Goal: Task Accomplishment & Management: Complete application form

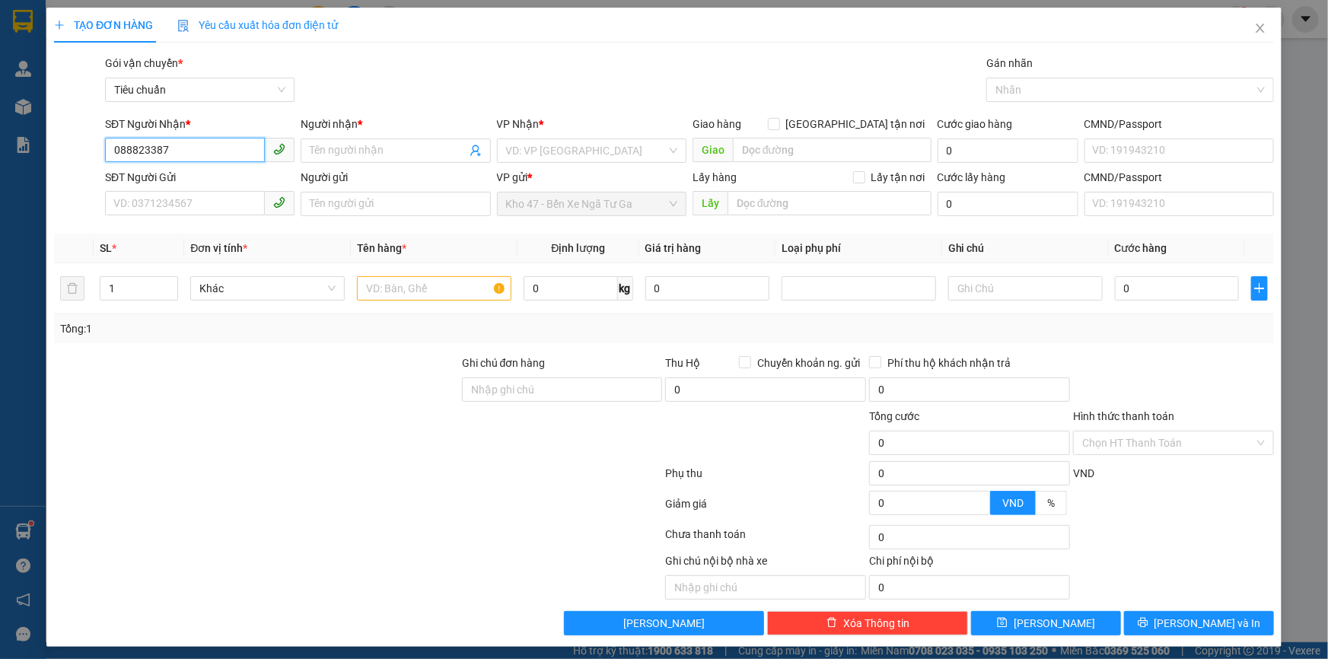
type input "0888233879"
click at [193, 179] on div "0888233879 - C THẢO" at bounding box center [198, 181] width 170 height 17
type input "C THẢO"
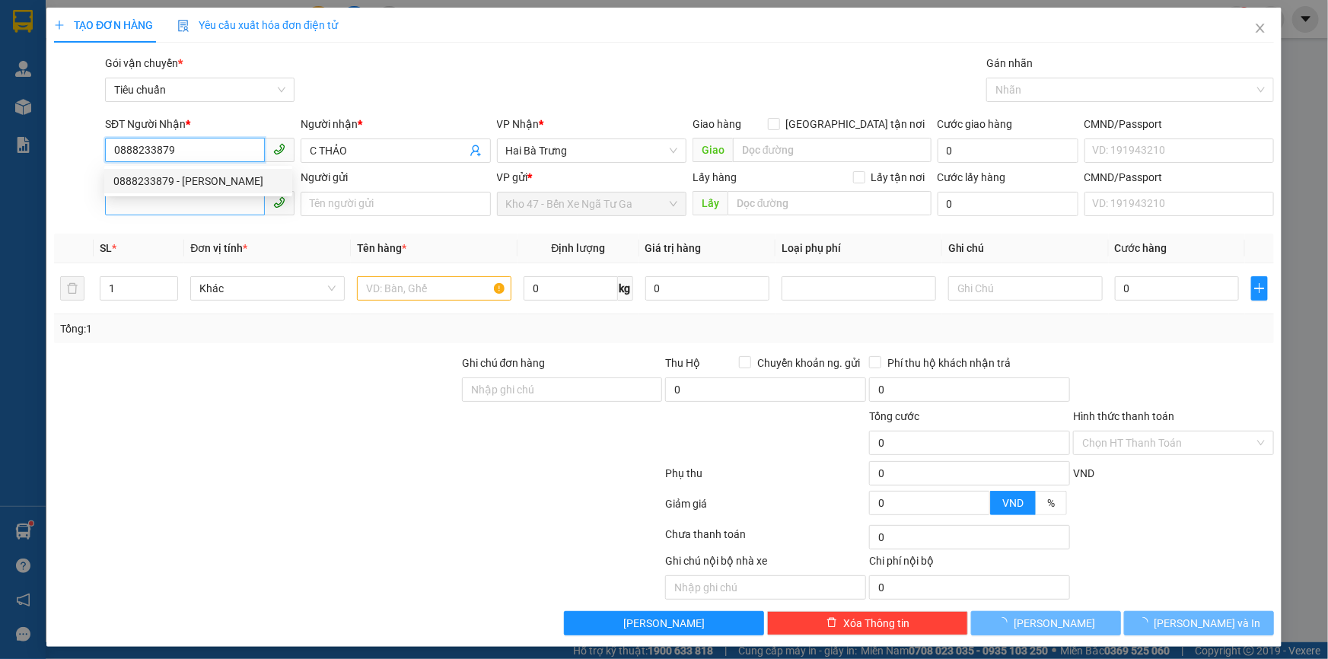
type input "200.000"
type input "0888233879"
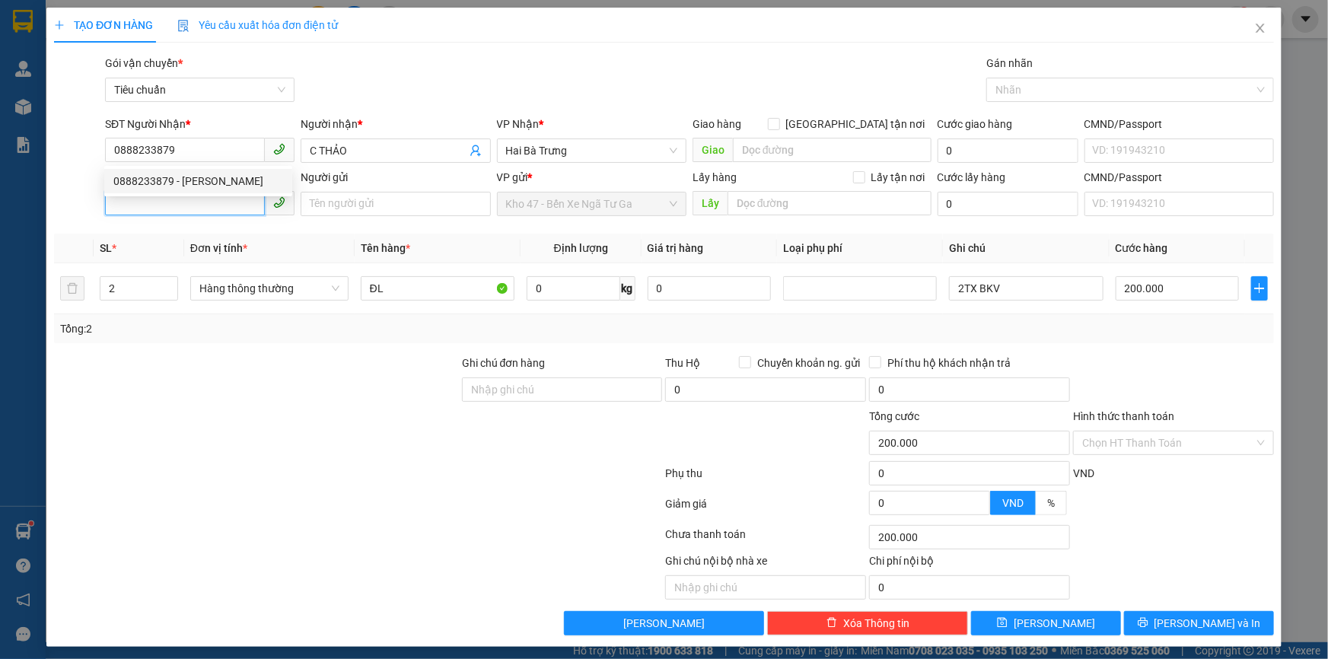
drag, startPoint x: 194, startPoint y: 206, endPoint x: 199, endPoint y: 199, distance: 8.1
click at [194, 206] on input "SĐT Người Gửi" at bounding box center [185, 203] width 160 height 24
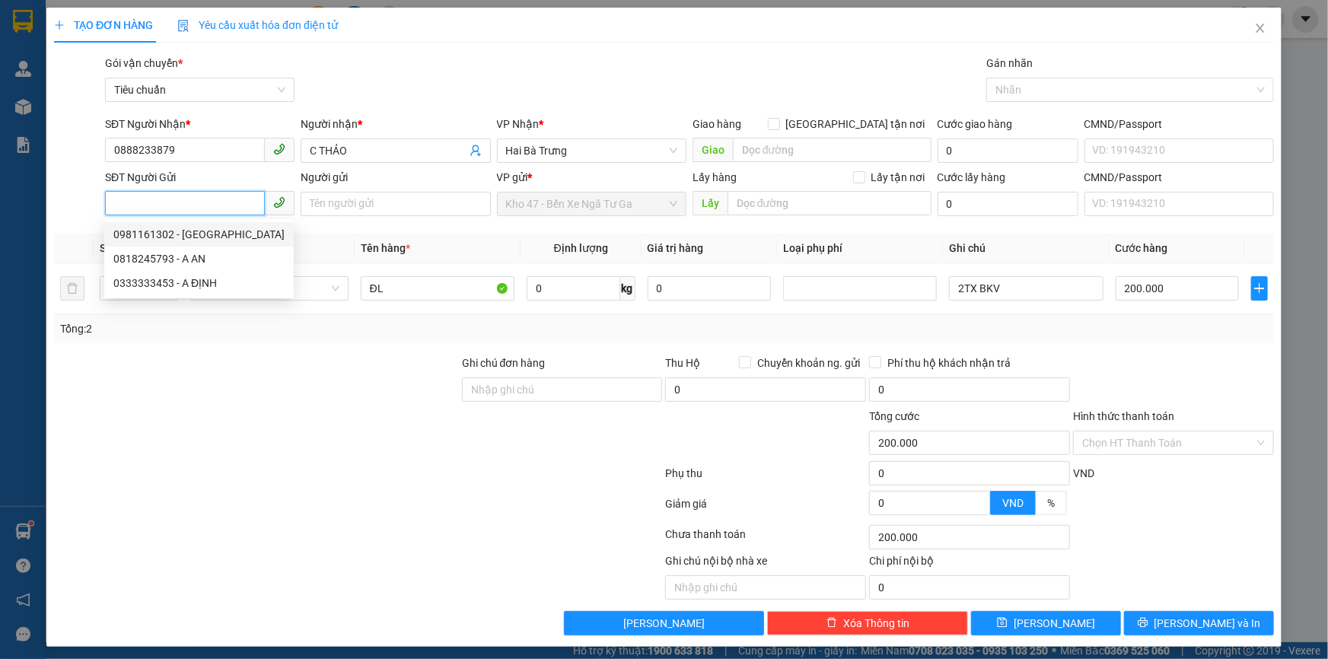
click at [241, 228] on div "0981161302 - TP THÀNH LỘC" at bounding box center [198, 234] width 171 height 17
type input "0981161302"
type input "TP THÀNH LỘC"
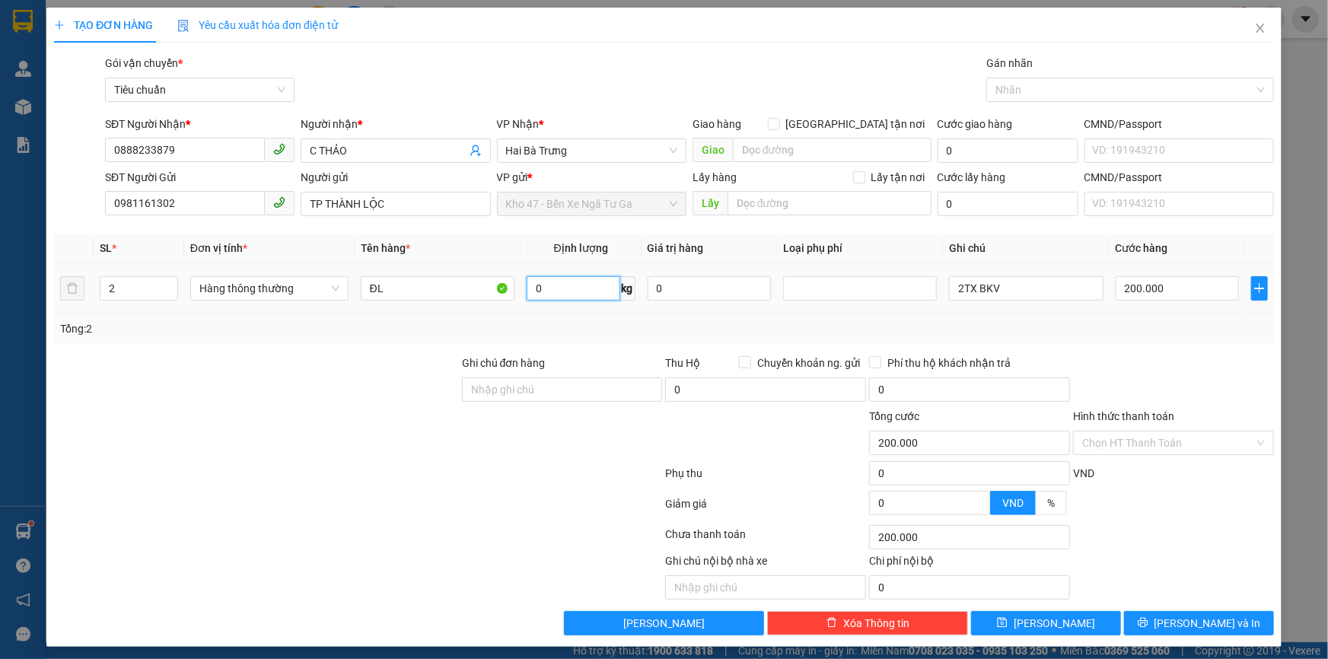
click at [549, 288] on input "0" at bounding box center [574, 288] width 94 height 24
type input "57"
click at [601, 329] on div "Tổng: 2" at bounding box center [664, 328] width 1208 height 17
type input "100.000"
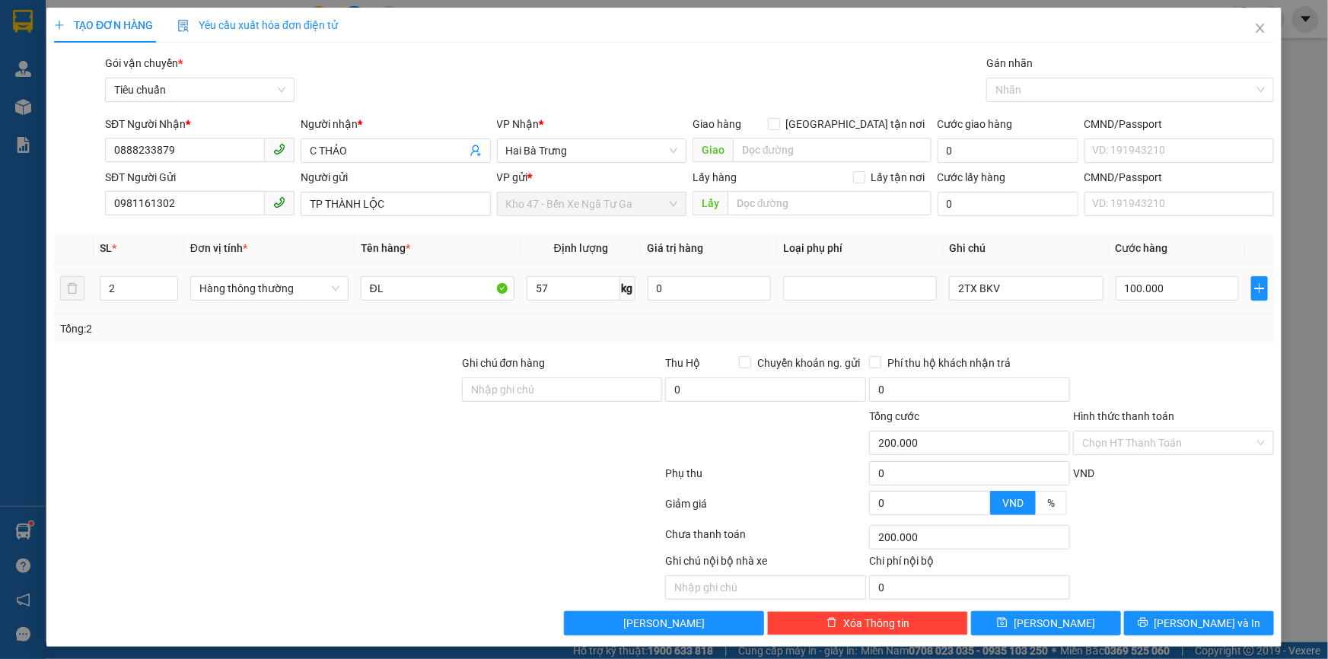
type input "100.000"
click at [1159, 285] on input "100.000" at bounding box center [1178, 288] width 124 height 24
type input "2"
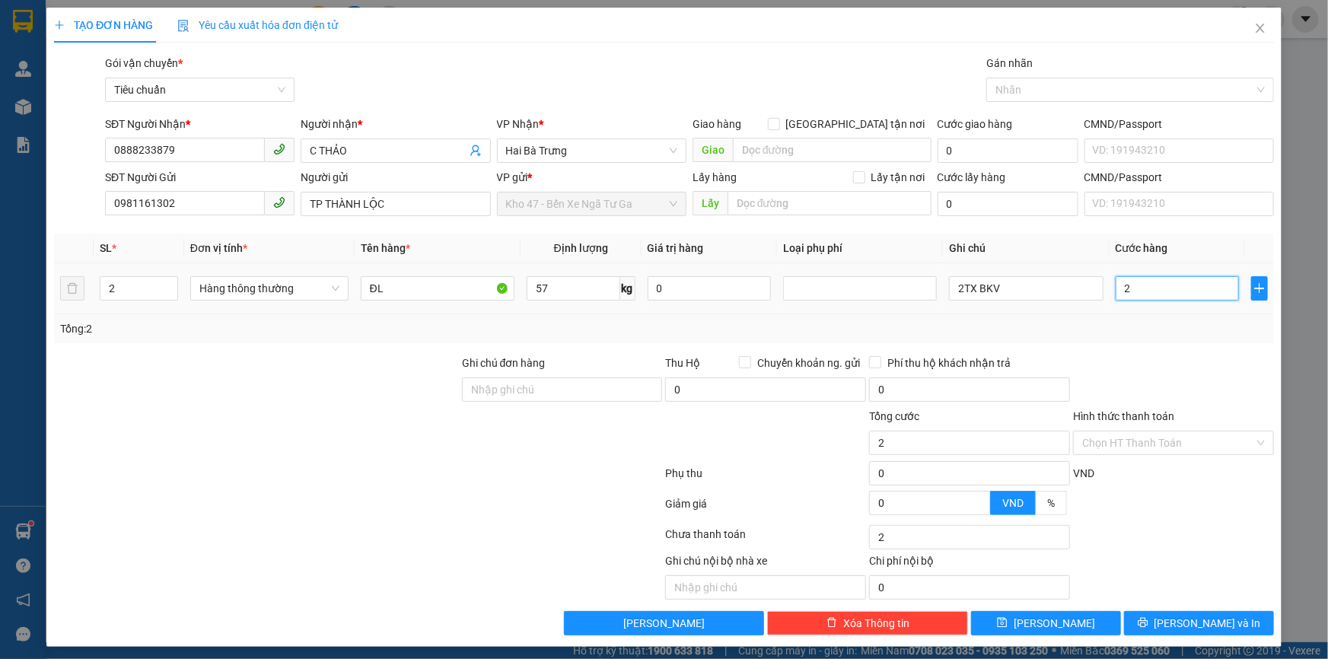
type input "20"
type input "200"
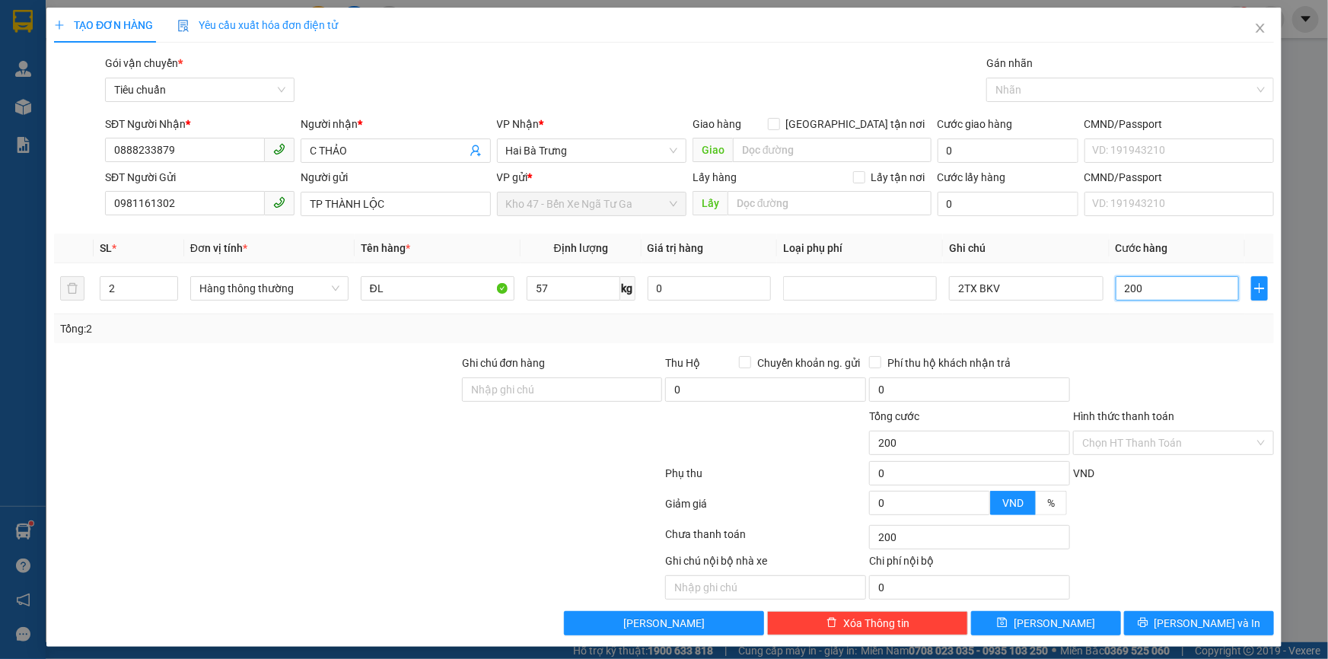
type input "200"
type input "200.000"
click at [1154, 346] on div "Transit Pickup Surcharge Ids Transit Deliver Surcharge Ids Transit Deliver Surc…" at bounding box center [664, 345] width 1220 height 581
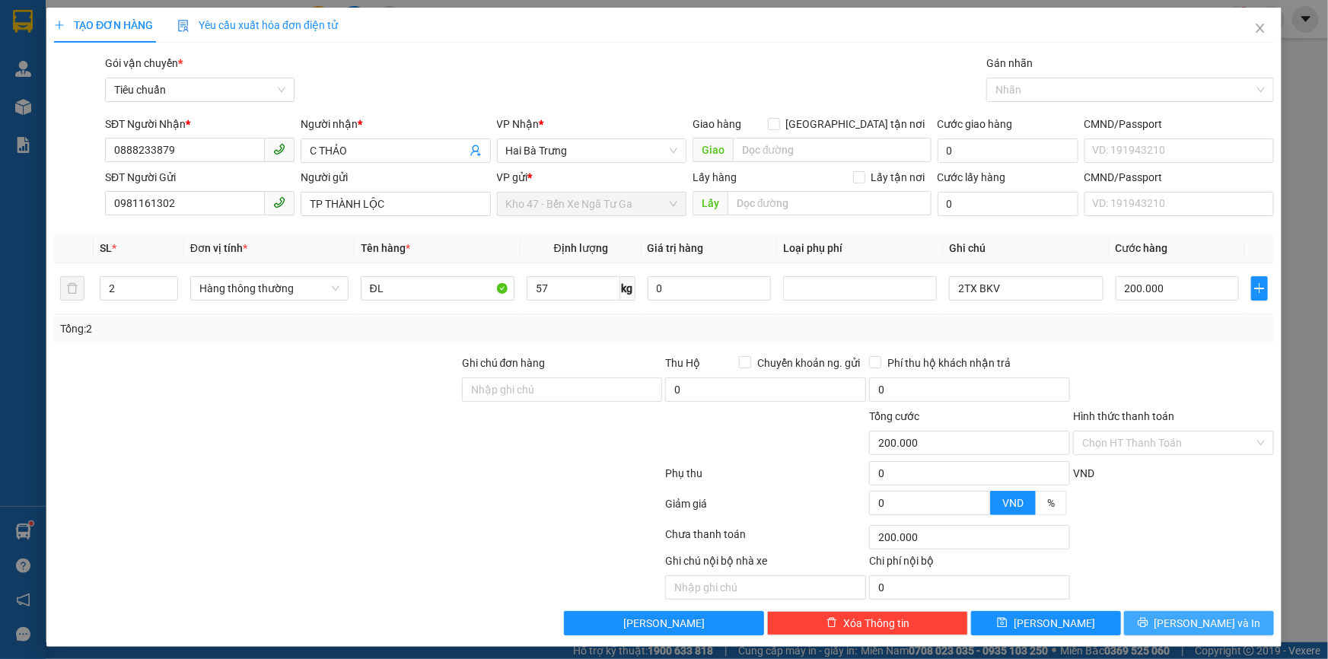
drag, startPoint x: 1150, startPoint y: 622, endPoint x: 997, endPoint y: 494, distance: 199.4
click at [1150, 623] on button "[PERSON_NAME] và In" at bounding box center [1199, 623] width 150 height 24
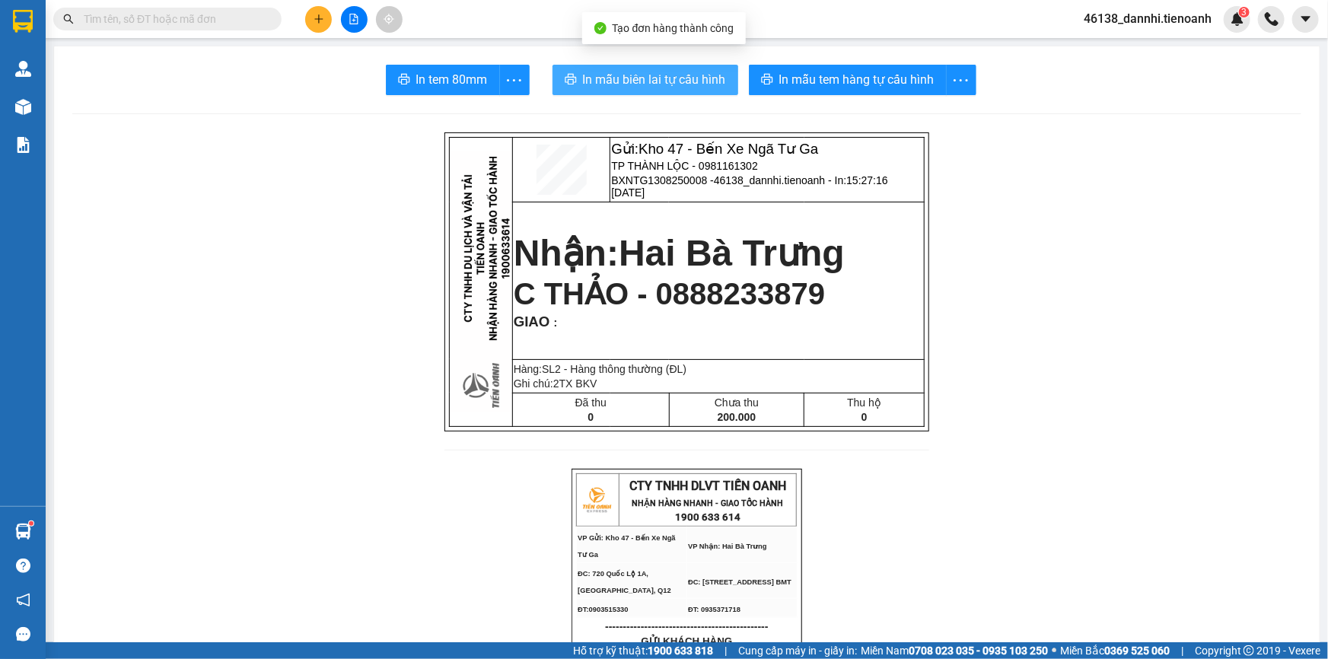
click at [686, 69] on button "In mẫu biên lai tự cấu hình" at bounding box center [646, 80] width 186 height 30
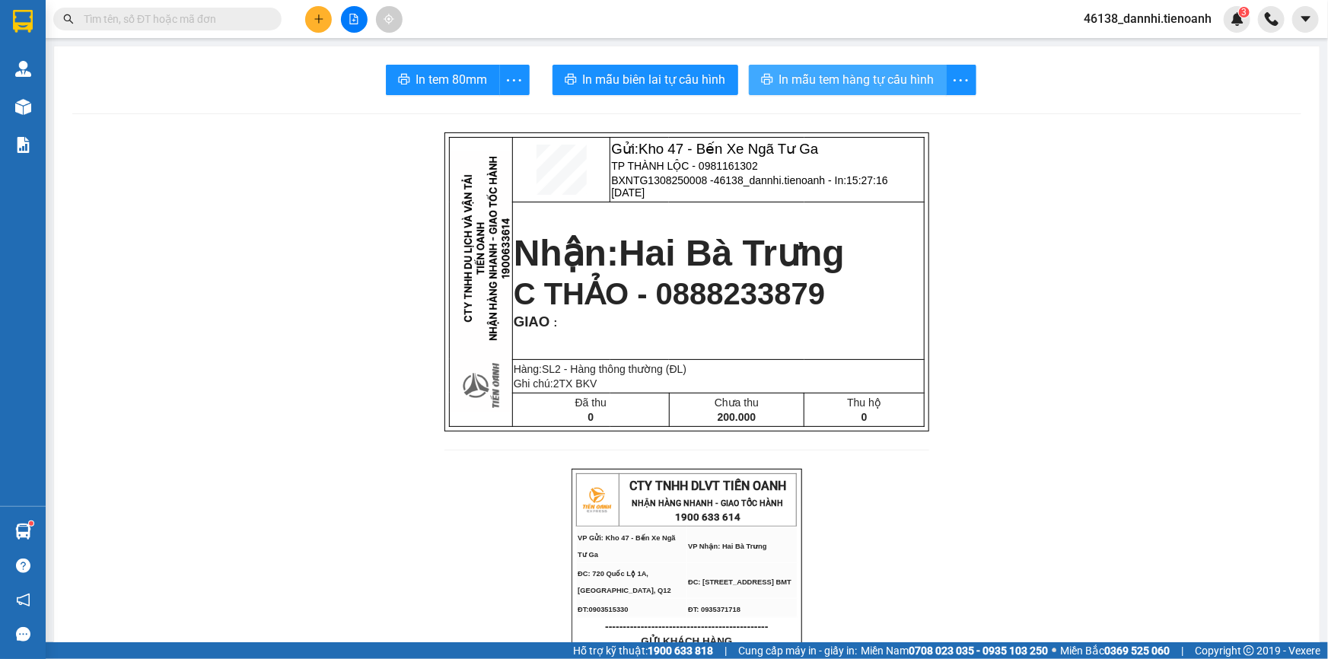
click at [841, 83] on span "In mẫu tem hàng tự cấu hình" at bounding box center [857, 79] width 155 height 19
click at [315, 28] on button at bounding box center [318, 19] width 27 height 27
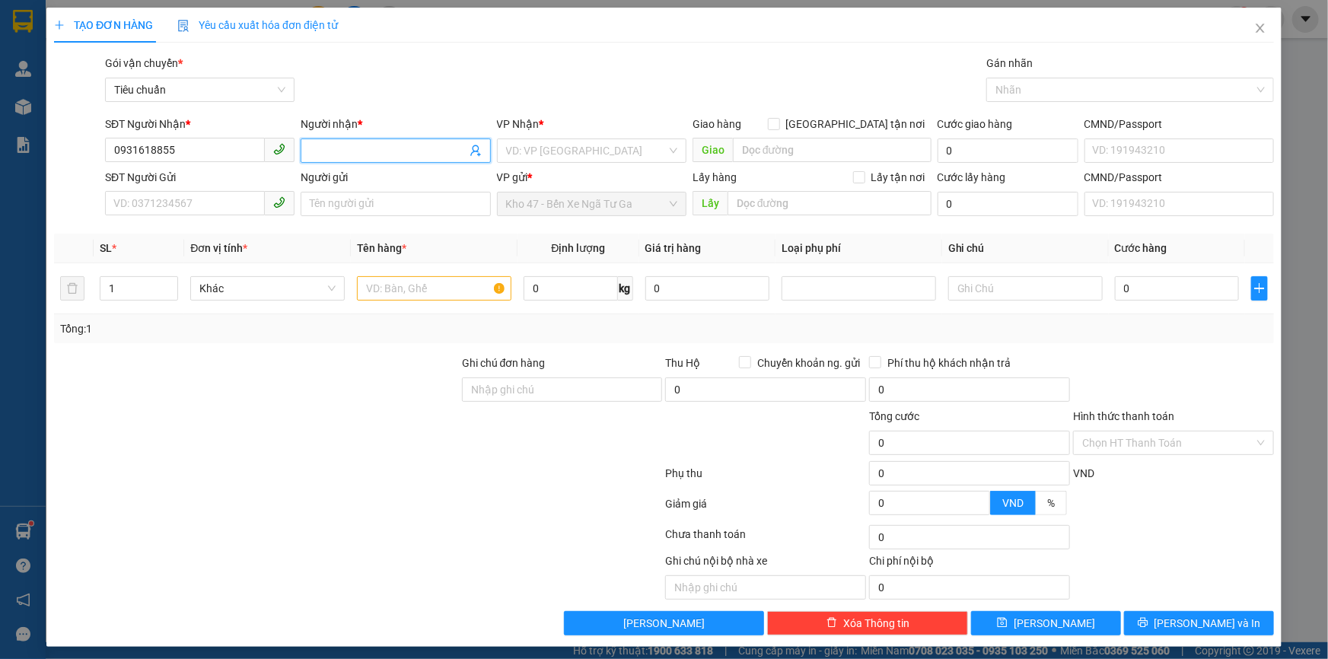
click at [336, 147] on input "Người nhận *" at bounding box center [388, 150] width 156 height 17
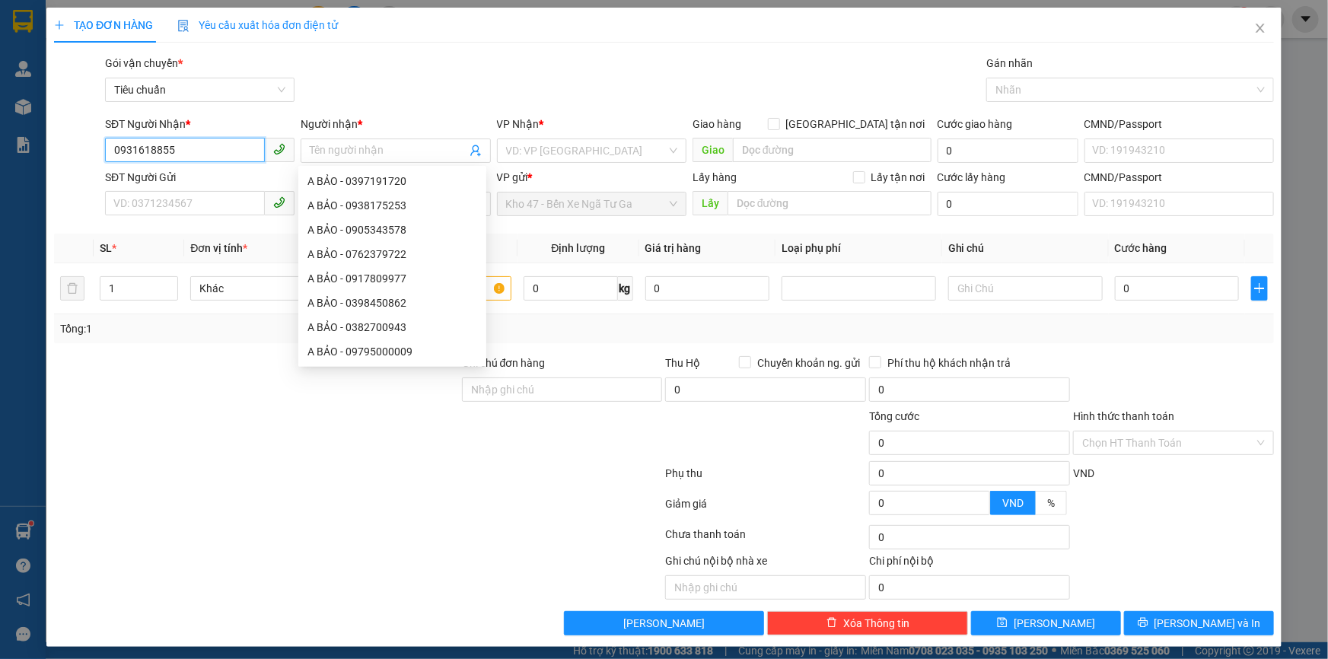
click at [169, 142] on input "0931618855" at bounding box center [185, 150] width 160 height 24
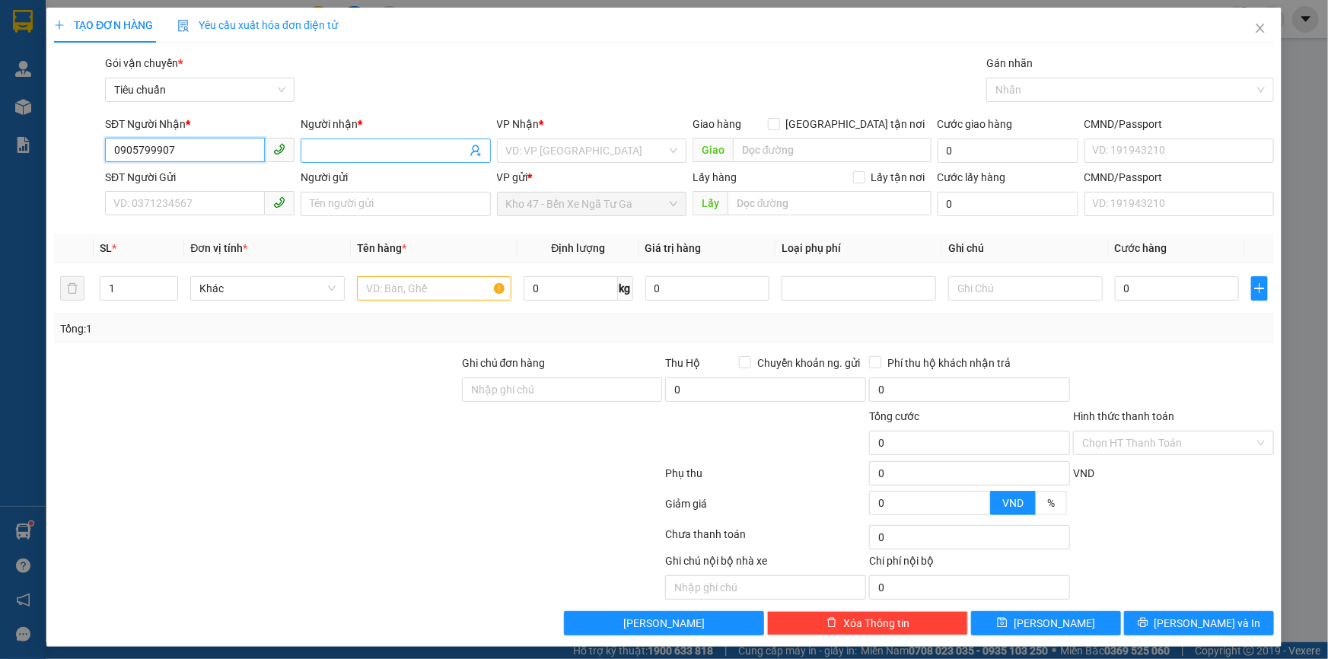
type input "0905799907"
click at [329, 153] on input "Người nhận *" at bounding box center [388, 150] width 156 height 17
type input "[PERSON_NAME]"
click at [527, 151] on input "search" at bounding box center [586, 150] width 161 height 23
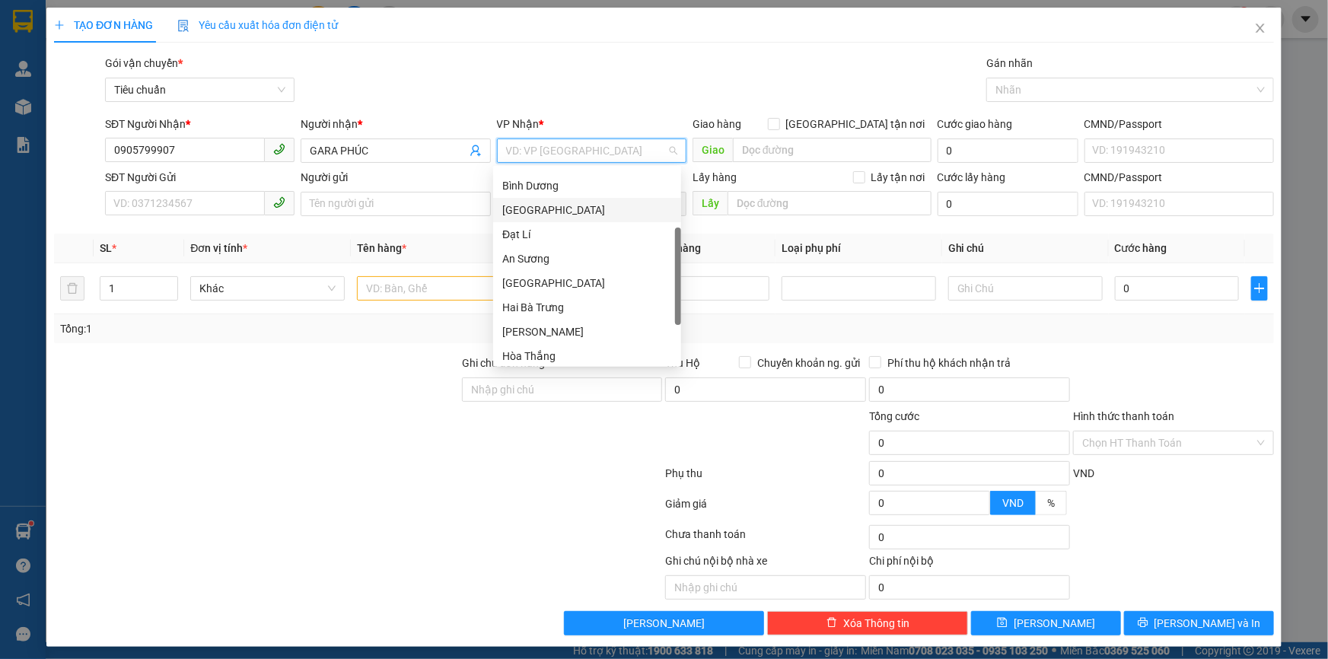
scroll to position [122, 0]
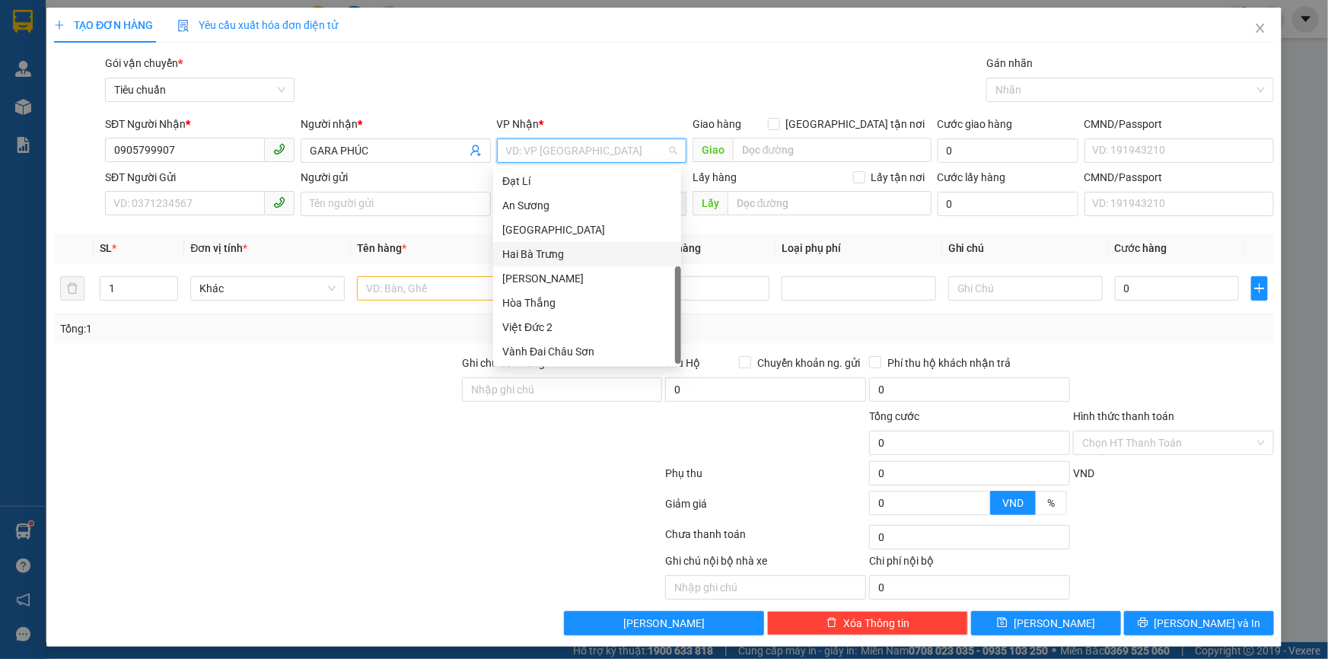
click at [566, 260] on div "Hai Bà Trưng" at bounding box center [587, 254] width 170 height 17
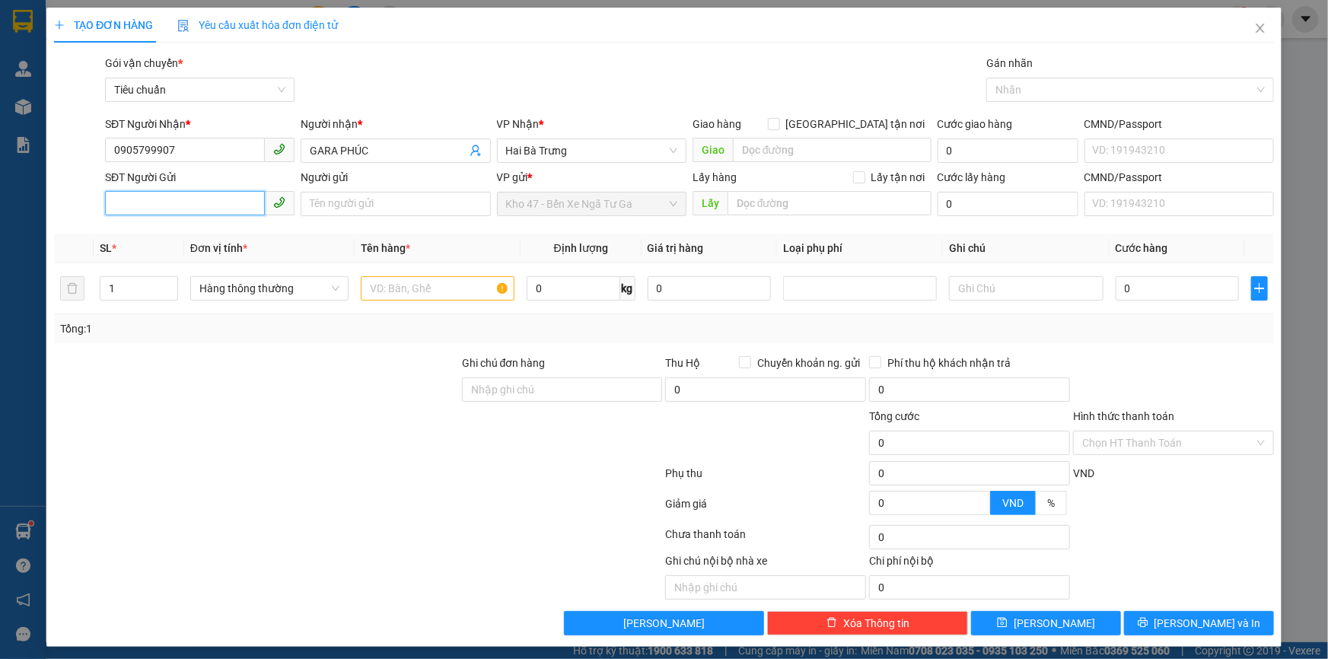
click at [196, 201] on input "SĐT Người Gửi" at bounding box center [185, 203] width 160 height 24
type input "0939622326"
click at [388, 214] on input "Người gửi" at bounding box center [396, 204] width 190 height 24
type input "CTY AN [PERSON_NAME]"
click at [169, 278] on span "Increase Value" at bounding box center [169, 284] width 17 height 14
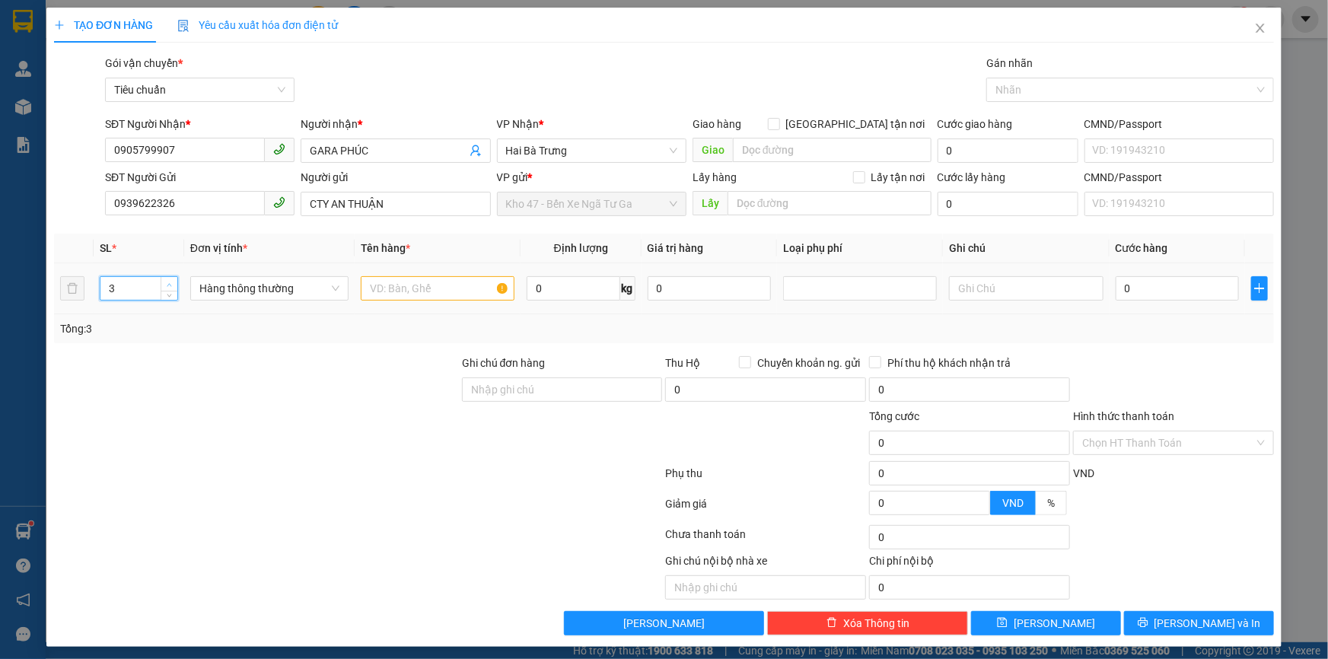
click at [169, 278] on span "Increase Value" at bounding box center [169, 284] width 17 height 14
type input "7"
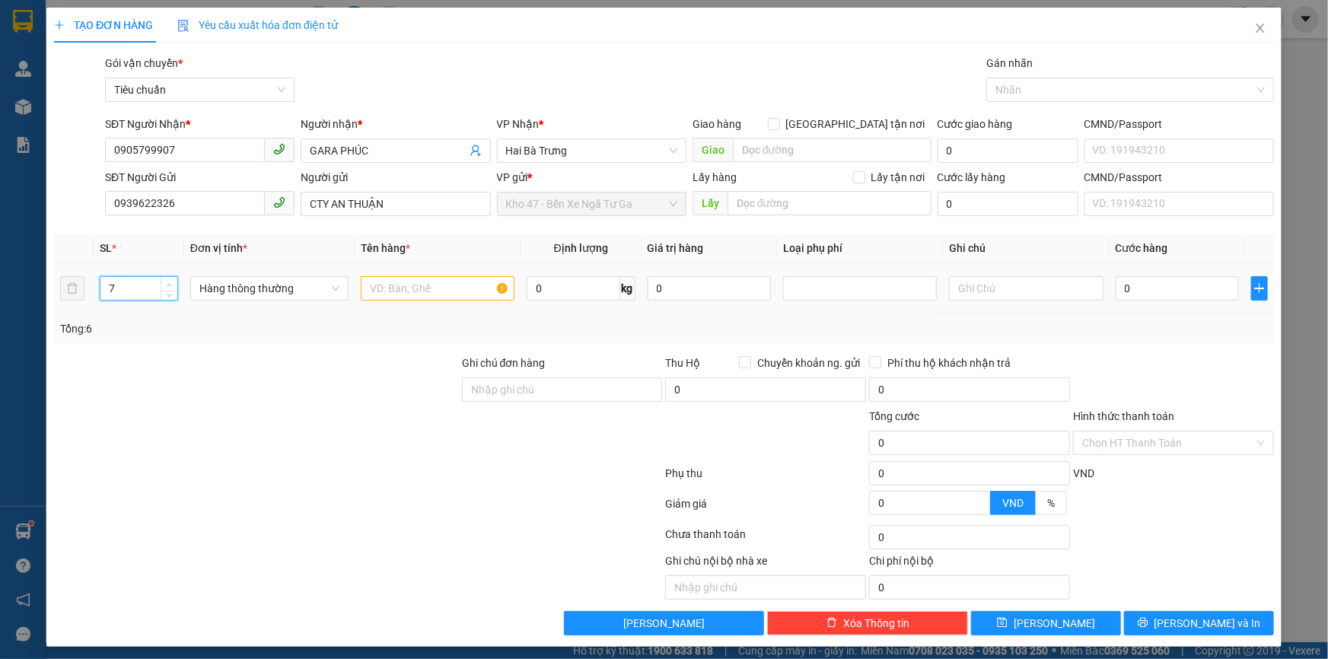
click at [169, 278] on span "Increase Value" at bounding box center [169, 284] width 17 height 14
click at [486, 287] on input "text" at bounding box center [438, 288] width 154 height 24
type input "K"
type input "BẢN LỀ + [PERSON_NAME] ĐÚC"
click at [502, 487] on div at bounding box center [358, 476] width 611 height 30
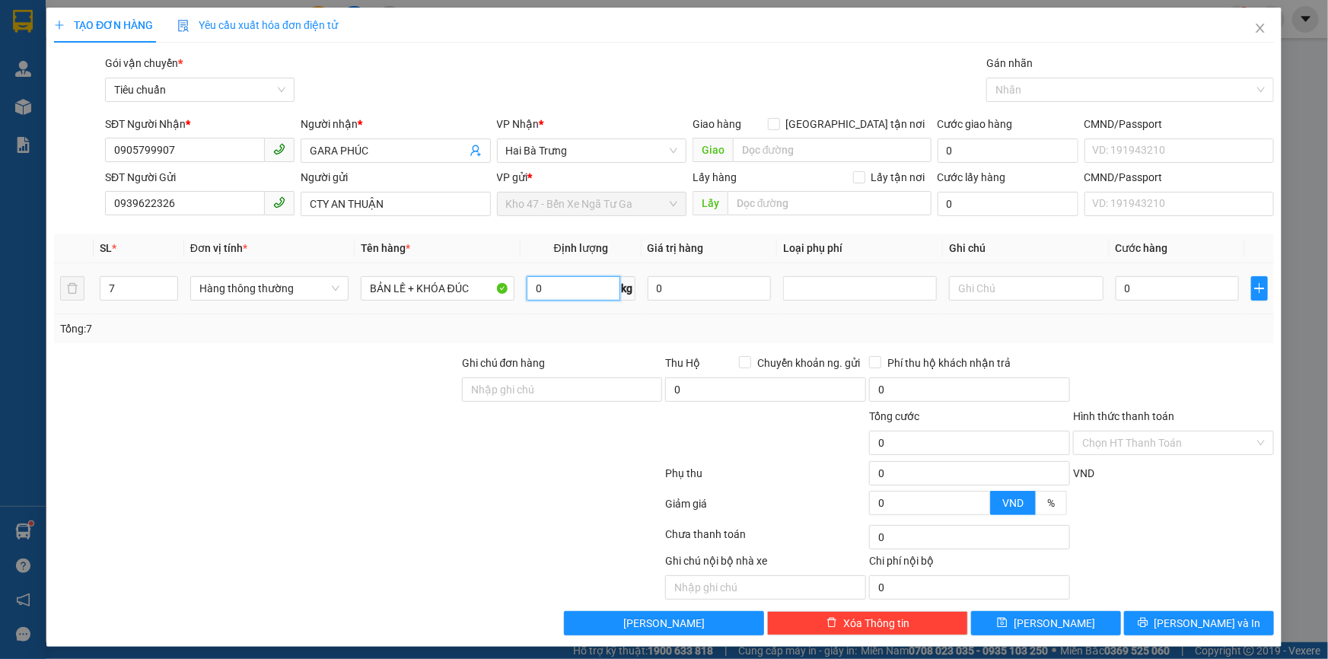
click at [581, 293] on input "0" at bounding box center [574, 288] width 94 height 24
type input "18"
click at [605, 336] on div "Tổng: 7" at bounding box center [664, 328] width 1220 height 29
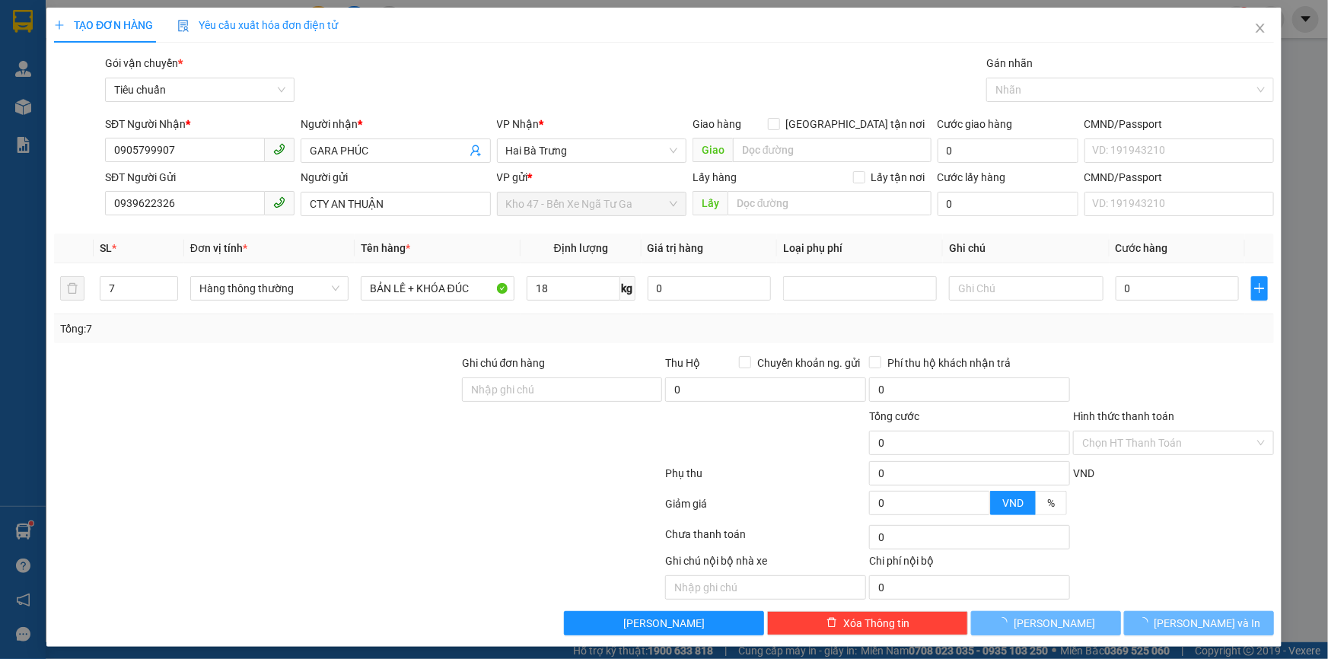
type input "55.000"
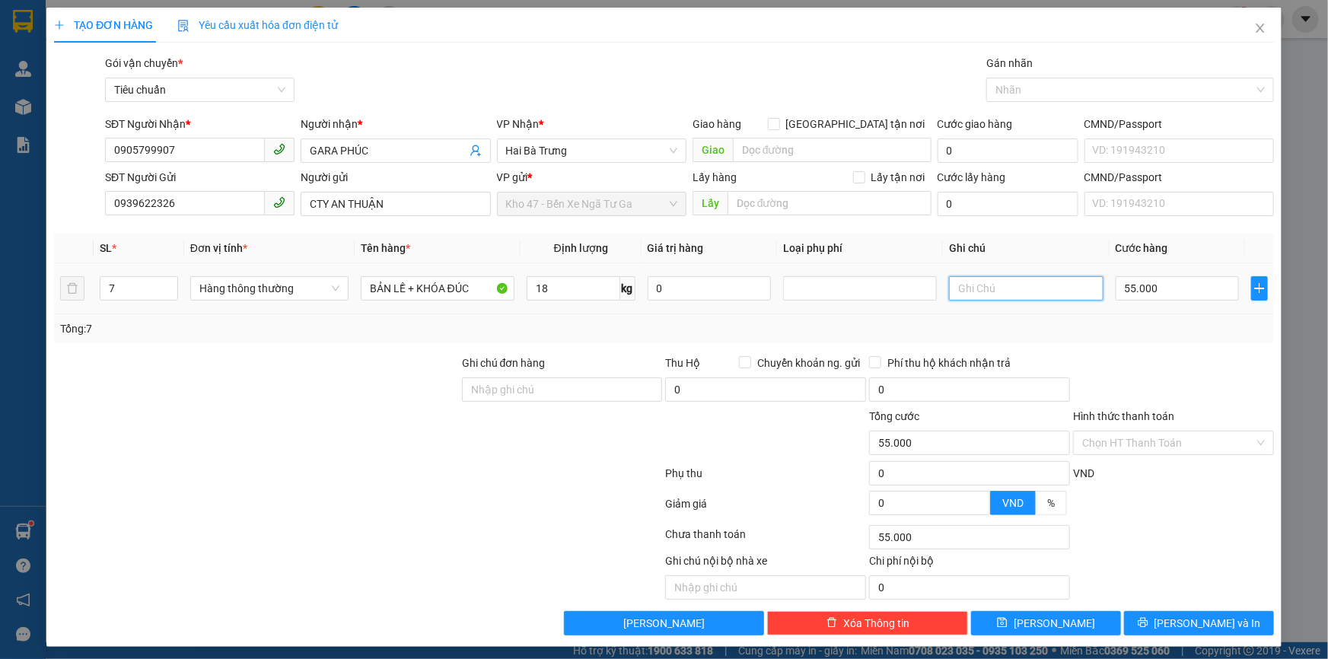
click at [1028, 296] on input "text" at bounding box center [1026, 288] width 154 height 24
type input "7B TRẮNG"
click at [1171, 287] on input "55.000" at bounding box center [1178, 288] width 124 height 24
type input "6"
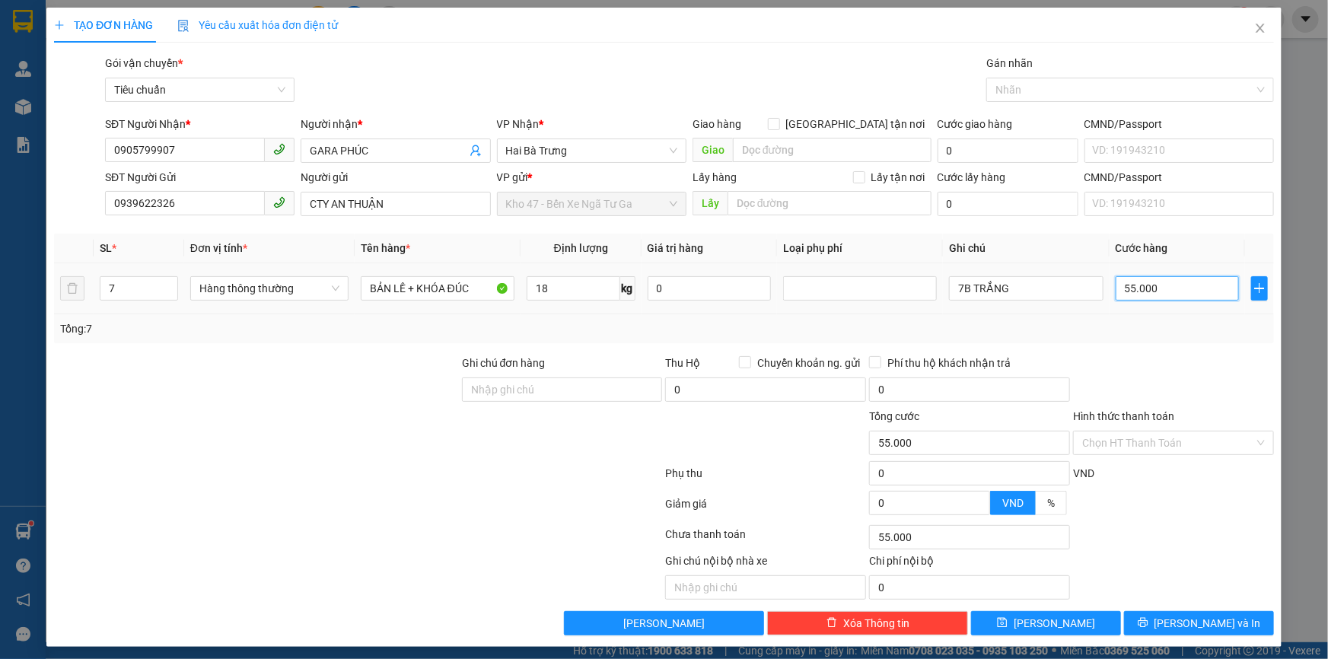
type input "6"
type input "60"
type input "60*"
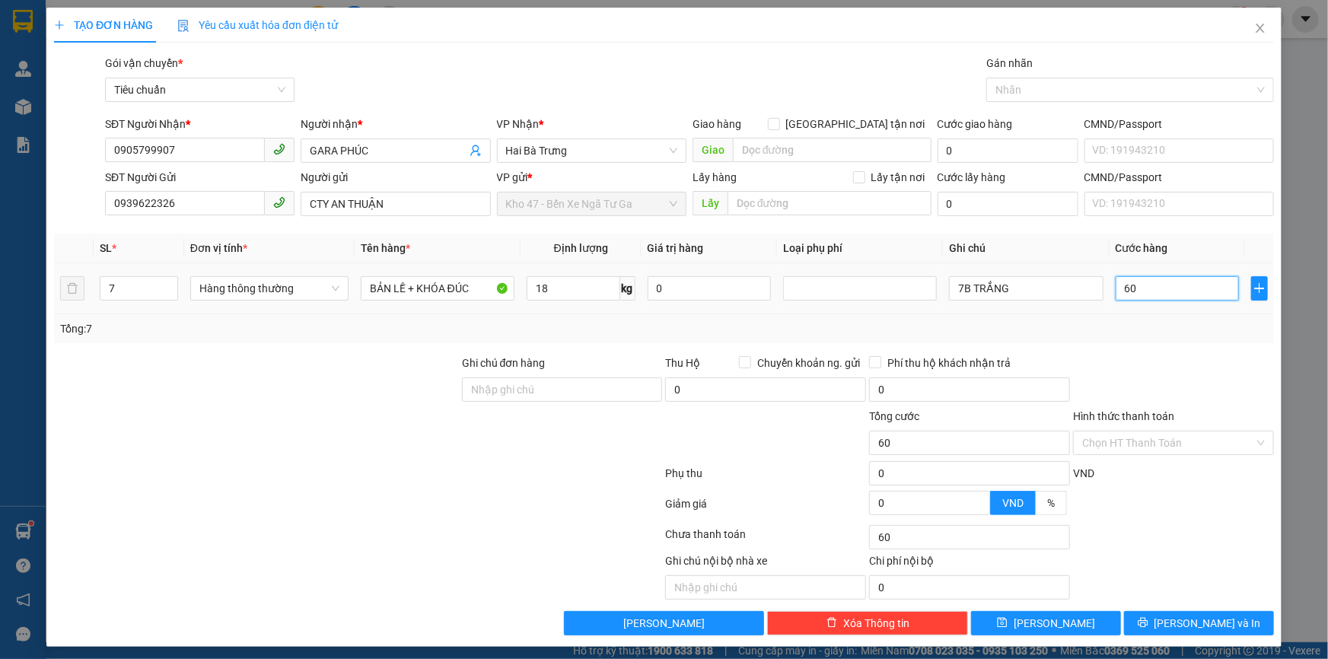
type input "0"
type input "420.000"
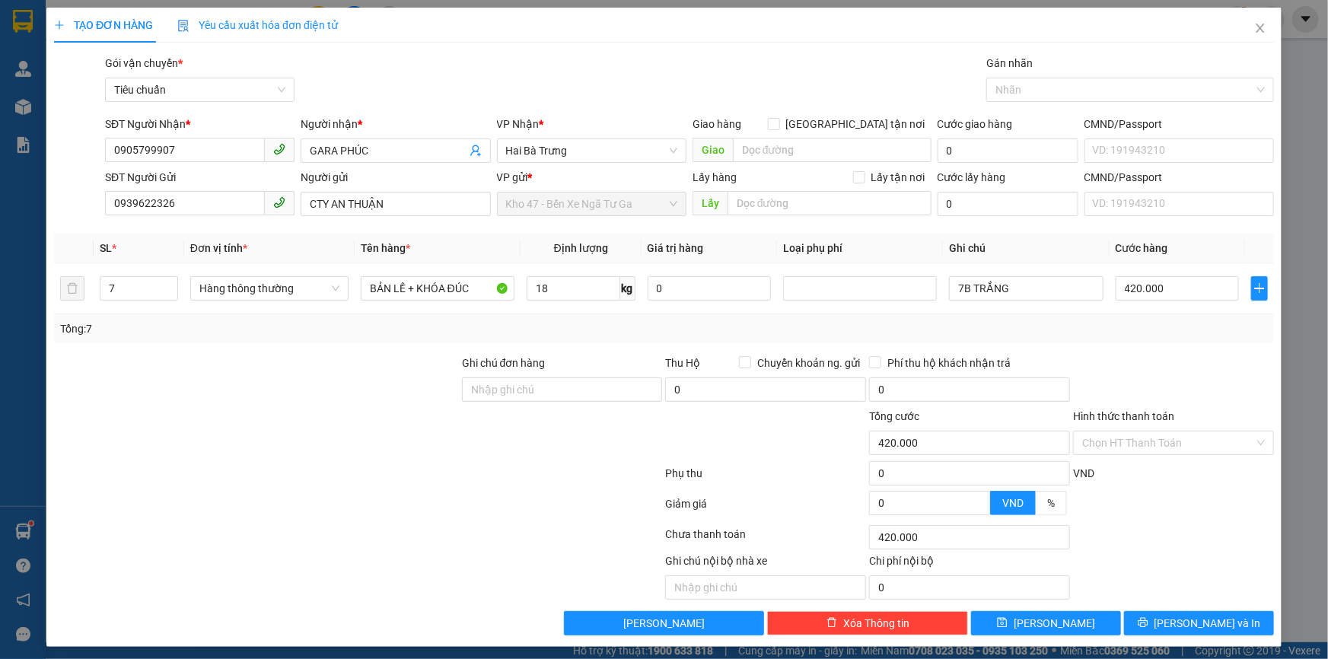
click at [1178, 359] on div at bounding box center [1174, 381] width 204 height 53
click at [1146, 289] on input "420.000" at bounding box center [1178, 288] width 124 height 24
type input "6"
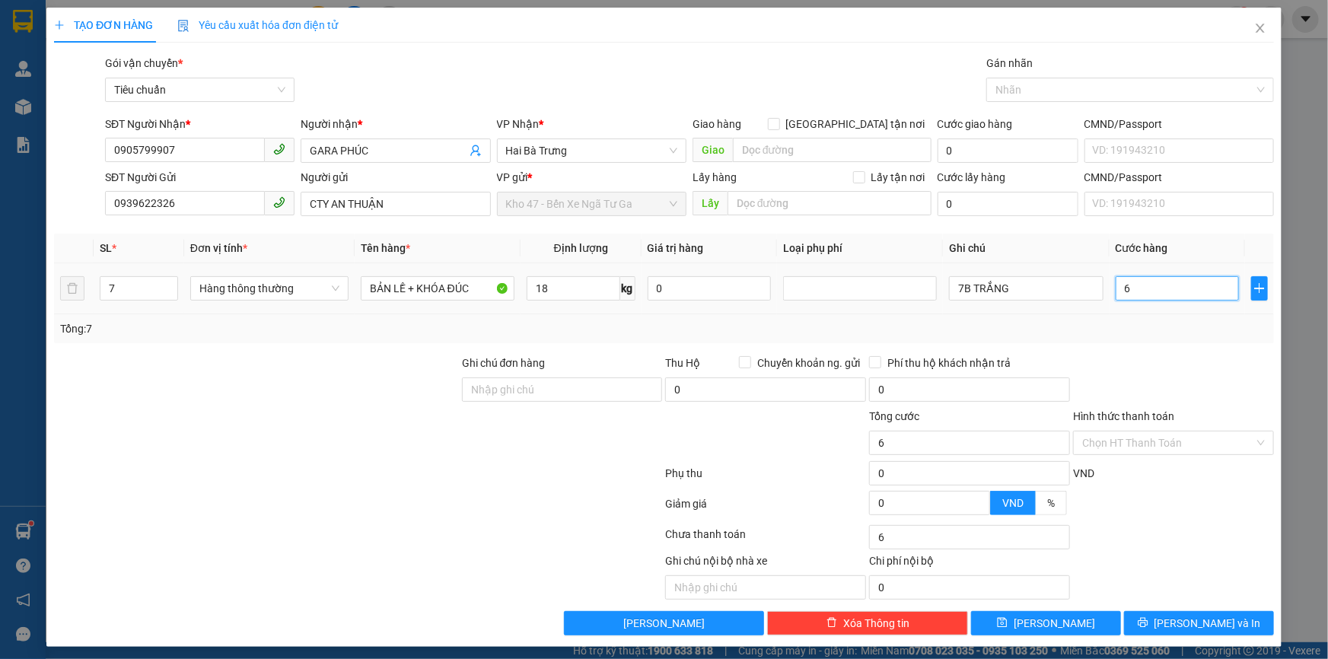
type input "60"
type input "60*"
type input "0"
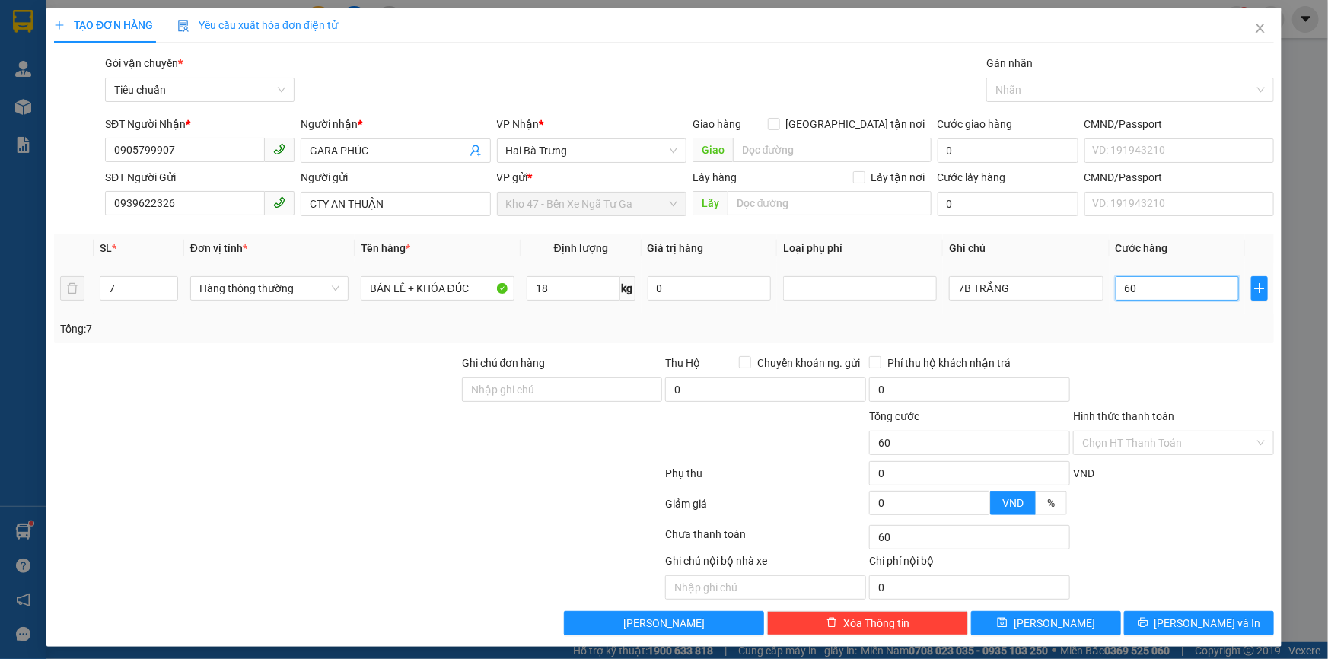
type input "0"
type input "420.000"
click at [1151, 317] on div "Tổng: 7" at bounding box center [664, 328] width 1220 height 29
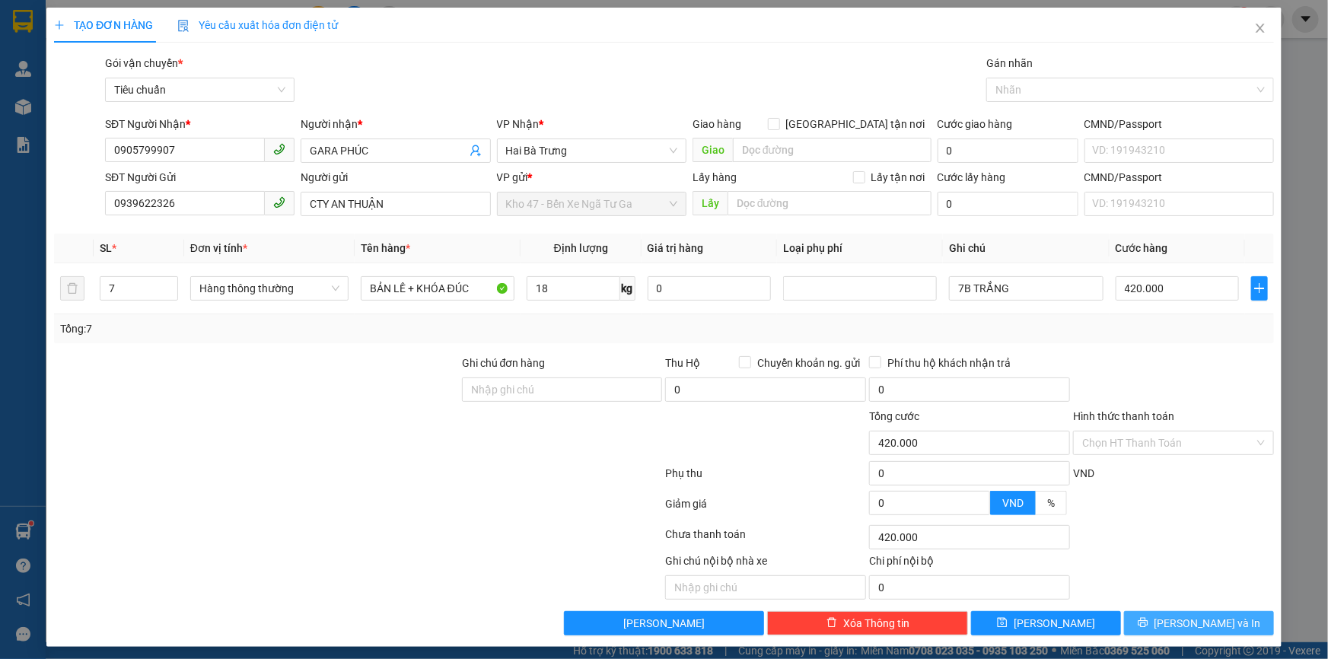
click at [1188, 631] on button "[PERSON_NAME] và In" at bounding box center [1199, 623] width 150 height 24
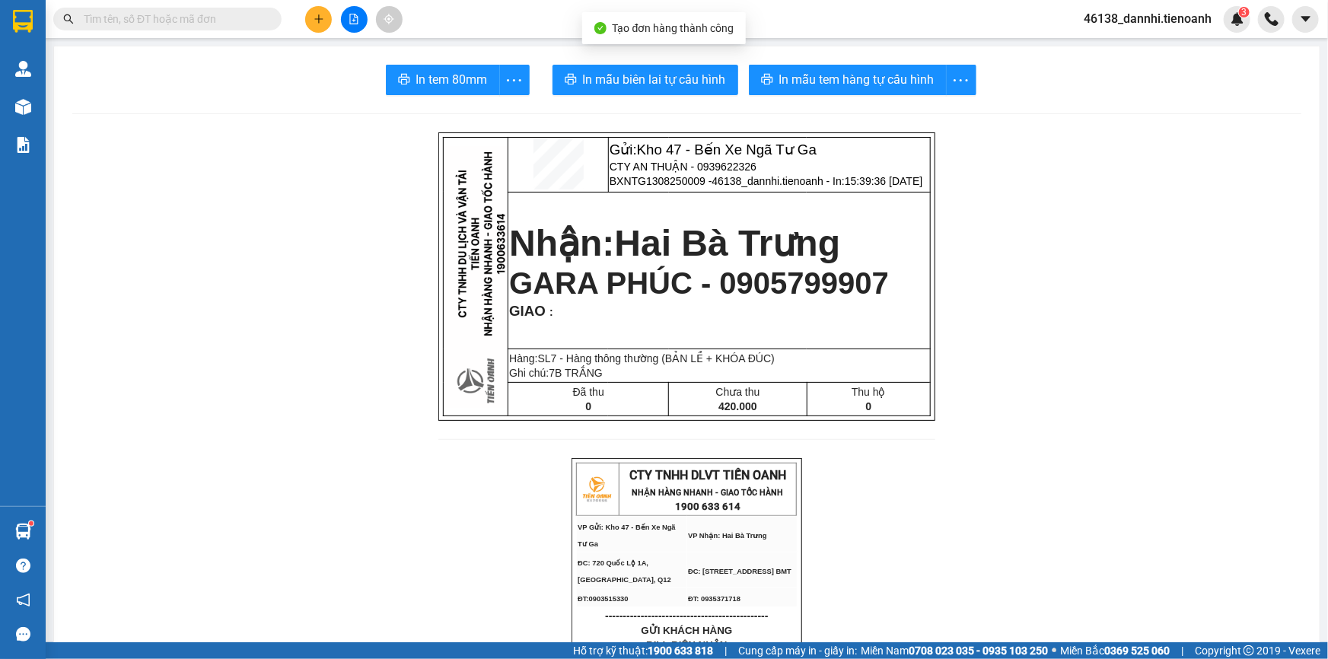
click at [645, 83] on span "In mẫu biên lai tự cấu hình" at bounding box center [654, 79] width 143 height 19
click at [327, 21] on button at bounding box center [318, 19] width 27 height 27
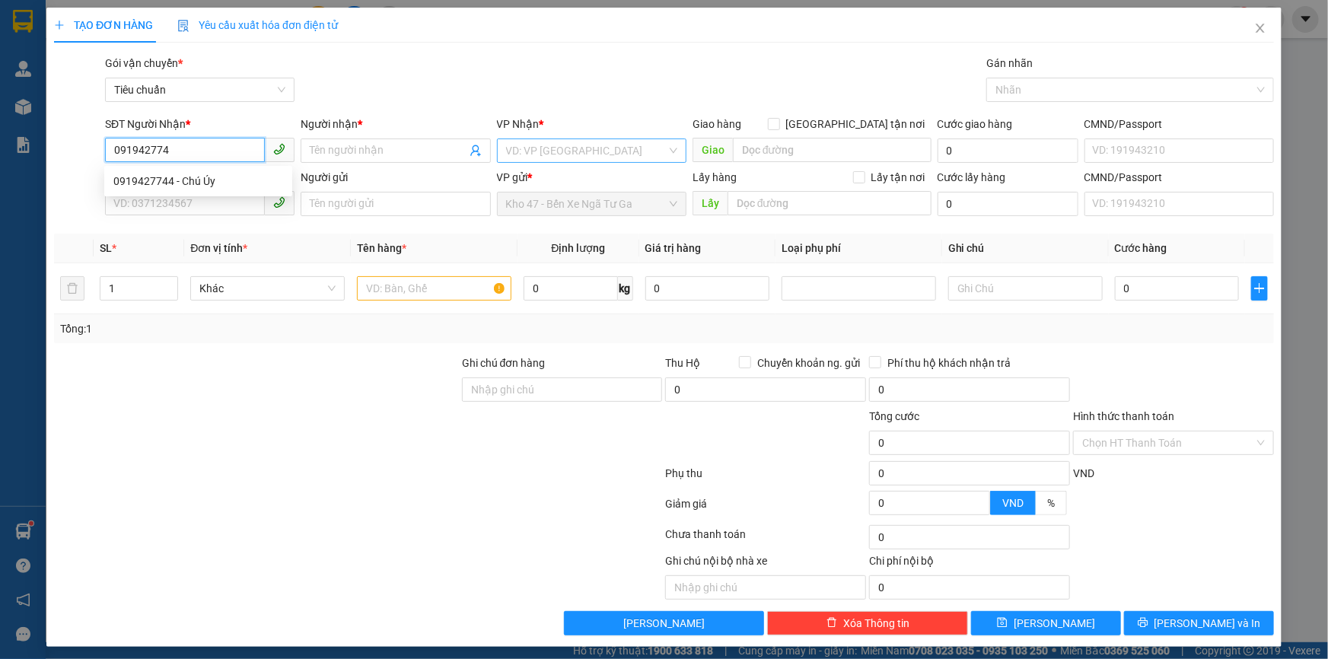
type input "0919427744"
click at [262, 179] on div "0919427744 - Chú Úy" at bounding box center [198, 181] width 170 height 17
type input "Chú Úy"
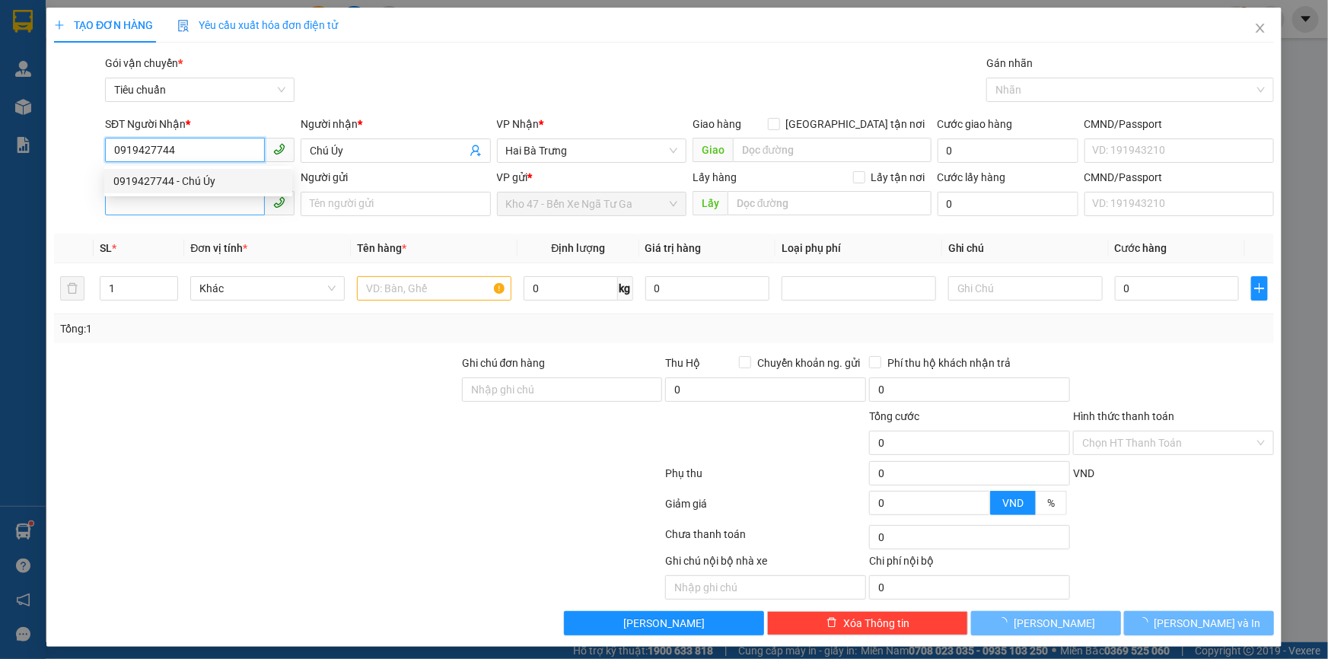
type input "30.000"
type input "0919427744"
click at [249, 198] on input "SĐT Người Gửi" at bounding box center [185, 203] width 160 height 24
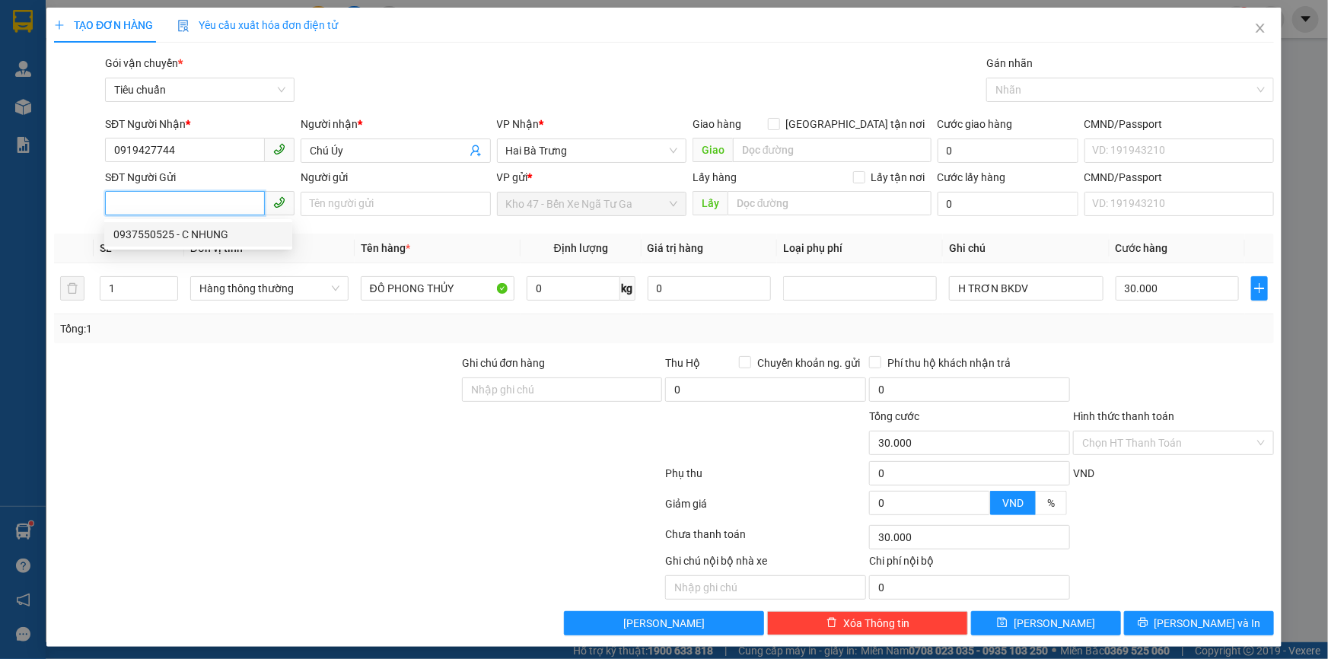
click at [238, 233] on div "0937550525 - C NHUNG" at bounding box center [198, 234] width 170 height 17
type input "0937550525"
type input "C NHUNG"
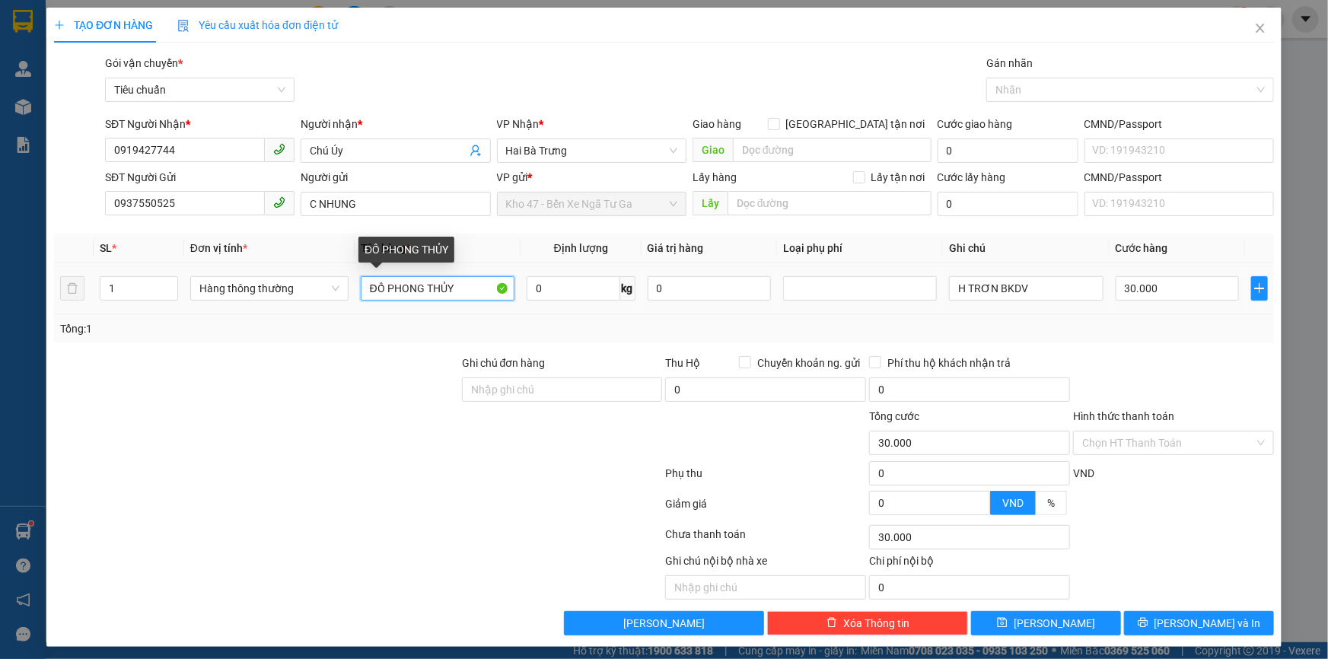
click at [458, 295] on input "ĐỒ PHONG THỦY" at bounding box center [438, 288] width 154 height 24
type input "TRỨNG GÀ ( ĐÃ TƯ VẤN CHÍNH SÁCH VẬN CHUYỂN )"
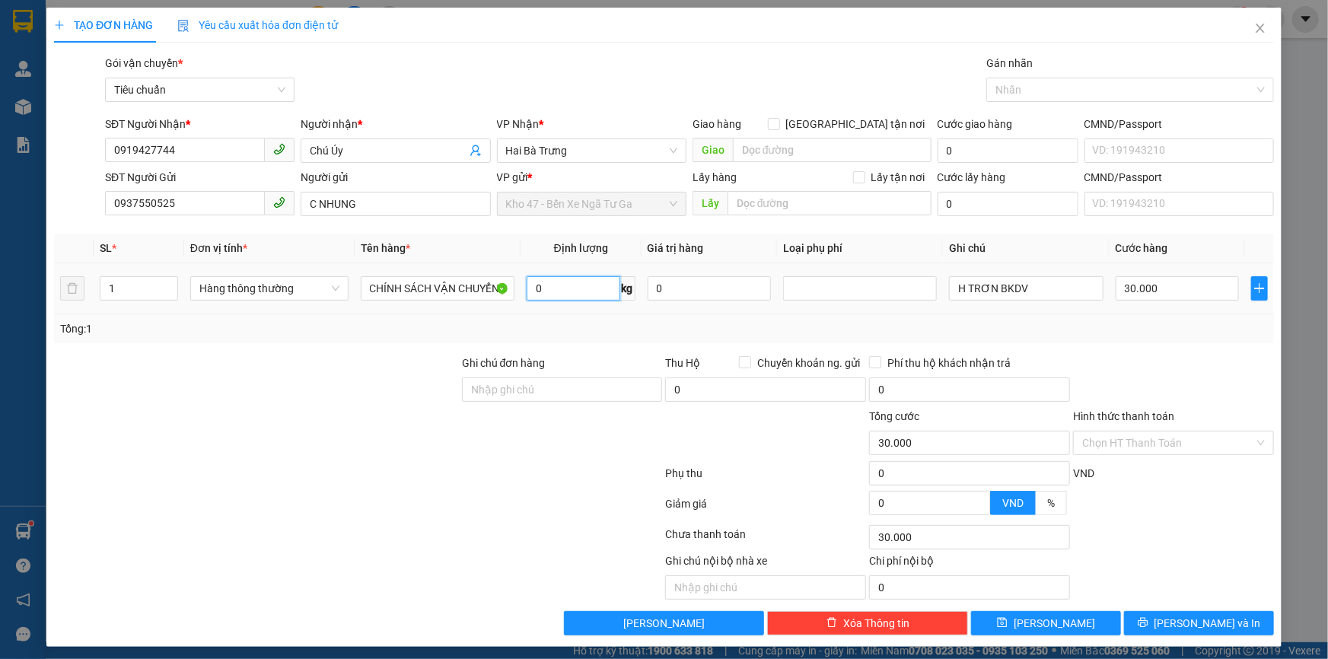
scroll to position [0, 0]
click at [556, 292] on input "0" at bounding box center [574, 288] width 94 height 24
type input "6"
drag, startPoint x: 1043, startPoint y: 289, endPoint x: 587, endPoint y: 327, distance: 457.5
click at [597, 327] on div "SL * Đơn vị tính * Tên hàng * Định lượng Giá trị hàng Loại phụ phí Ghi chú Cước…" at bounding box center [664, 289] width 1220 height 110
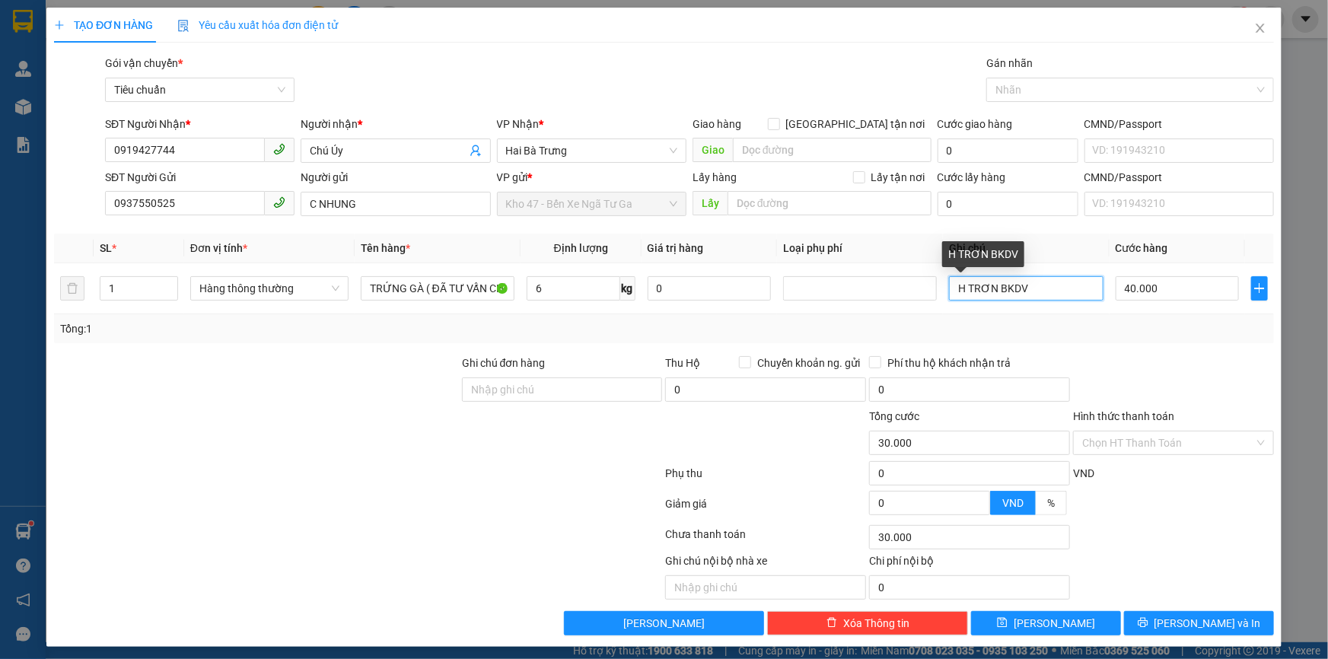
type input "40.000"
type input "TXT DC H TRƠN"
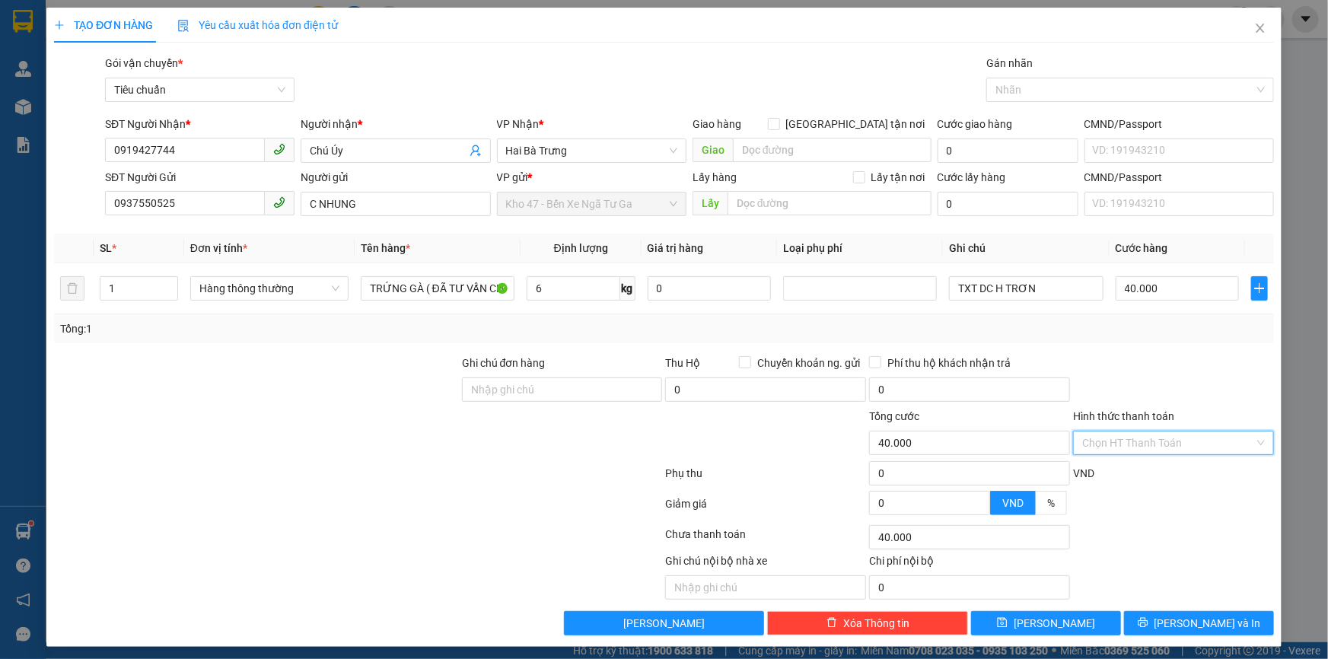
drag, startPoint x: 1142, startPoint y: 447, endPoint x: 1125, endPoint y: 478, distance: 35.4
click at [1140, 450] on input "Hình thức thanh toán" at bounding box center [1169, 443] width 172 height 23
click at [1125, 478] on div "Tại văn phòng" at bounding box center [1164, 472] width 181 height 17
type input "0"
click at [1166, 633] on button "[PERSON_NAME] và In" at bounding box center [1199, 623] width 150 height 24
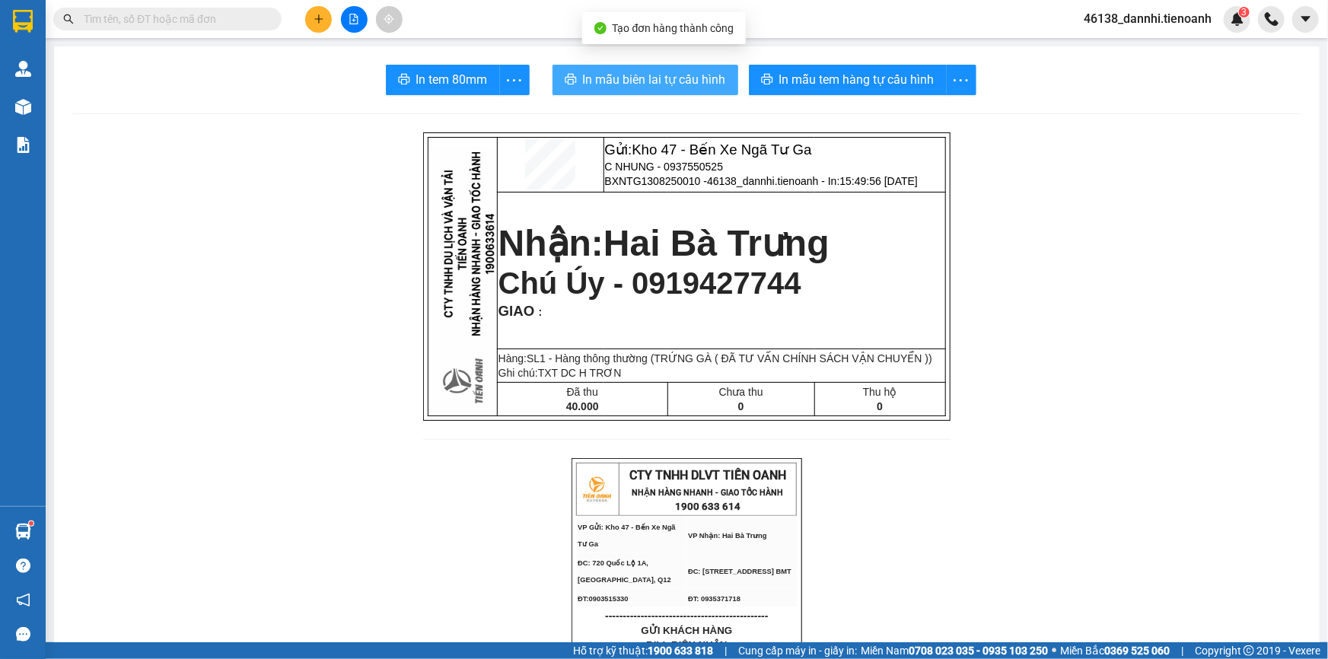
click at [623, 84] on span "In mẫu biên lai tự cấu hình" at bounding box center [654, 79] width 143 height 19
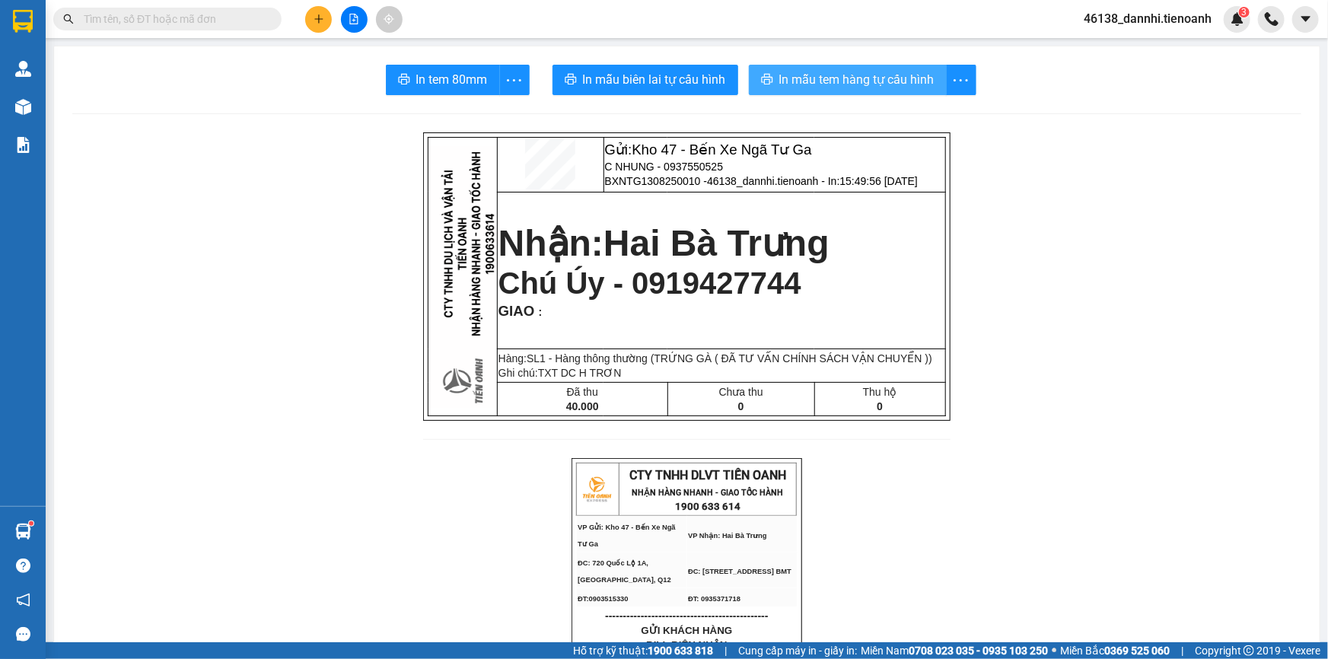
click at [836, 65] on button "In mẫu tem hàng tự cấu hình" at bounding box center [848, 80] width 198 height 30
click at [181, 18] on input "text" at bounding box center [174, 19] width 180 height 17
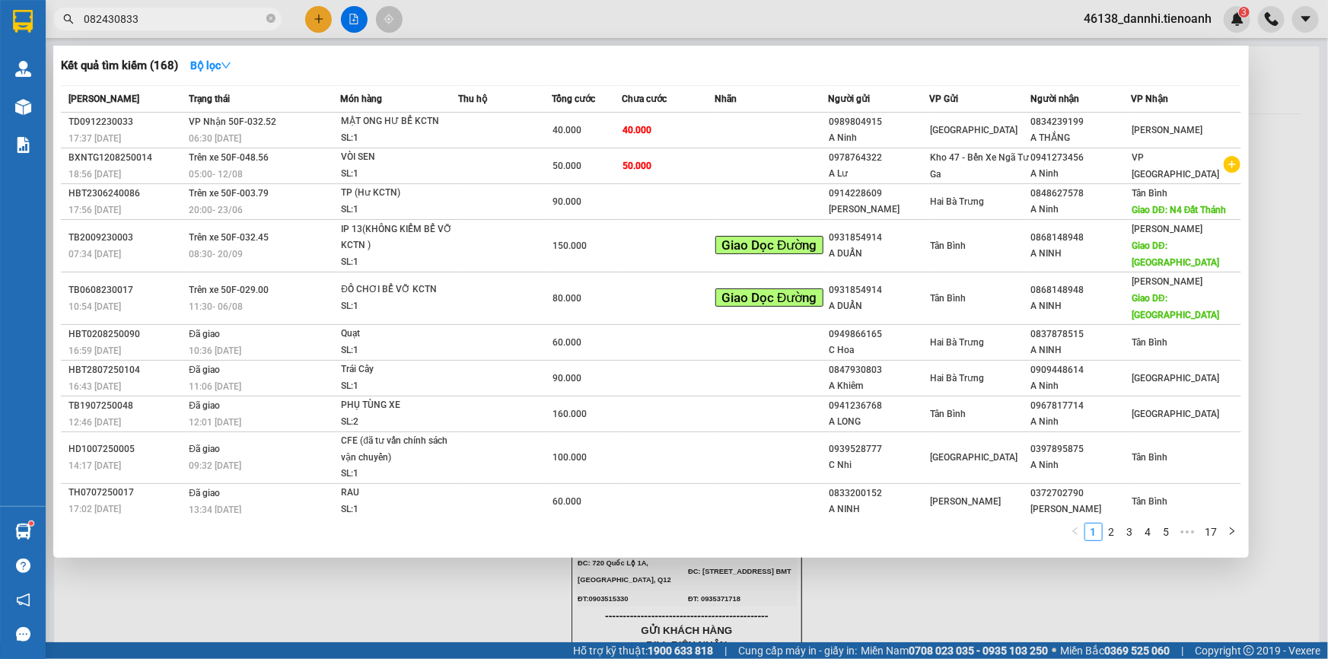
type input "0824308335"
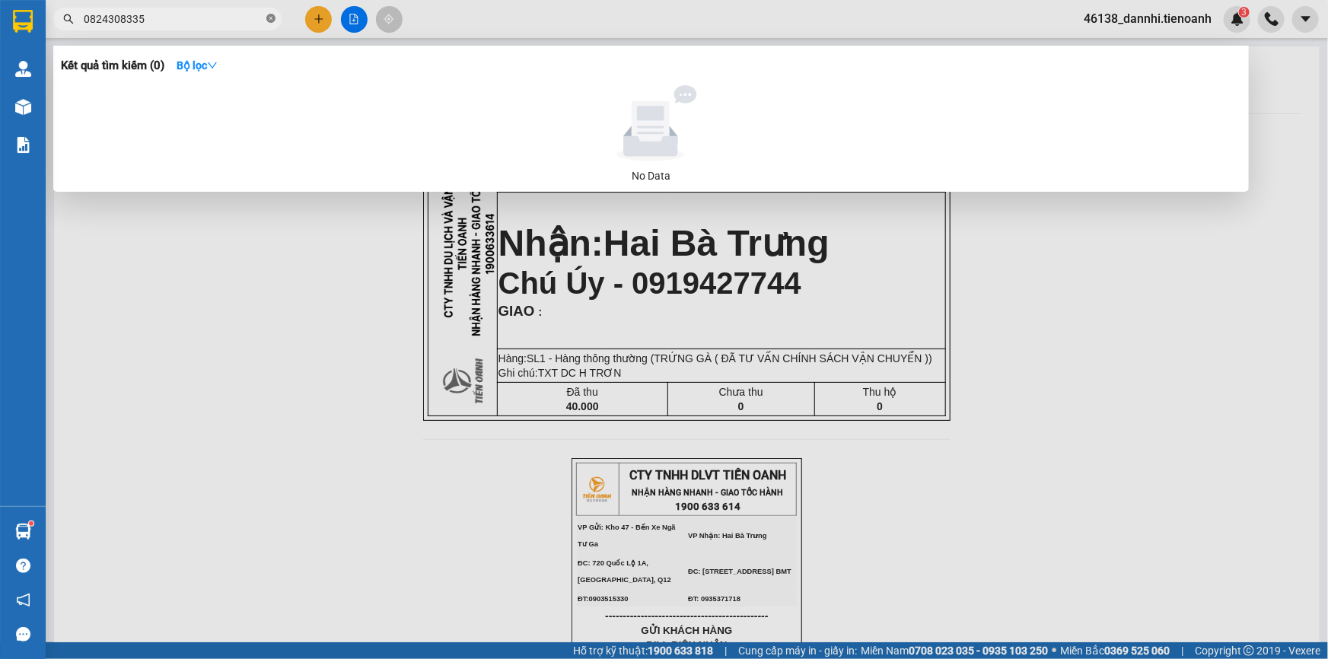
click at [273, 16] on icon "close-circle" at bounding box center [270, 18] width 9 height 9
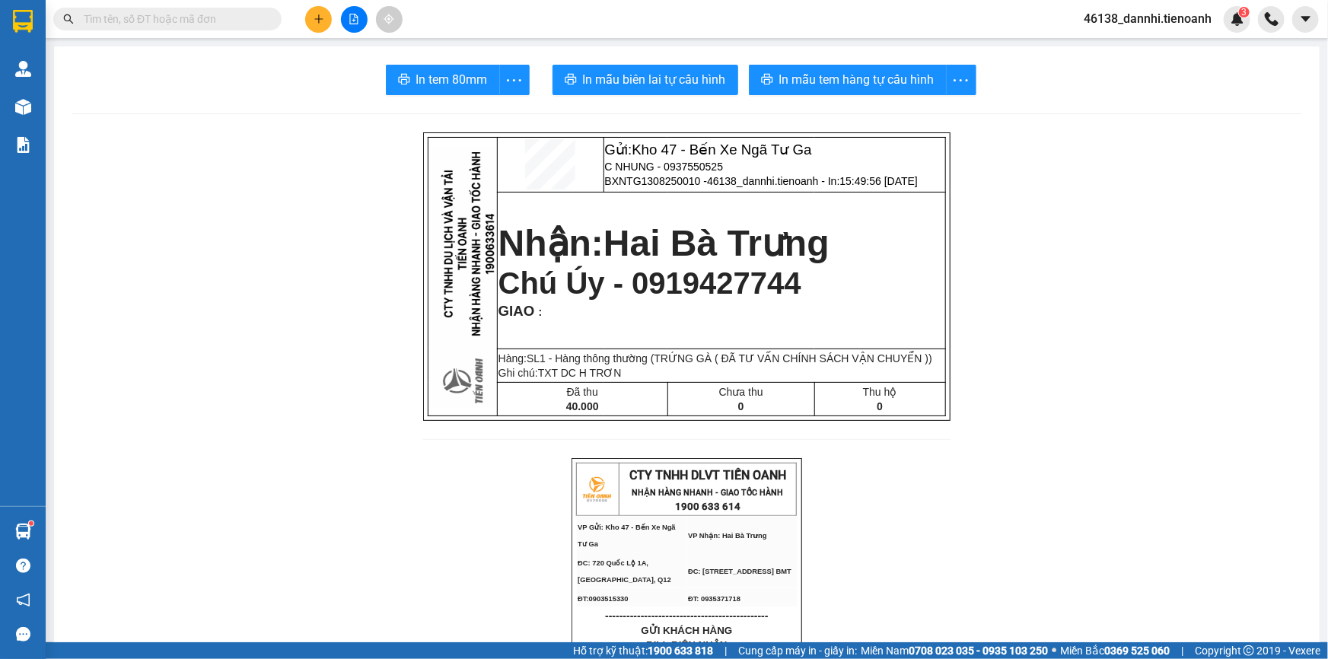
click at [320, 29] on button at bounding box center [318, 19] width 27 height 27
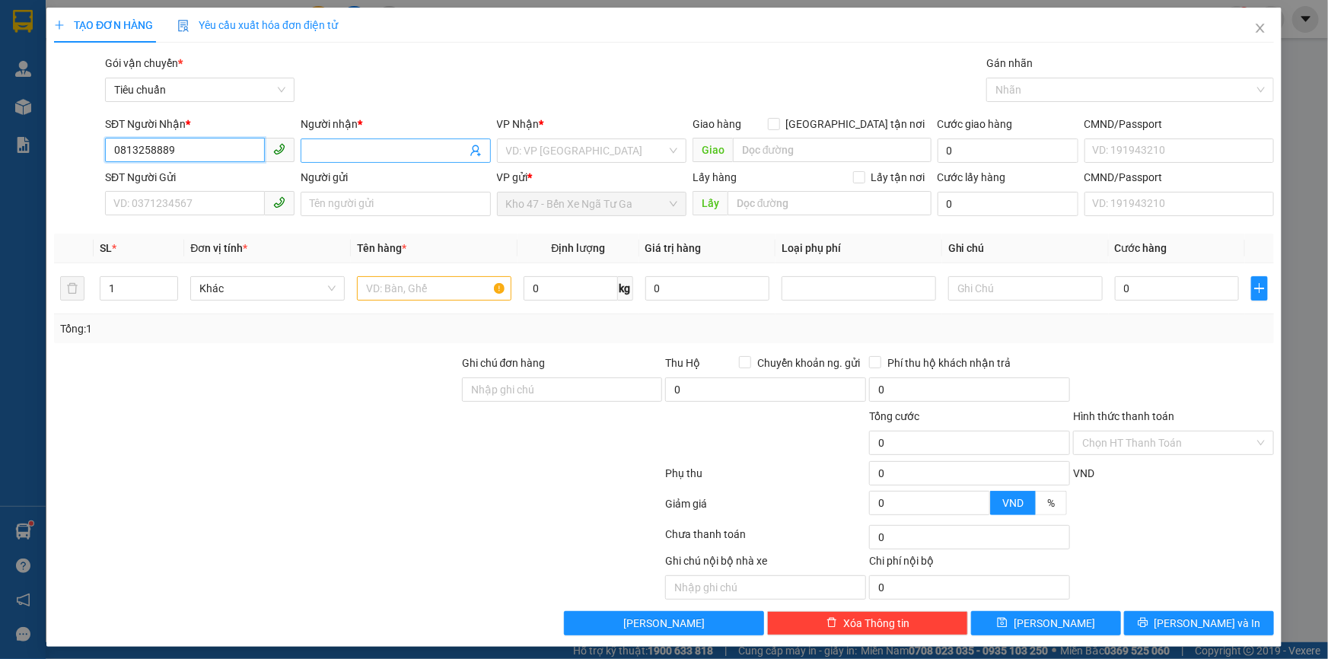
type input "0813258889"
click at [416, 151] on input "Người nhận *" at bounding box center [388, 150] width 156 height 17
type input "A"
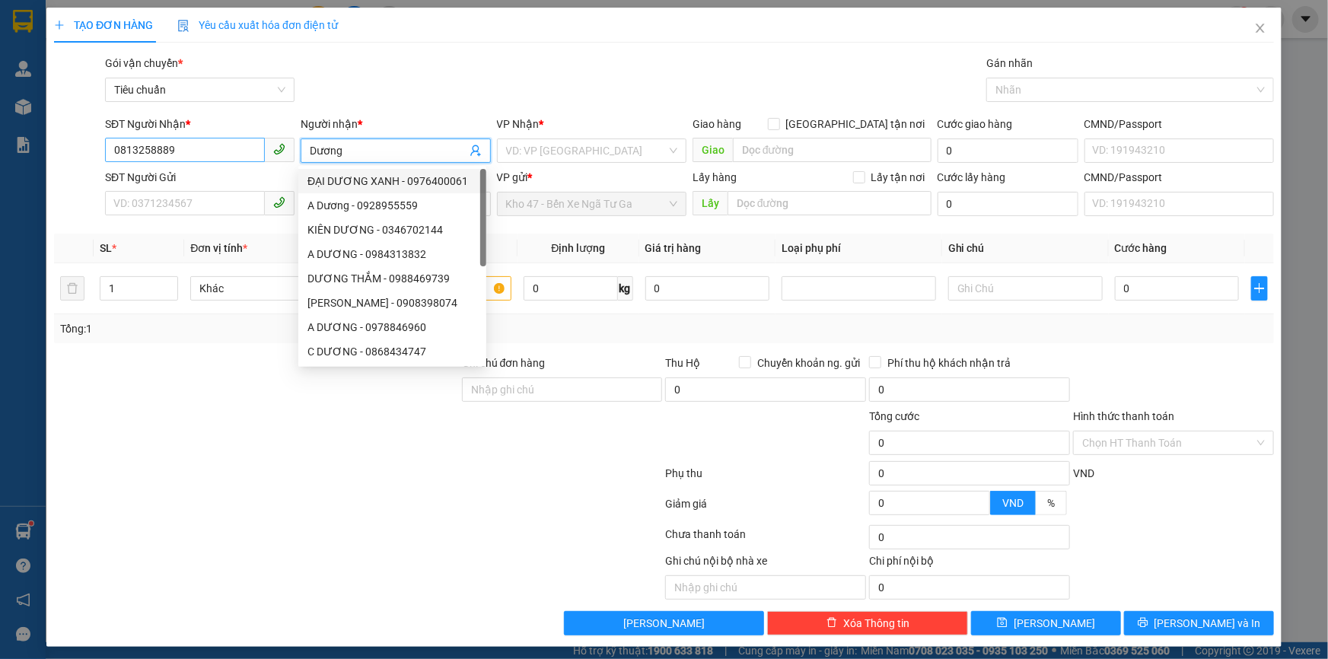
type input "Dương"
click at [189, 151] on input "0813258889" at bounding box center [185, 150] width 160 height 24
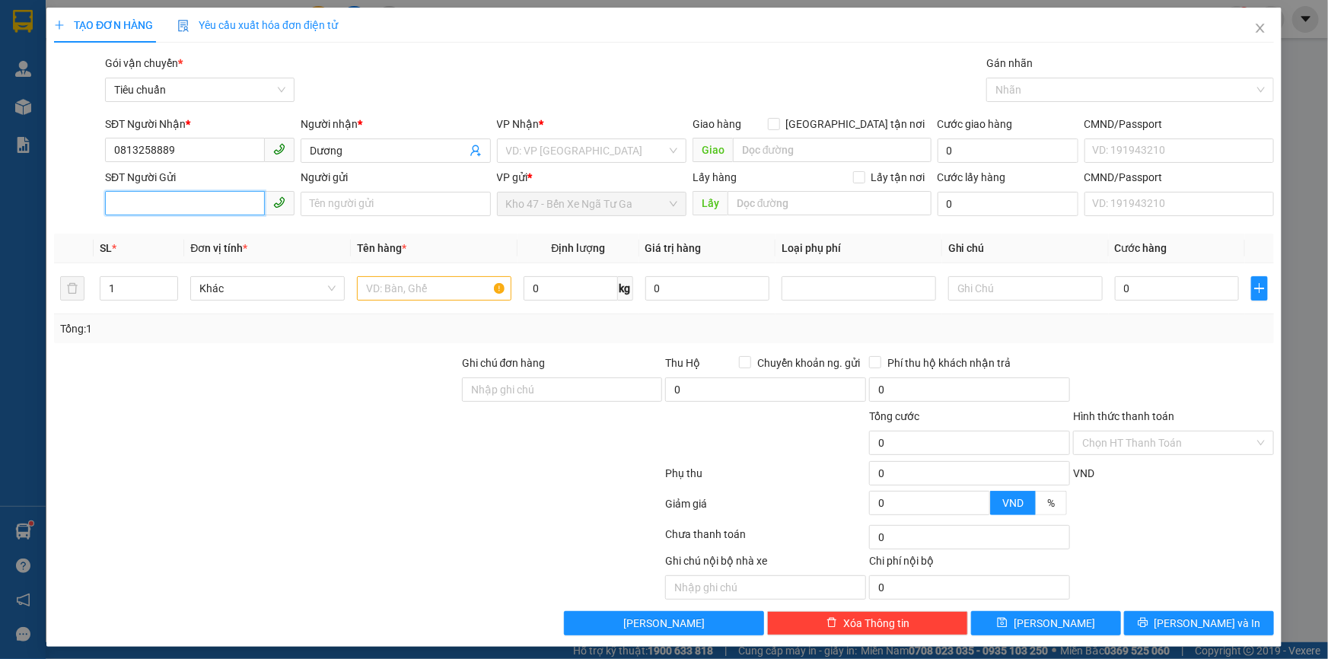
click at [190, 199] on input "SĐT Người Gửi" at bounding box center [185, 203] width 160 height 24
paste input "0813258889"
type input "0813258889"
click at [369, 139] on span "Dương" at bounding box center [396, 151] width 190 height 24
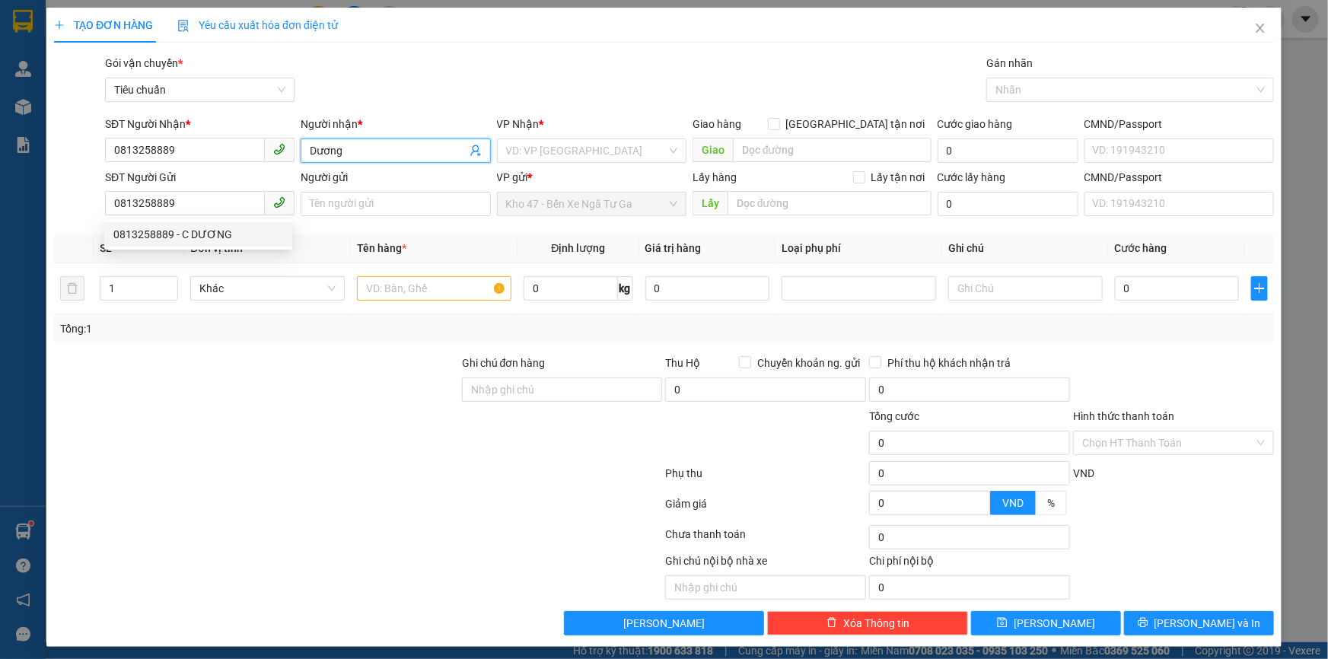
click at [369, 139] on span "Dương" at bounding box center [396, 151] width 190 height 24
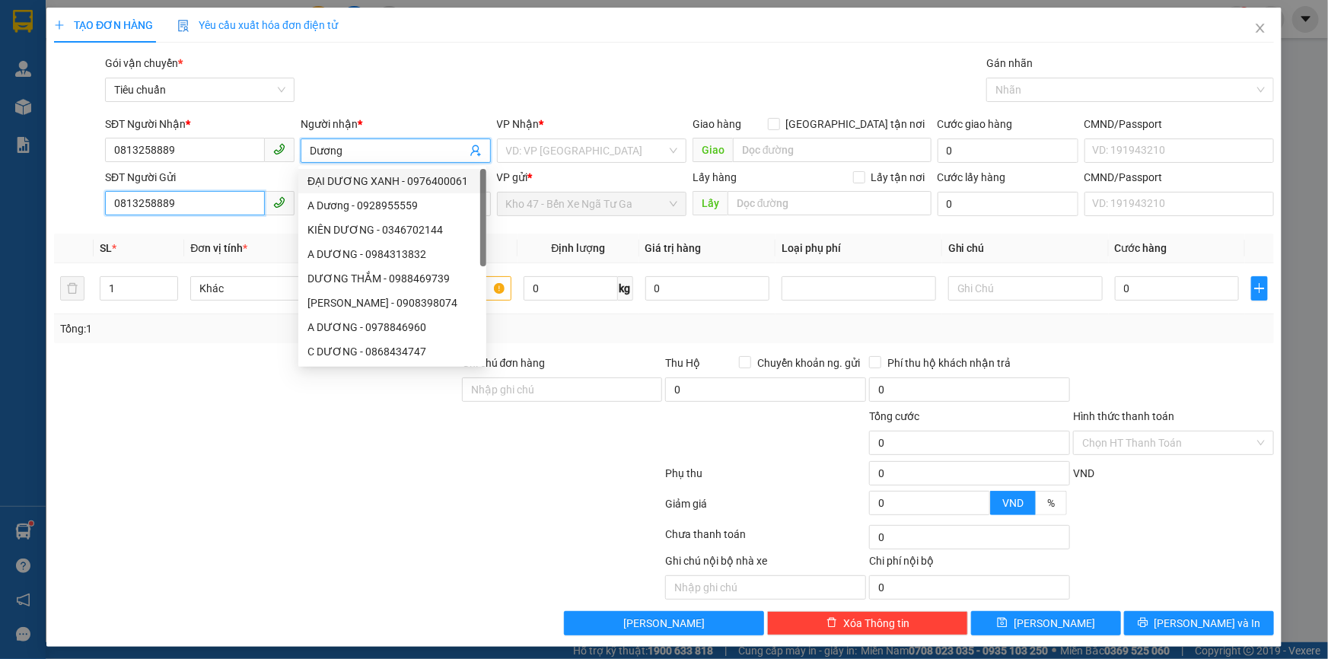
click at [200, 201] on input "0813258889" at bounding box center [185, 203] width 160 height 24
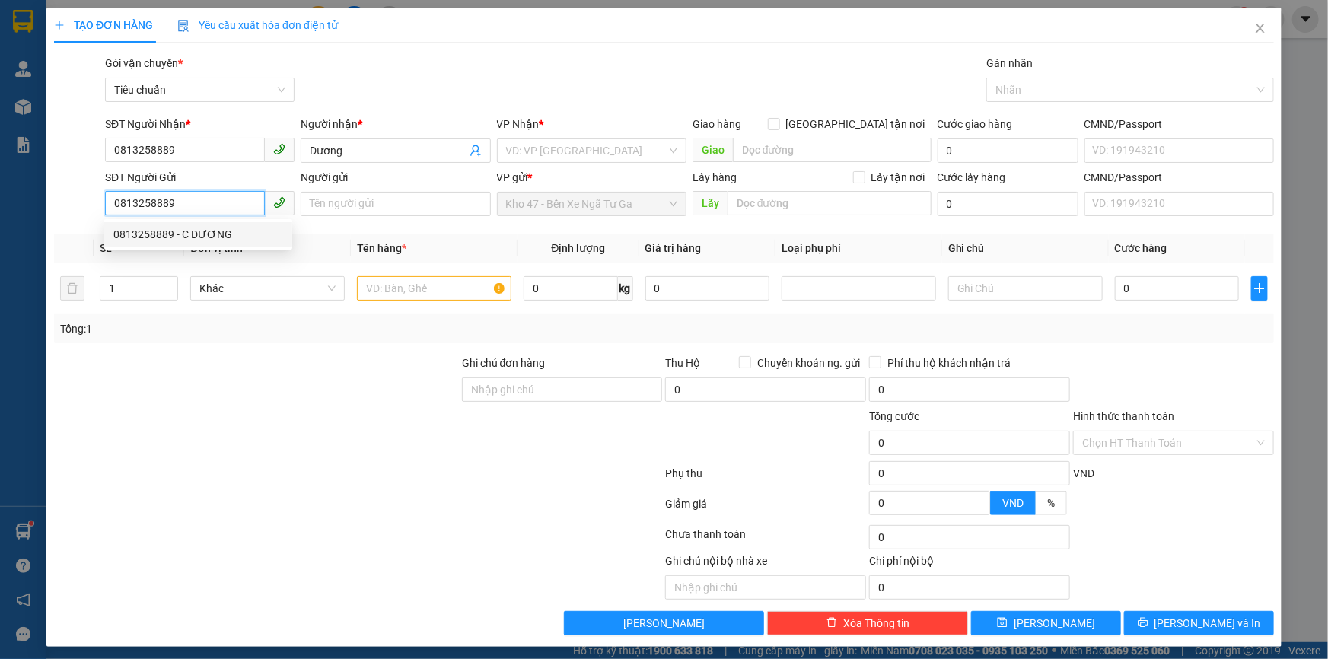
click at [215, 242] on div "0813258889 - C DƯƠNG" at bounding box center [198, 234] width 170 height 17
type input "C DƯƠNG"
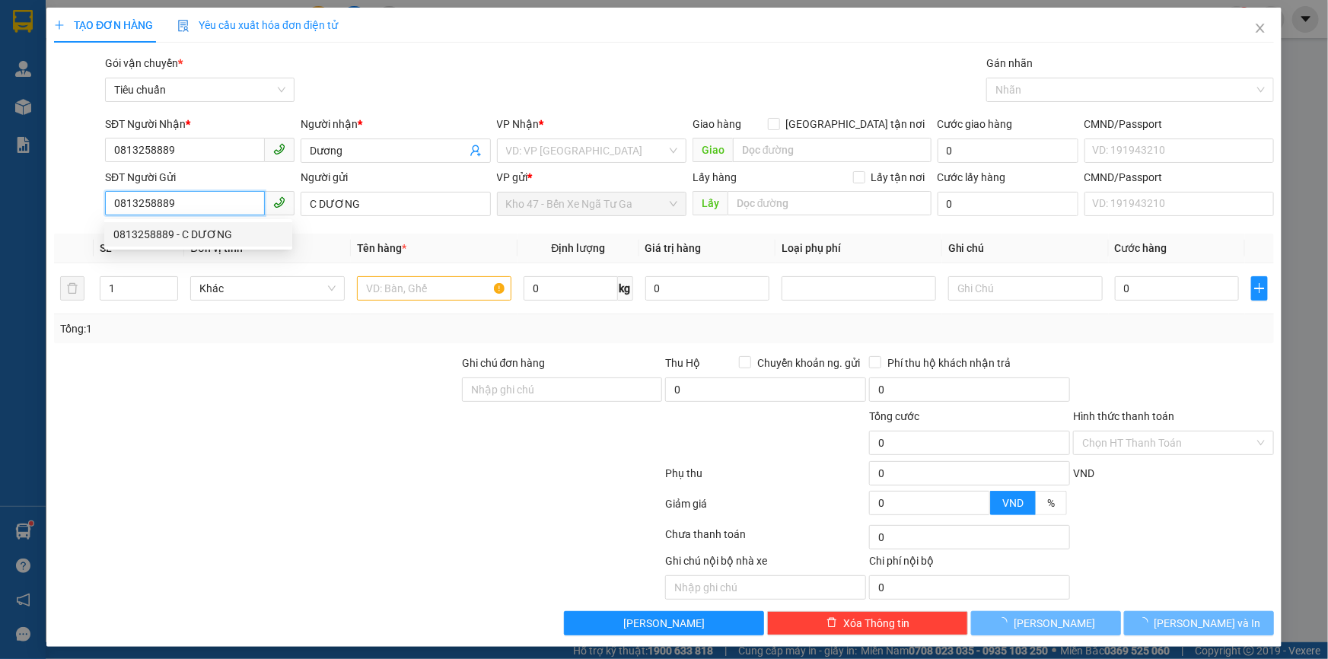
type input "80.000"
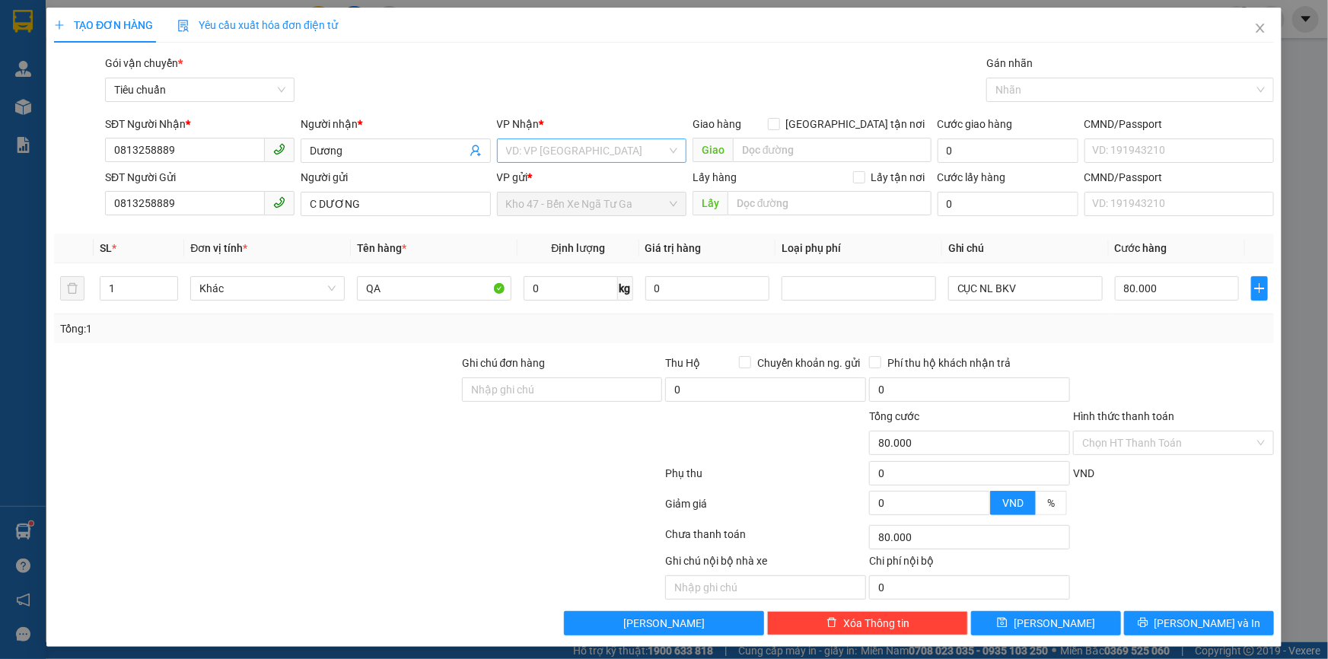
click at [582, 146] on input "search" at bounding box center [586, 150] width 161 height 23
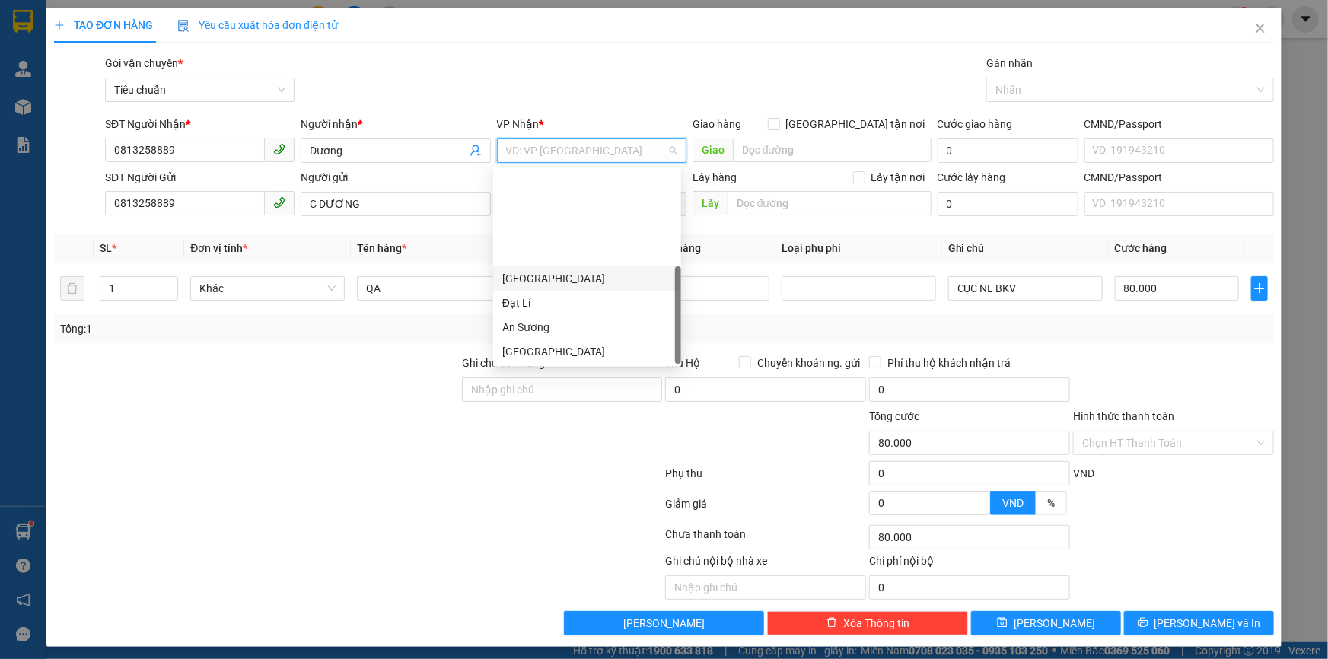
scroll to position [122, 0]
click at [566, 258] on div "Hai Bà Trưng" at bounding box center [587, 254] width 170 height 17
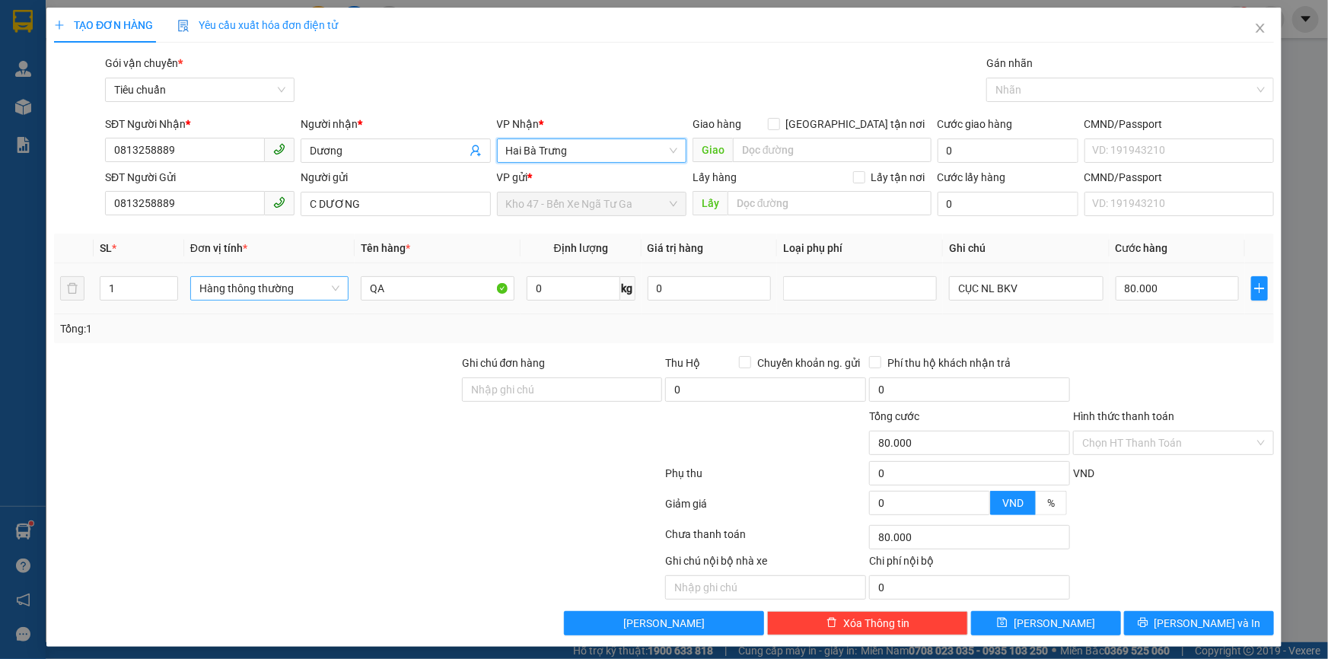
click at [282, 289] on span "Hàng thông thường" at bounding box center [269, 288] width 140 height 23
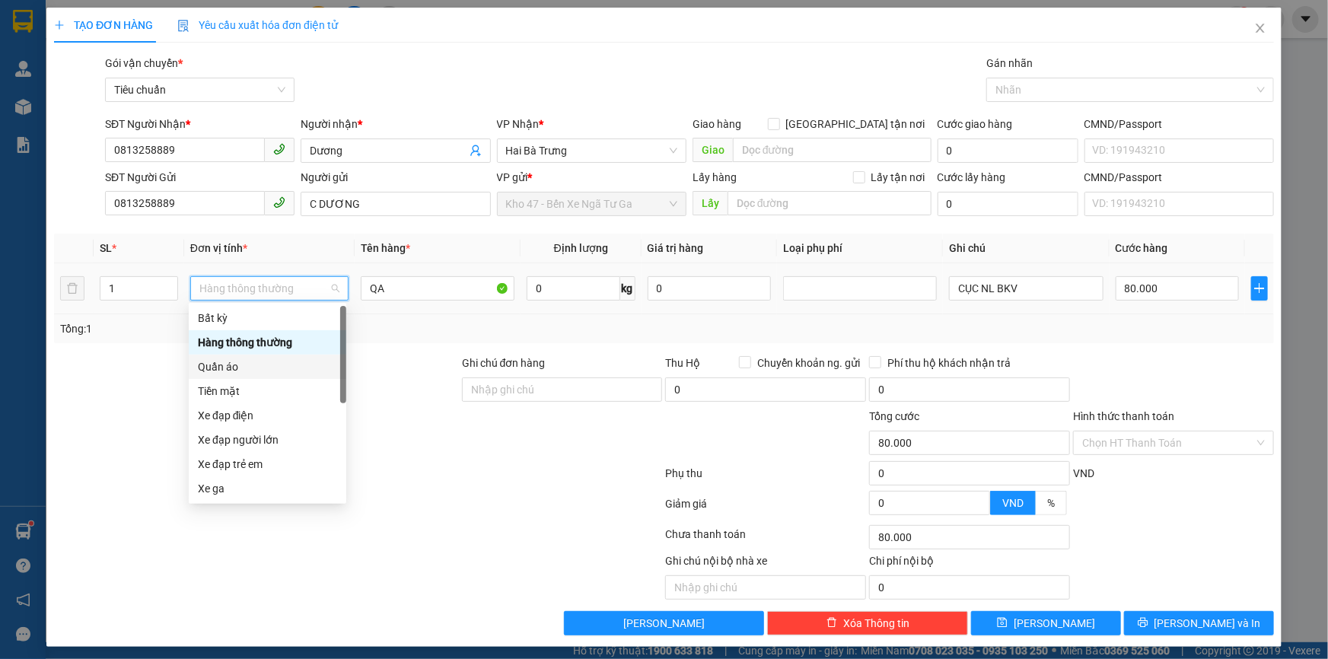
click at [251, 368] on div "Quần áo" at bounding box center [267, 367] width 139 height 17
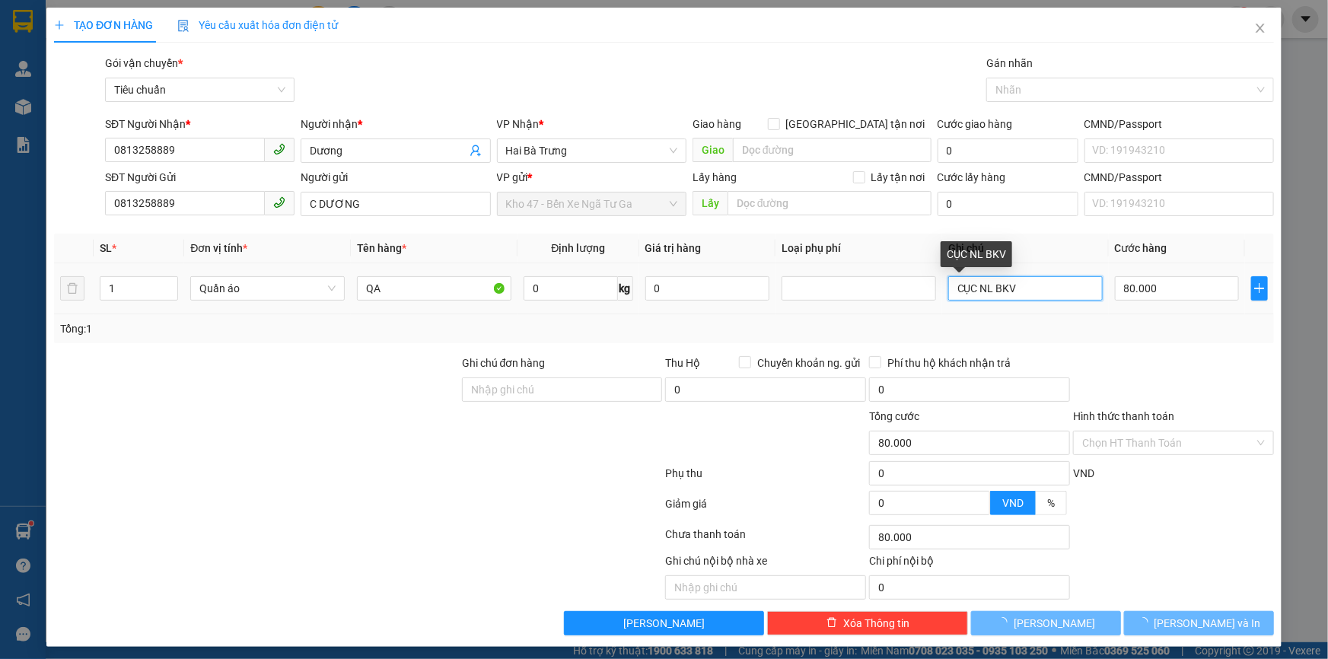
click at [1038, 297] on input "CỤC NL BKV" at bounding box center [1026, 288] width 155 height 24
type input "0"
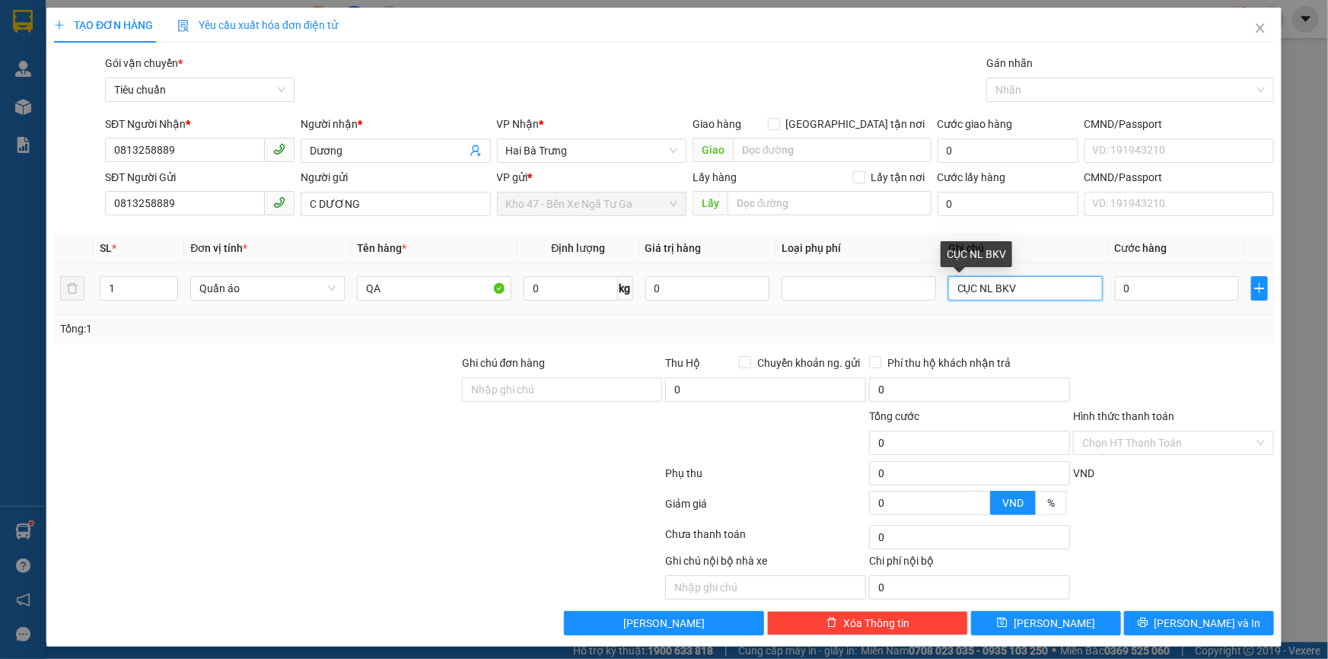
click at [1038, 297] on input "CỤC NL BKV" at bounding box center [1026, 288] width 155 height 24
type input "b"
type input "BNL TRẮNG"
click at [1185, 280] on input "0" at bounding box center [1177, 288] width 124 height 24
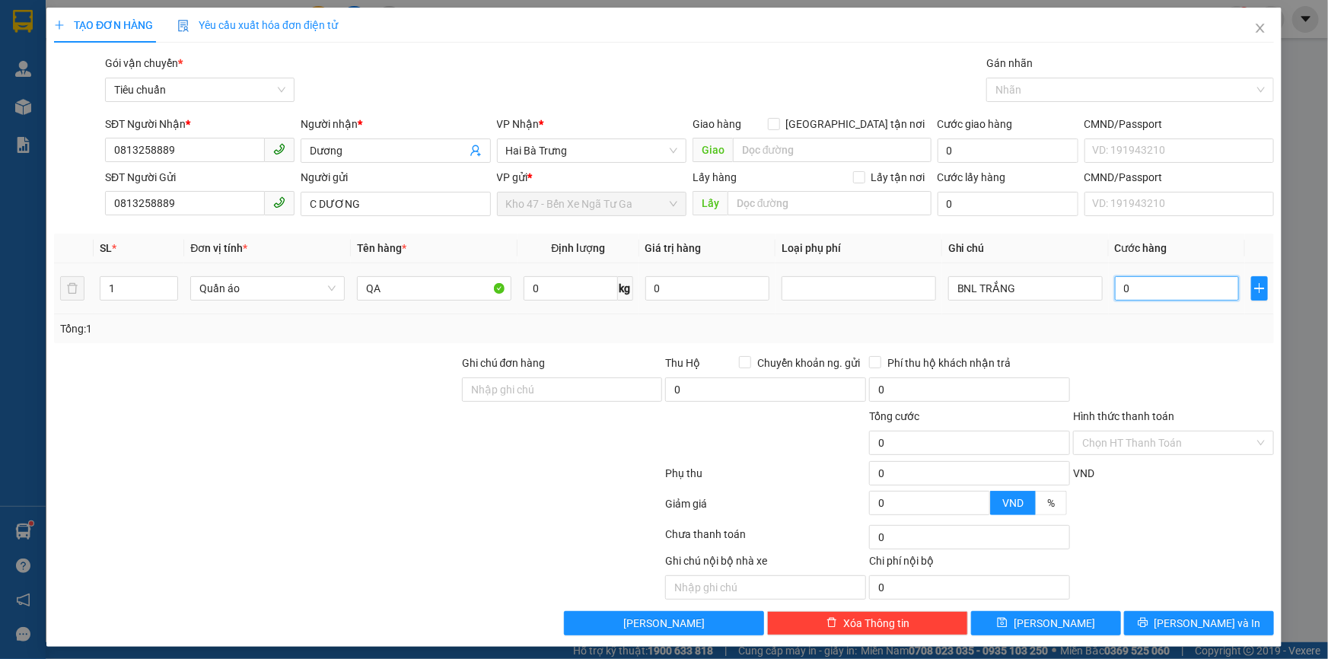
type input "3"
type input "30"
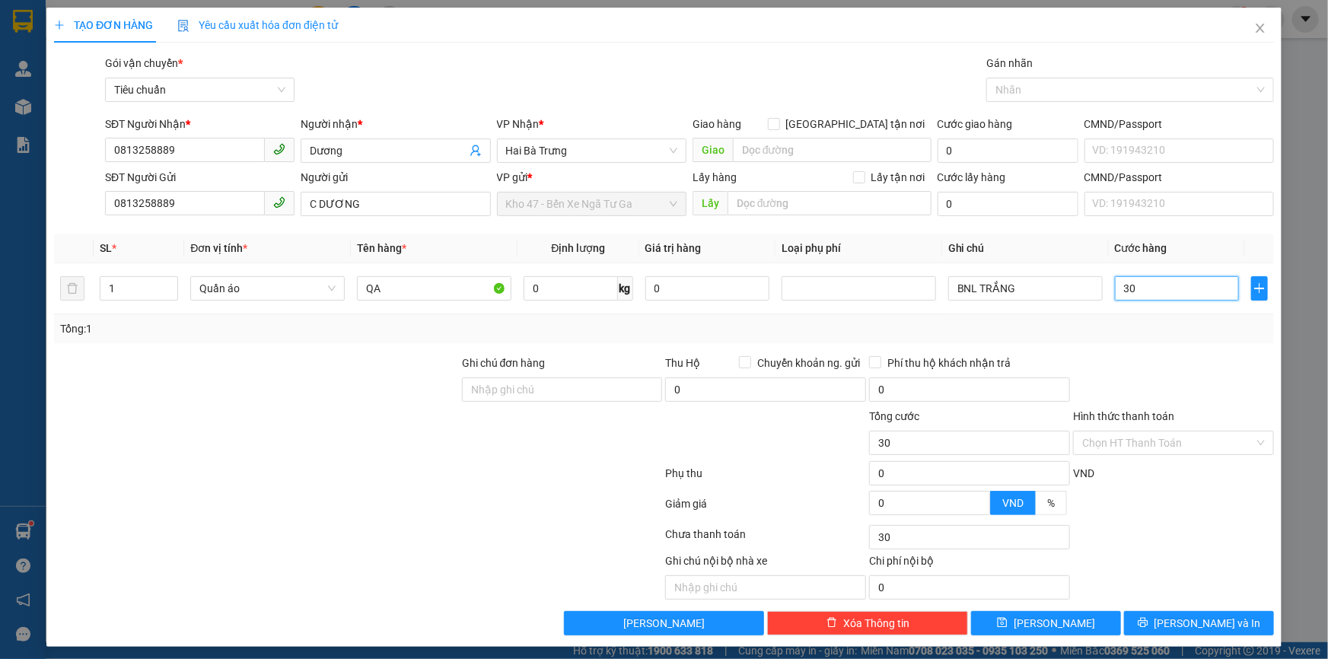
type input "30"
type input "30.000"
click at [1179, 387] on div at bounding box center [1174, 381] width 204 height 53
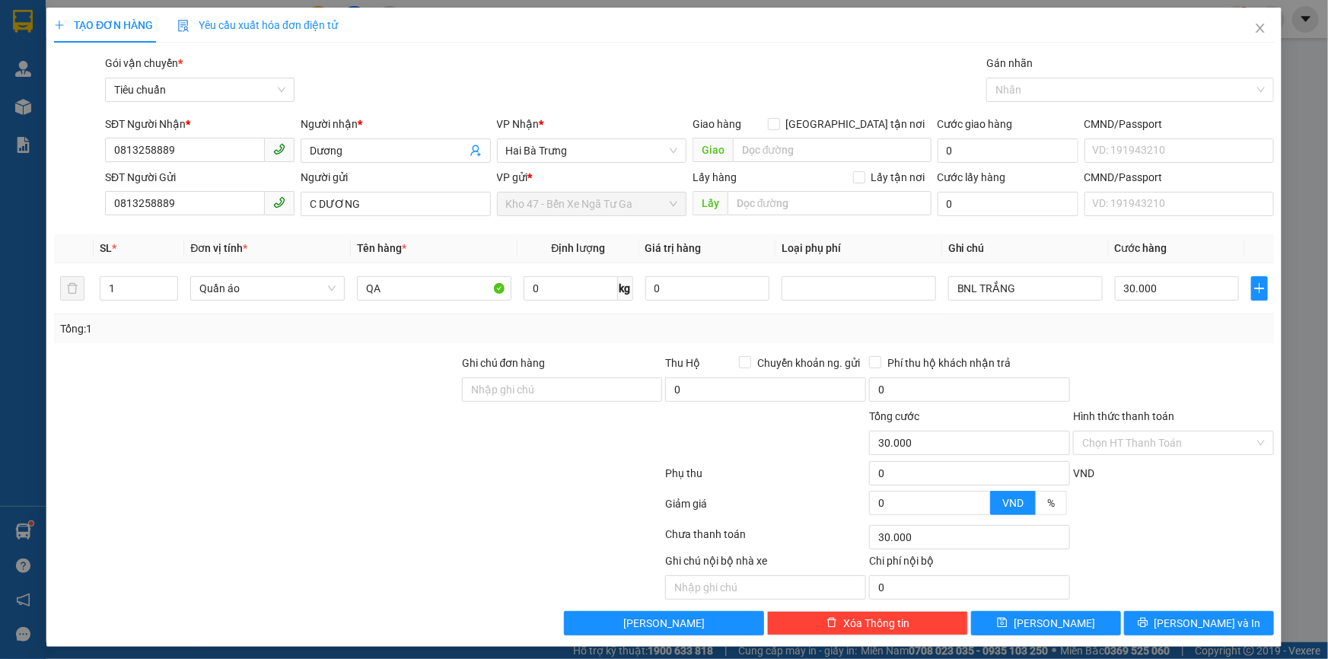
click at [1208, 636] on div "TẠO ĐƠN HÀNG Yêu cầu xuất hóa đơn điện tử Transit Pickup Surcharge Ids Transit …" at bounding box center [664, 327] width 1236 height 639
click at [1183, 643] on div "TẠO ĐƠN HÀNG Yêu cầu xuất hóa đơn điện tử Transit Pickup Surcharge Ids Transit …" at bounding box center [664, 327] width 1236 height 639
click at [1181, 630] on span "[PERSON_NAME] và In" at bounding box center [1208, 623] width 107 height 17
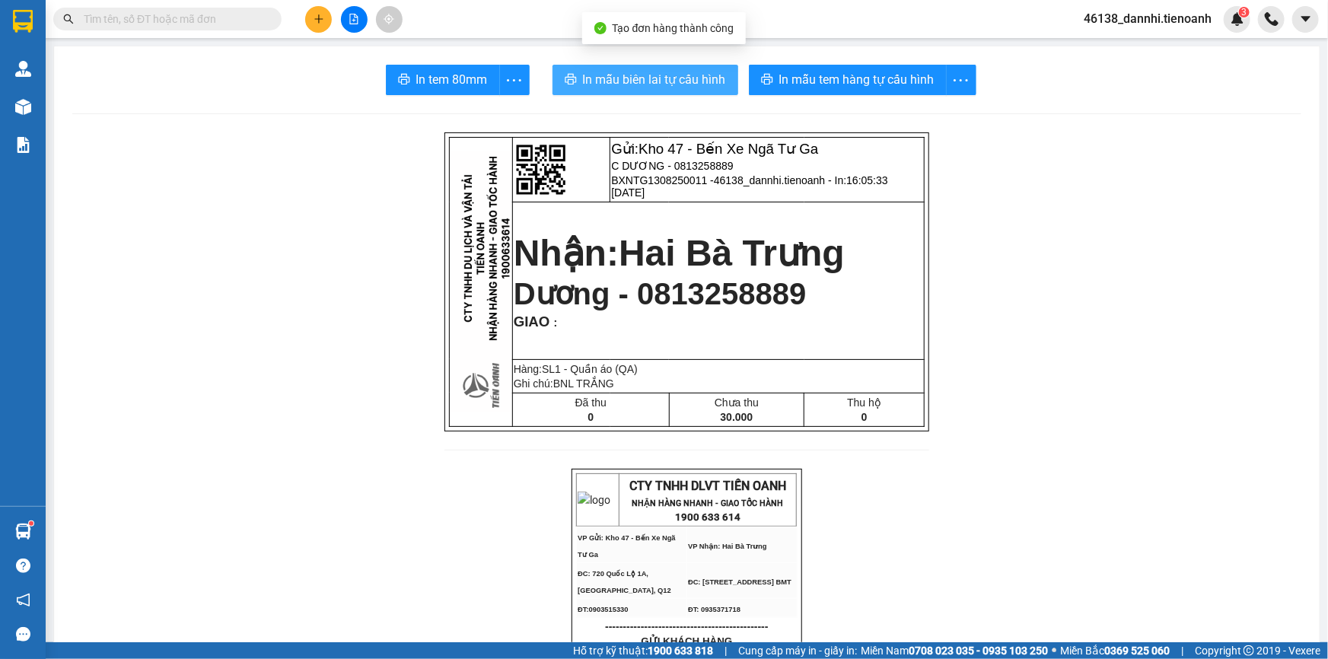
click at [673, 70] on span "In mẫu biên lai tự cấu hình" at bounding box center [654, 79] width 143 height 19
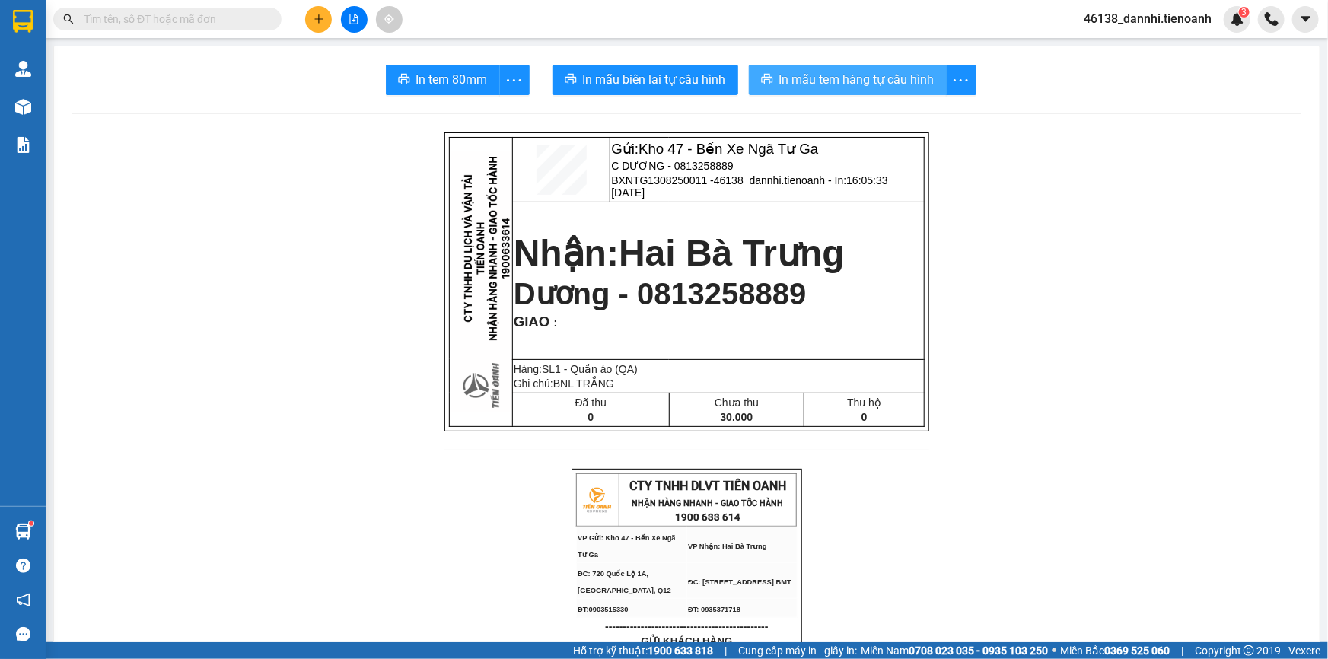
click at [878, 85] on span "In mẫu tem hàng tự cấu hình" at bounding box center [857, 79] width 155 height 19
click at [308, 25] on button at bounding box center [318, 19] width 27 height 27
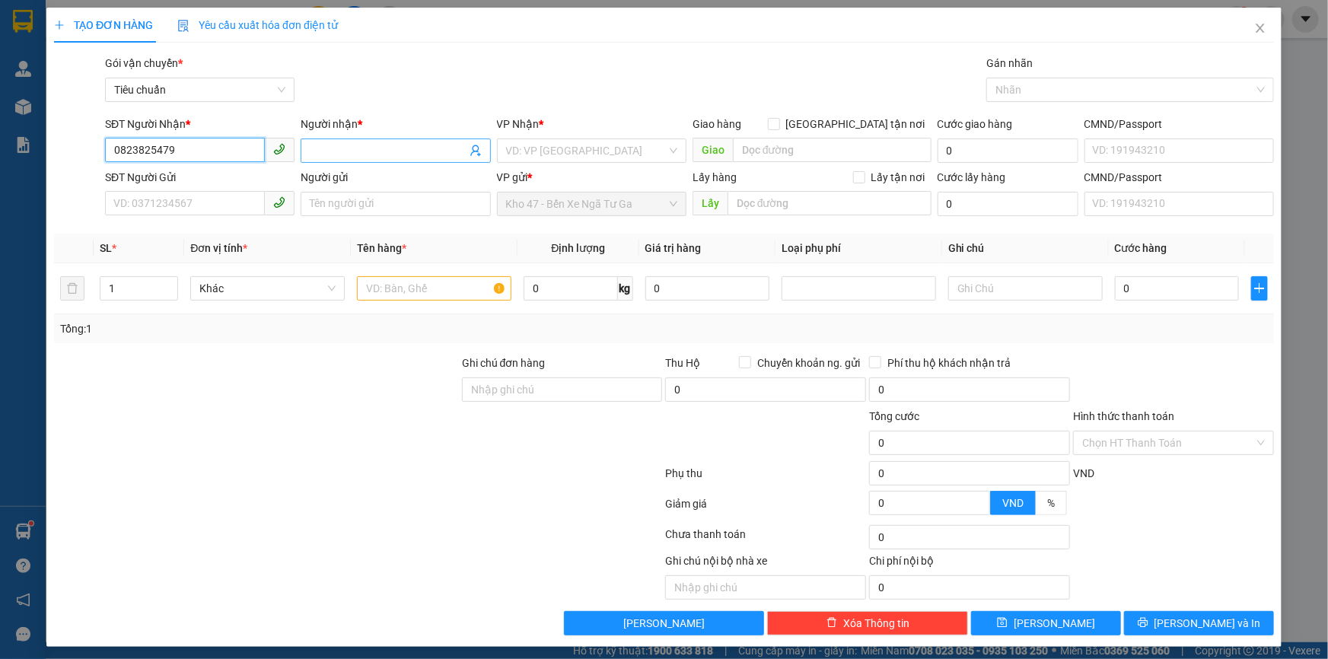
type input "0823825479"
click at [344, 155] on input "Người nhận *" at bounding box center [388, 150] width 156 height 17
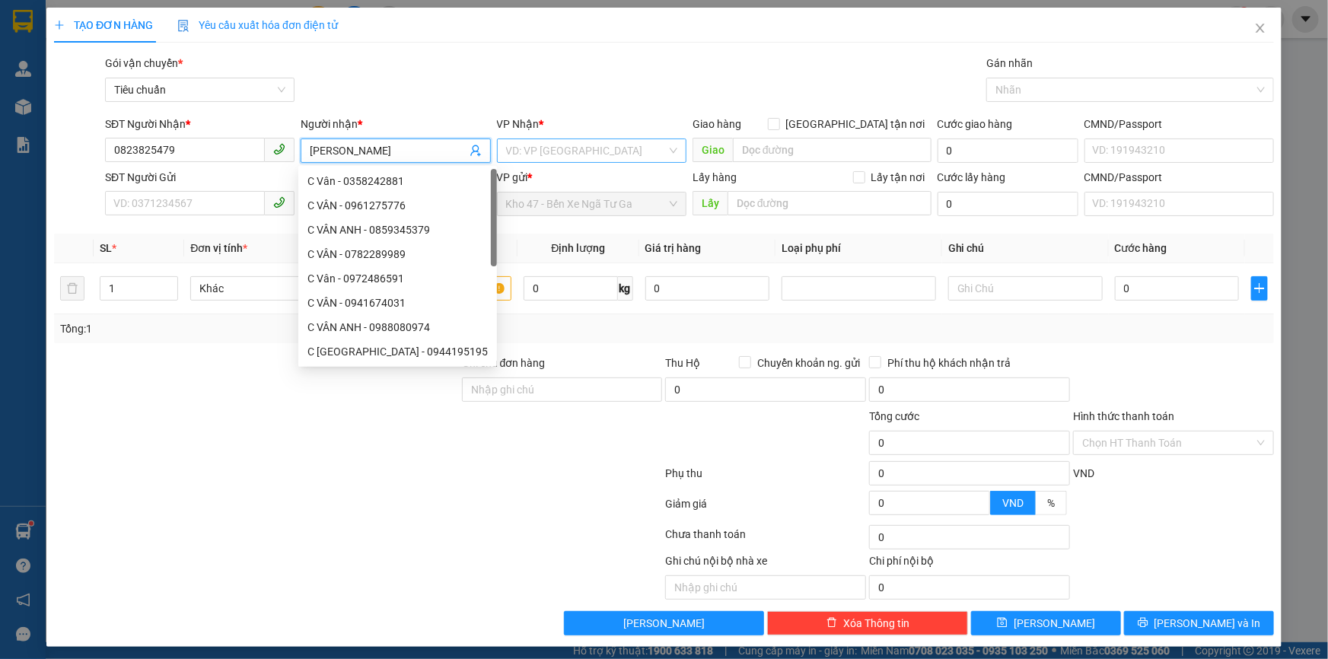
type input "[PERSON_NAME]"
click at [575, 148] on input "search" at bounding box center [586, 150] width 161 height 23
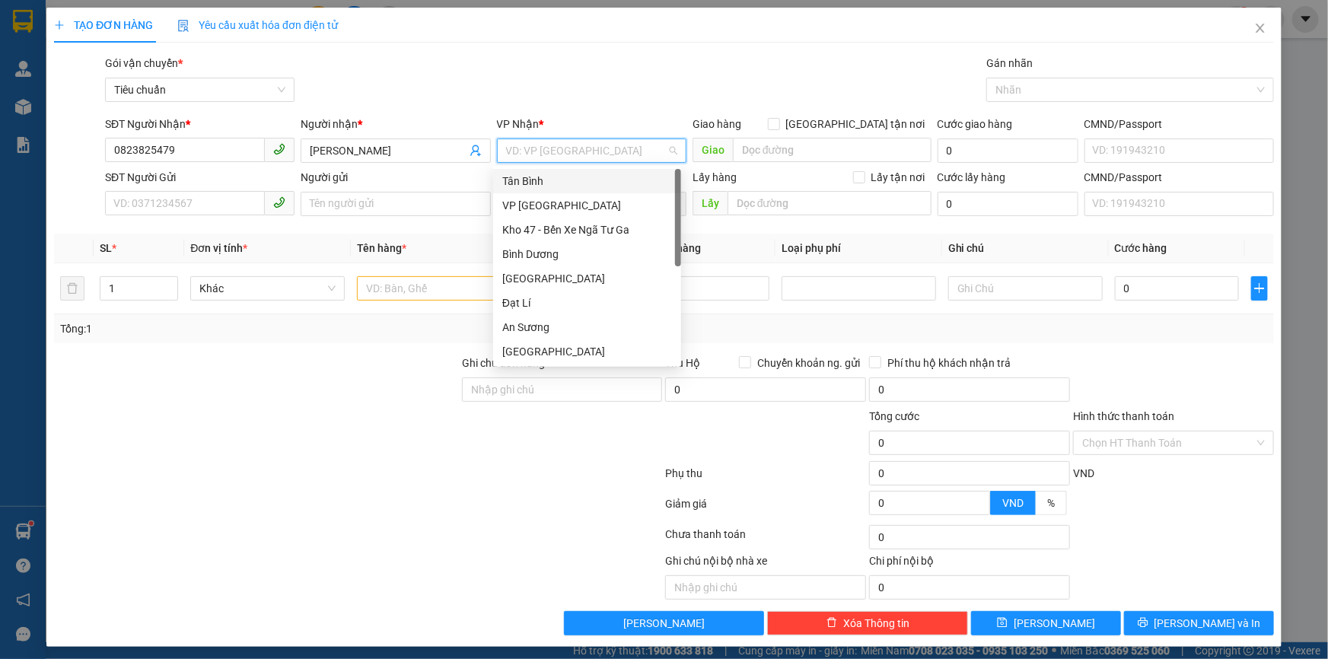
scroll to position [115, 0]
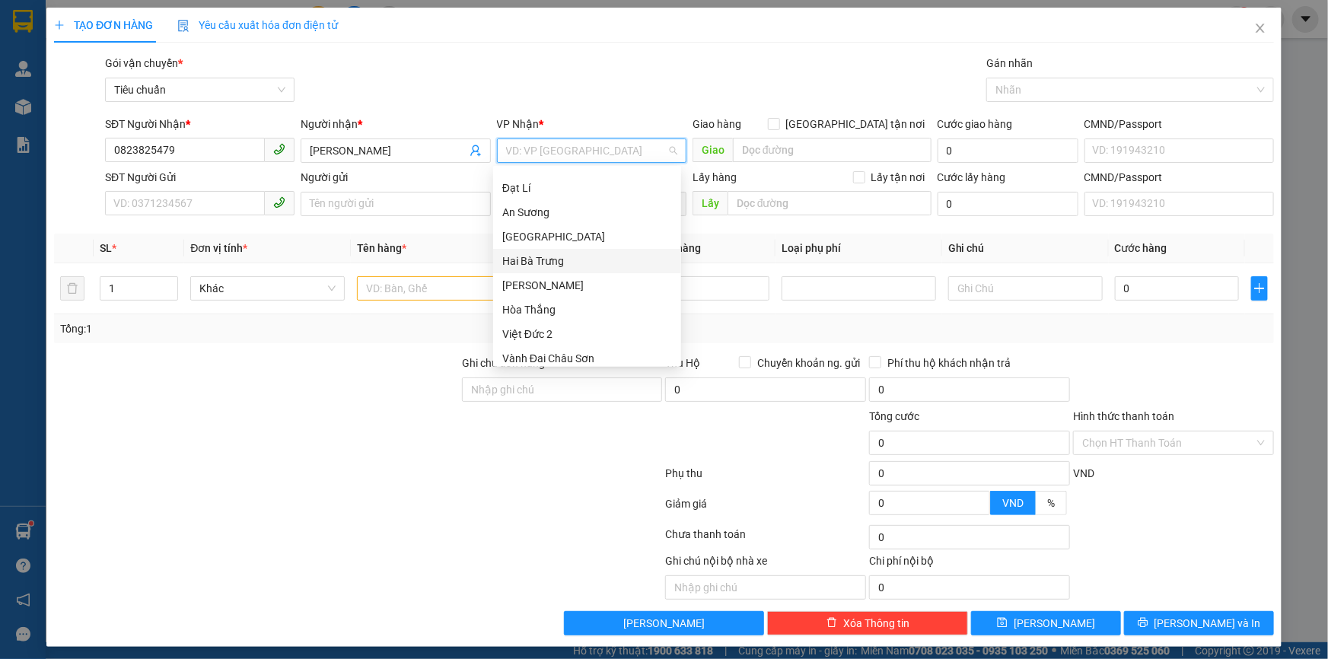
drag, startPoint x: 563, startPoint y: 255, endPoint x: 442, endPoint y: 238, distance: 122.9
click at [563, 255] on div "Hai Bà Trưng" at bounding box center [587, 261] width 170 height 17
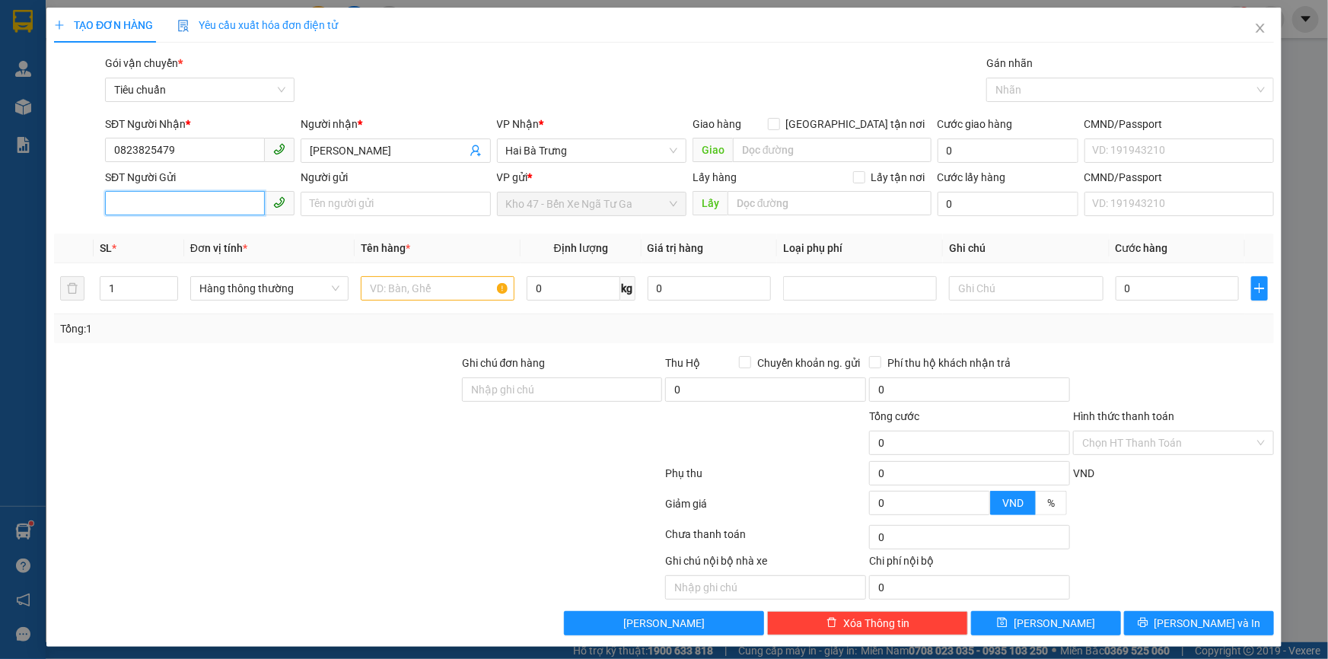
click at [243, 210] on input "SĐT Người Gửi" at bounding box center [185, 203] width 160 height 24
type input "0328654712"
click at [320, 197] on input "Người gửi" at bounding box center [396, 204] width 190 height 24
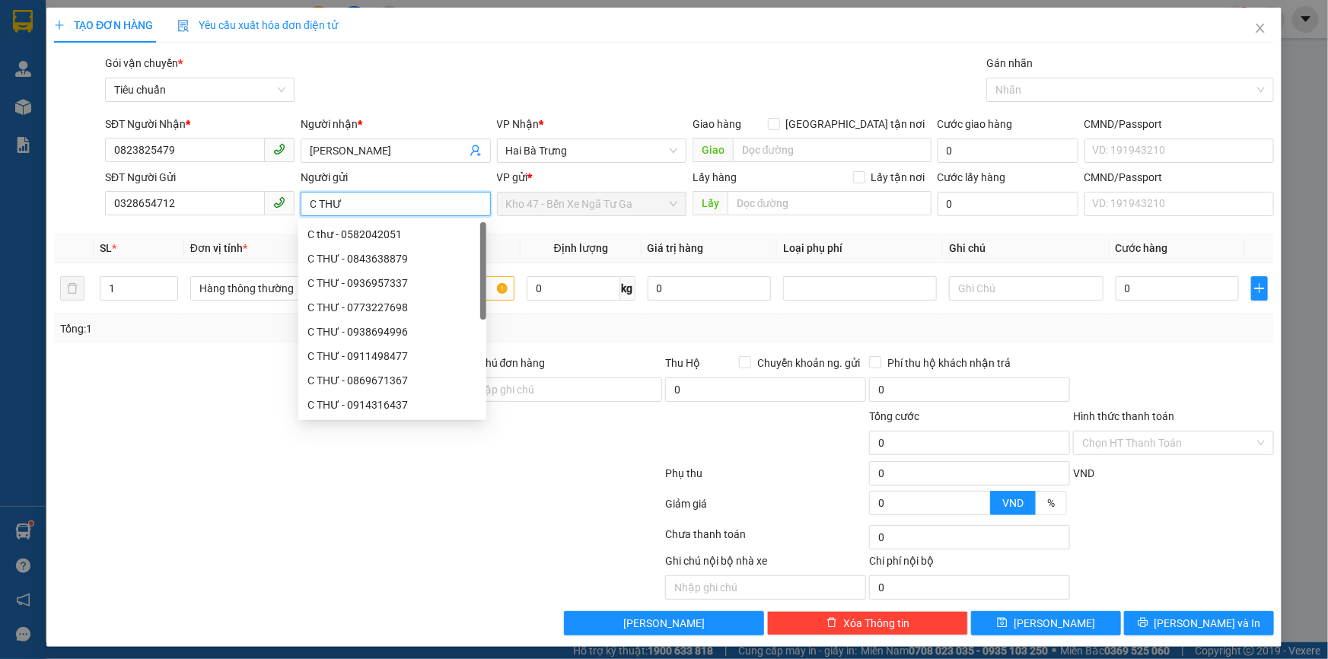
type input "C THƯ"
click at [238, 369] on div at bounding box center [257, 381] width 408 height 53
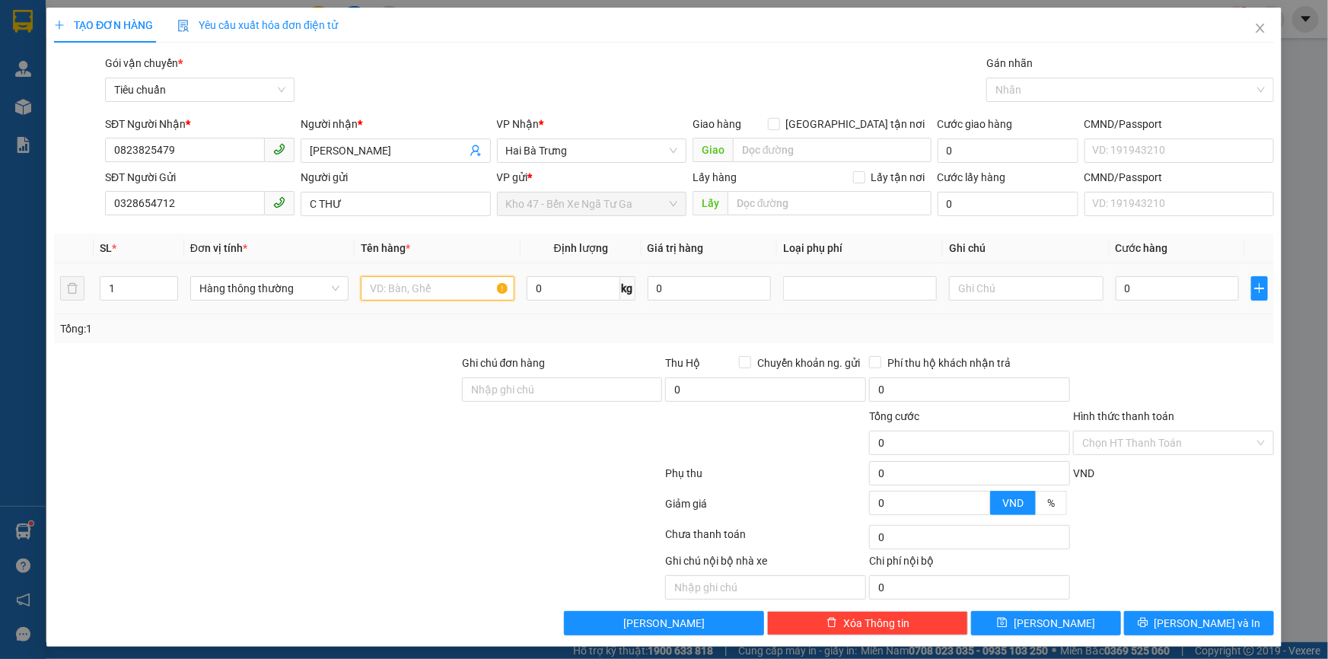
click at [423, 290] on input "text" at bounding box center [438, 288] width 154 height 24
type input "CHÌA KHÓA"
click at [997, 293] on input "text" at bounding box center [1026, 288] width 154 height 24
type input "PBI TO"
click at [1222, 282] on input "0" at bounding box center [1178, 288] width 124 height 24
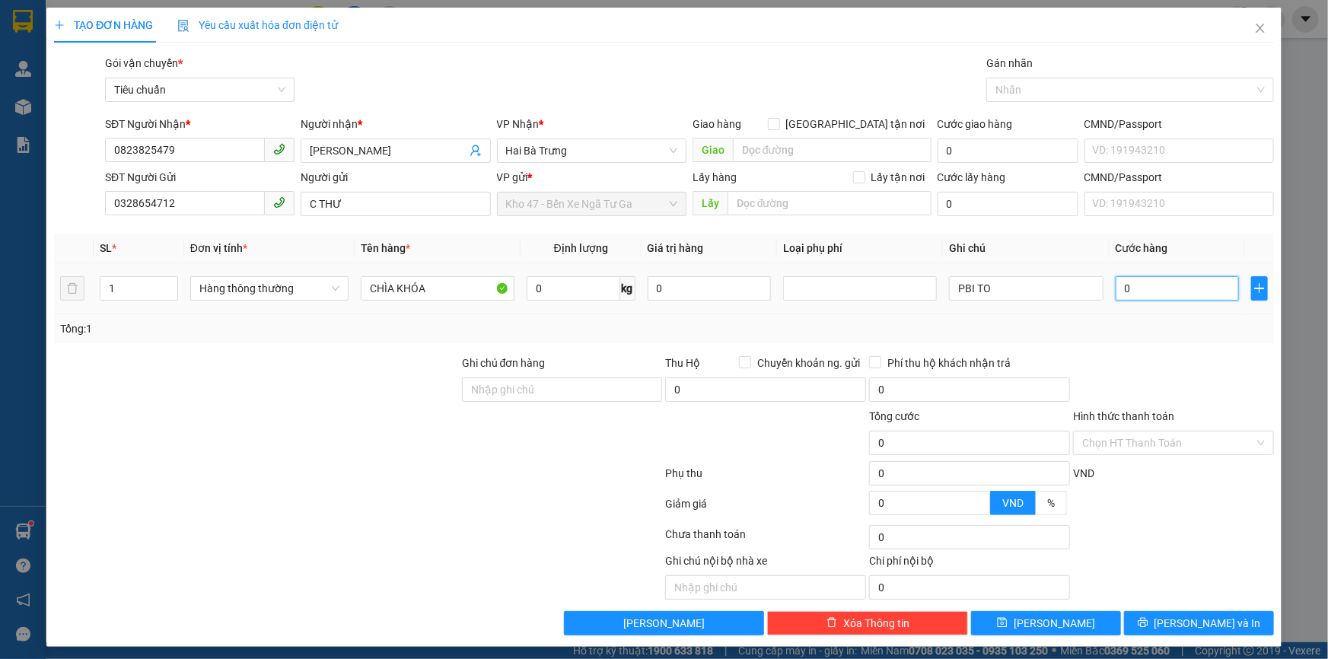
type input "3"
type input "30"
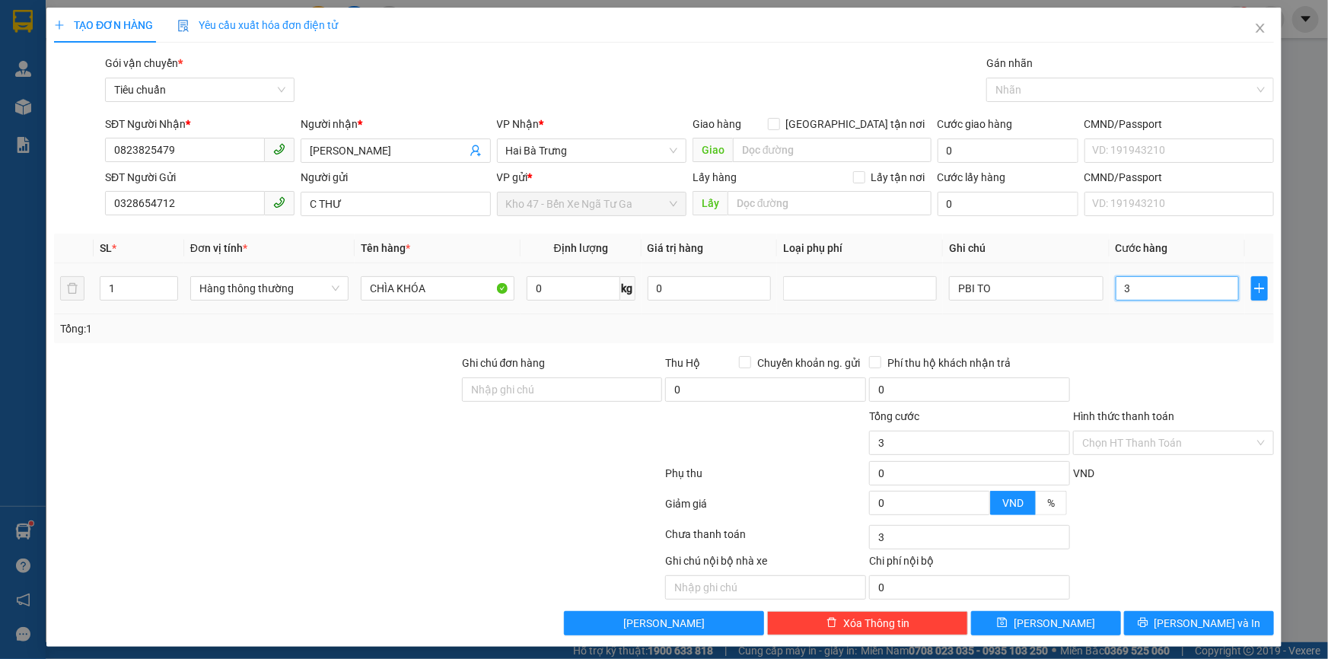
type input "30"
type input "30.000"
click at [1199, 345] on div "Transit Pickup Surcharge Ids Transit Deliver Surcharge Ids Transit Deliver Surc…" at bounding box center [664, 345] width 1220 height 581
click at [1167, 427] on div "Hình thức thanh toán" at bounding box center [1173, 419] width 201 height 23
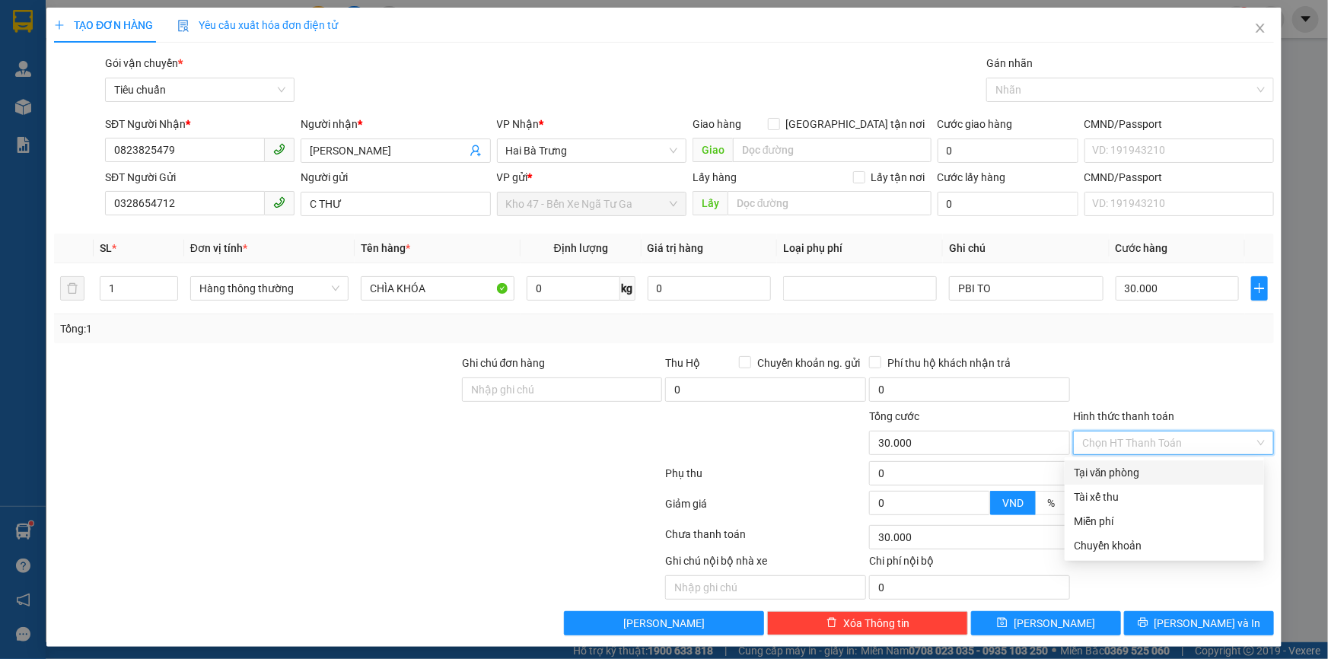
click at [1161, 443] on input "Hình thức thanh toán" at bounding box center [1169, 443] width 172 height 23
click at [1150, 475] on div "Tại văn phòng" at bounding box center [1164, 472] width 181 height 17
type input "0"
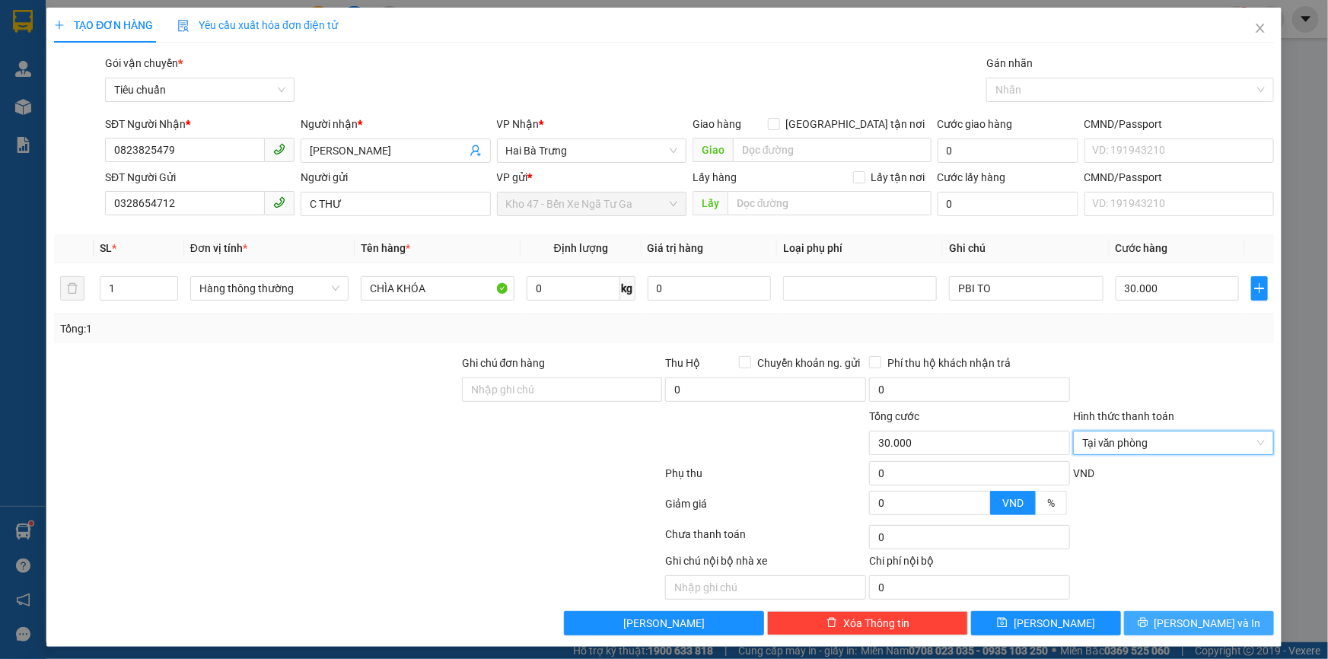
click at [1148, 620] on icon "printer" at bounding box center [1143, 623] width 10 height 10
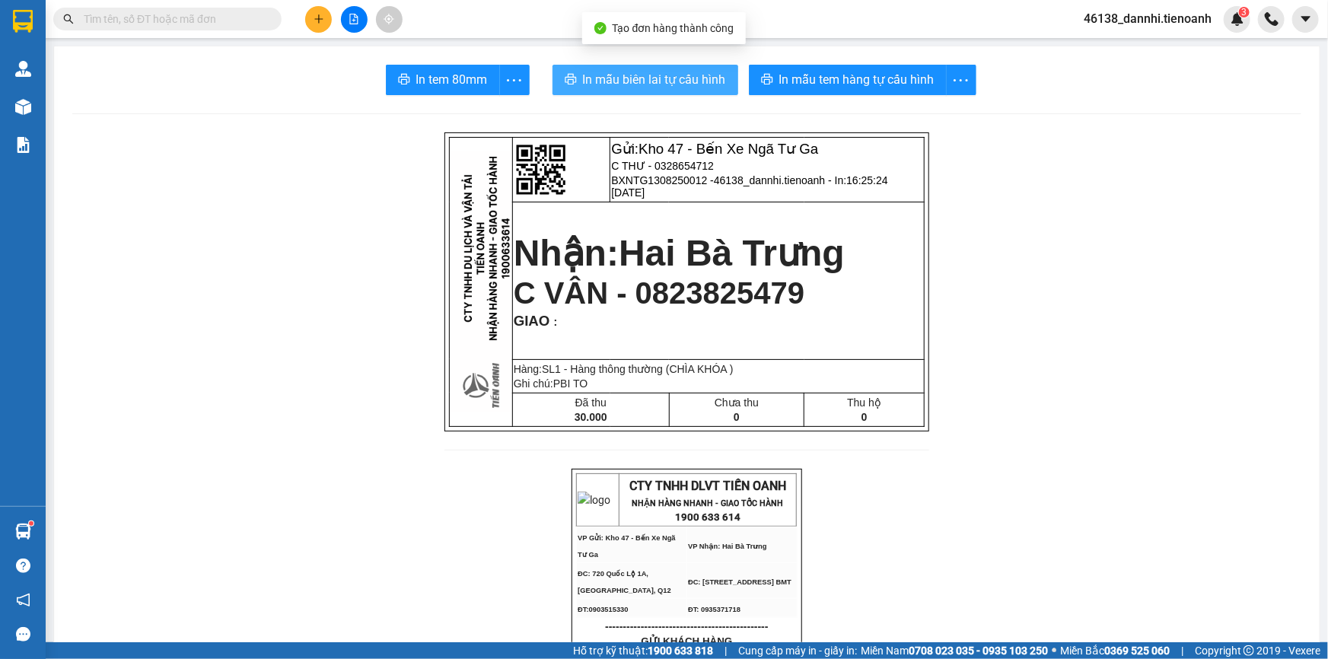
click at [677, 87] on span "In mẫu biên lai tự cấu hình" at bounding box center [654, 79] width 143 height 19
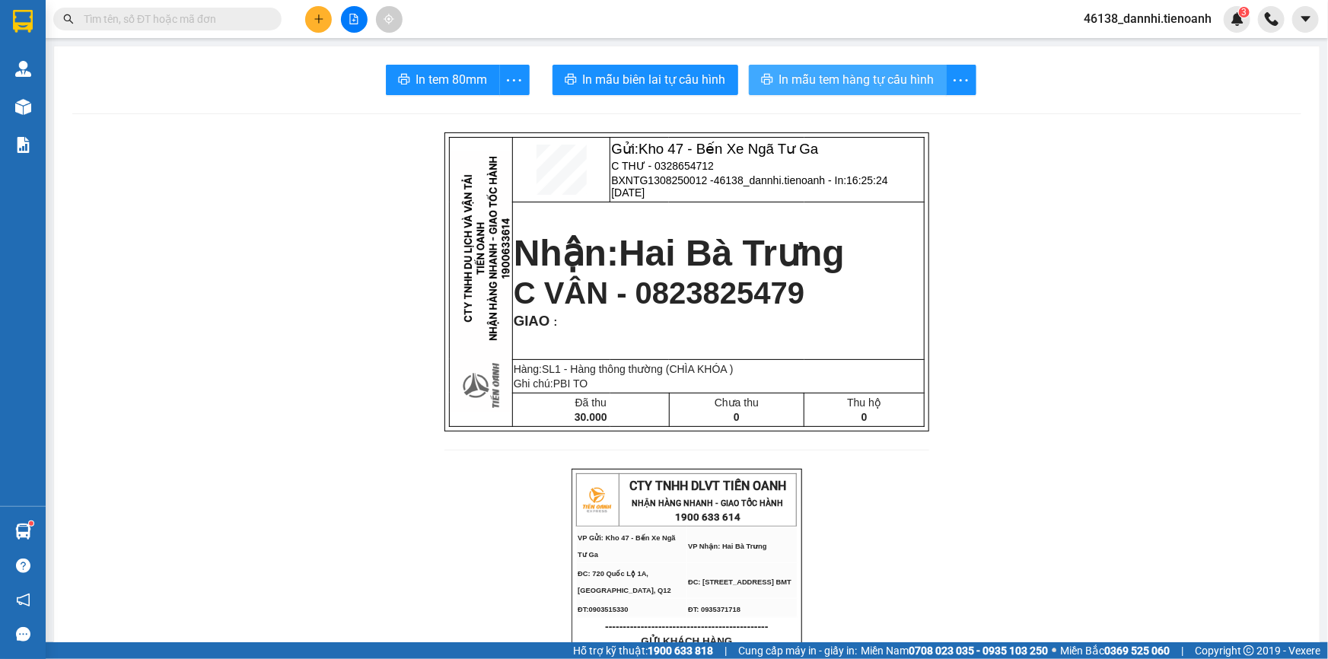
click at [867, 88] on span "In mẫu tem hàng tự cấu hình" at bounding box center [857, 79] width 155 height 19
click at [315, 19] on icon "plus" at bounding box center [318, 18] width 8 height 1
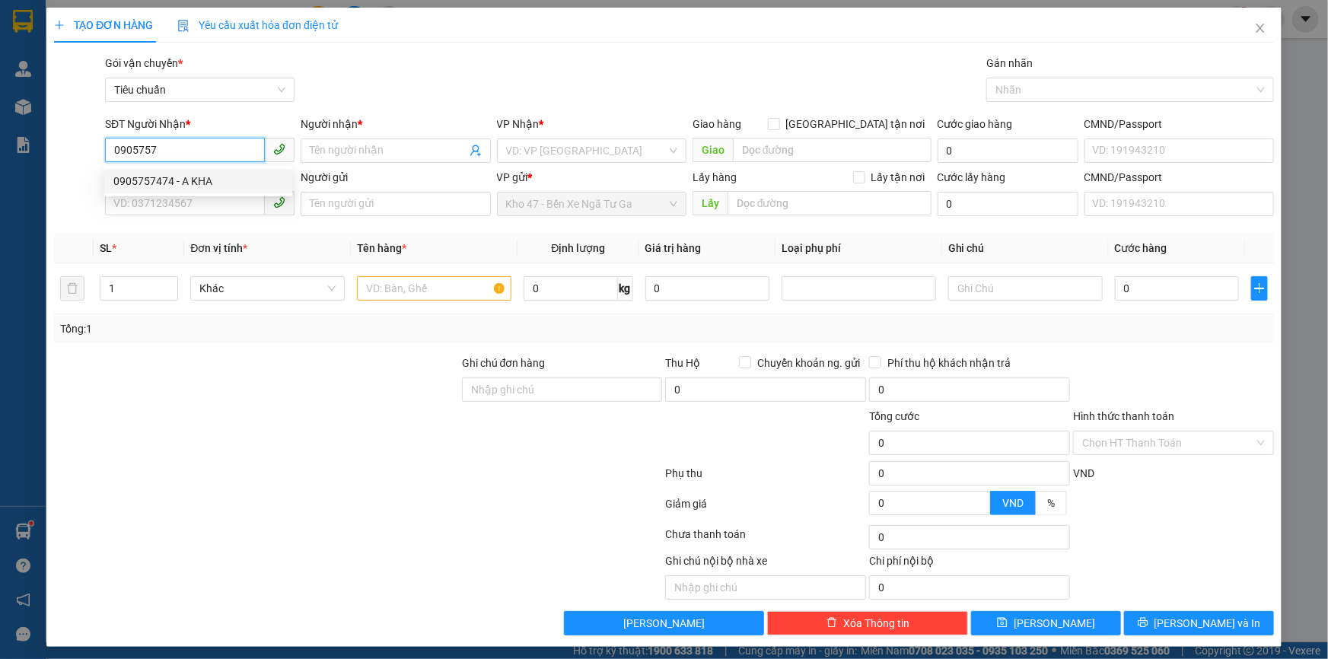
click at [180, 180] on div "0905757474 - A KHA" at bounding box center [198, 181] width 170 height 17
type input "0905757474"
type input "A KHA"
type input "60.000"
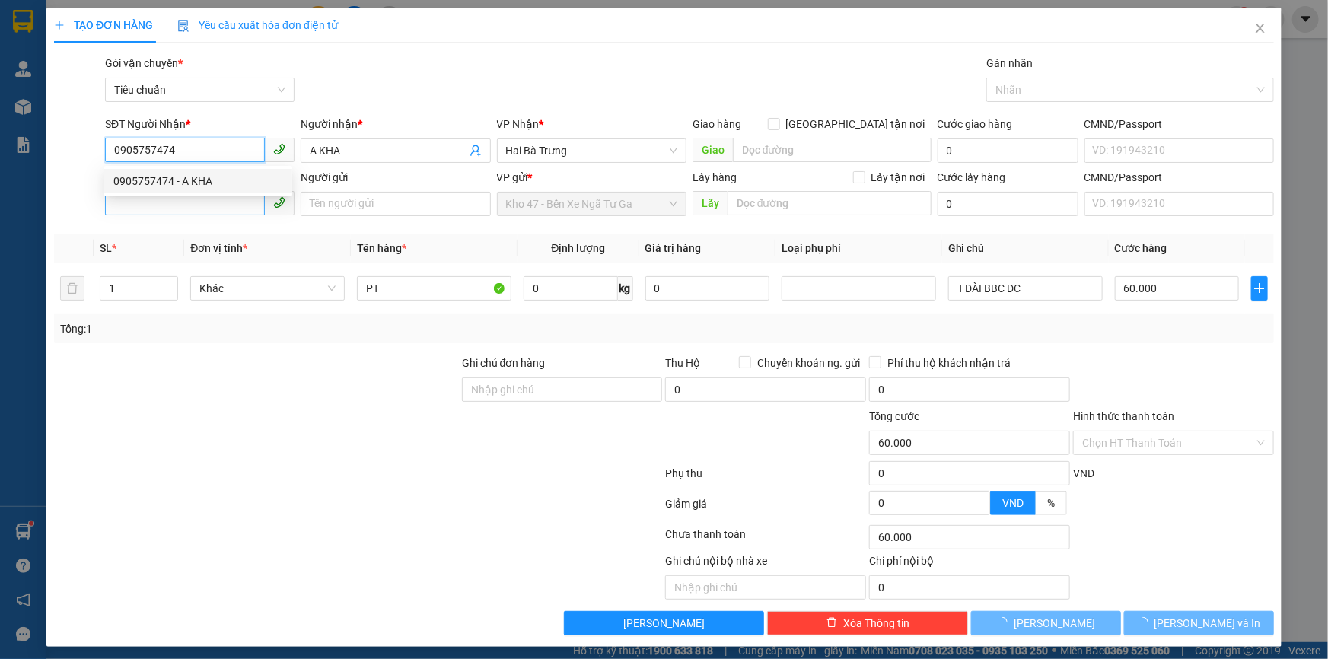
type input "0905757474"
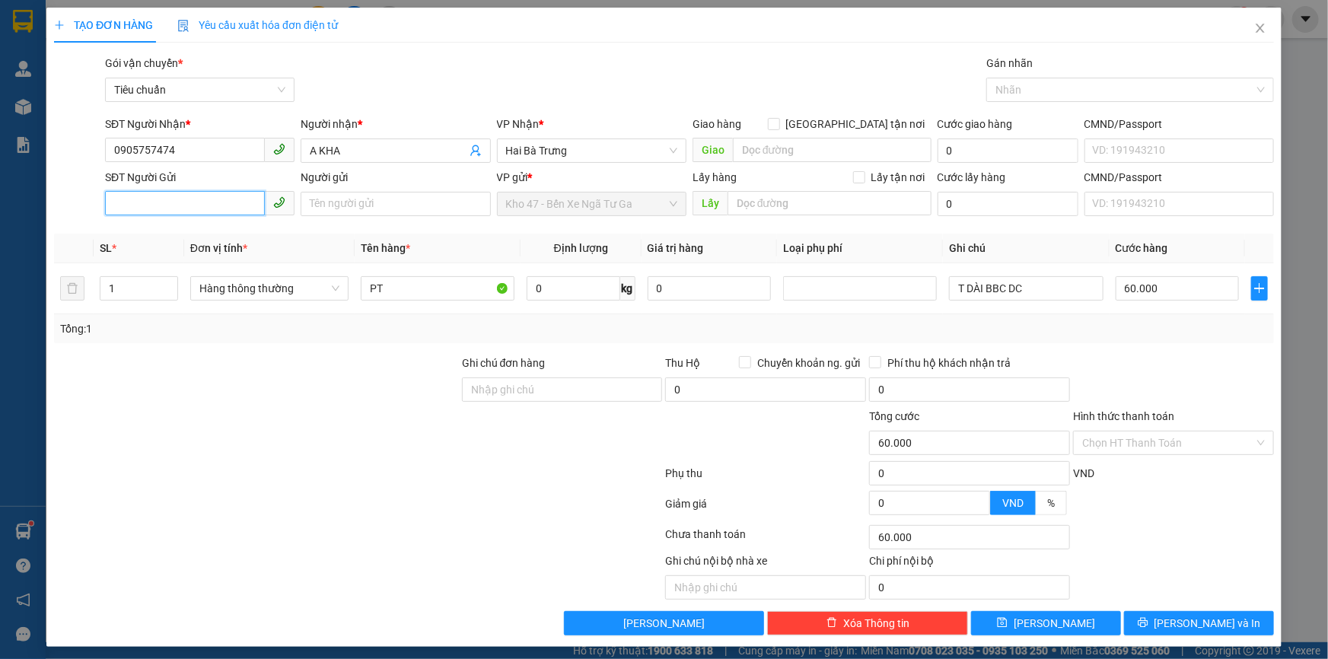
click at [187, 199] on input "SĐT Người Gửi" at bounding box center [185, 203] width 160 height 24
click at [207, 234] on div "0935963031 - A Lâm" at bounding box center [198, 234] width 170 height 17
type input "0935963031"
type input "A Lâm"
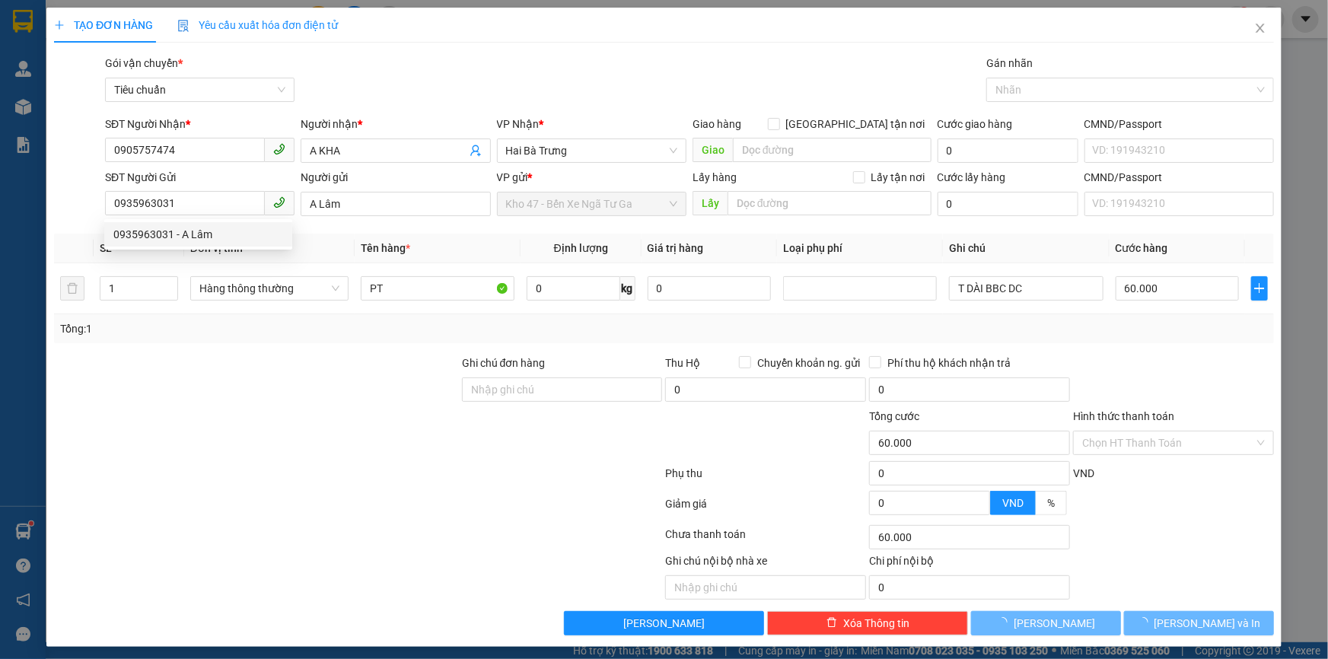
drag, startPoint x: 262, startPoint y: 645, endPoint x: 242, endPoint y: 630, distance: 25.0
click at [261, 643] on div "TẠO ĐƠN HÀNG Yêu cầu xuất hóa đơn điện tử Transit Pickup Surcharge Ids Transit …" at bounding box center [664, 327] width 1236 height 639
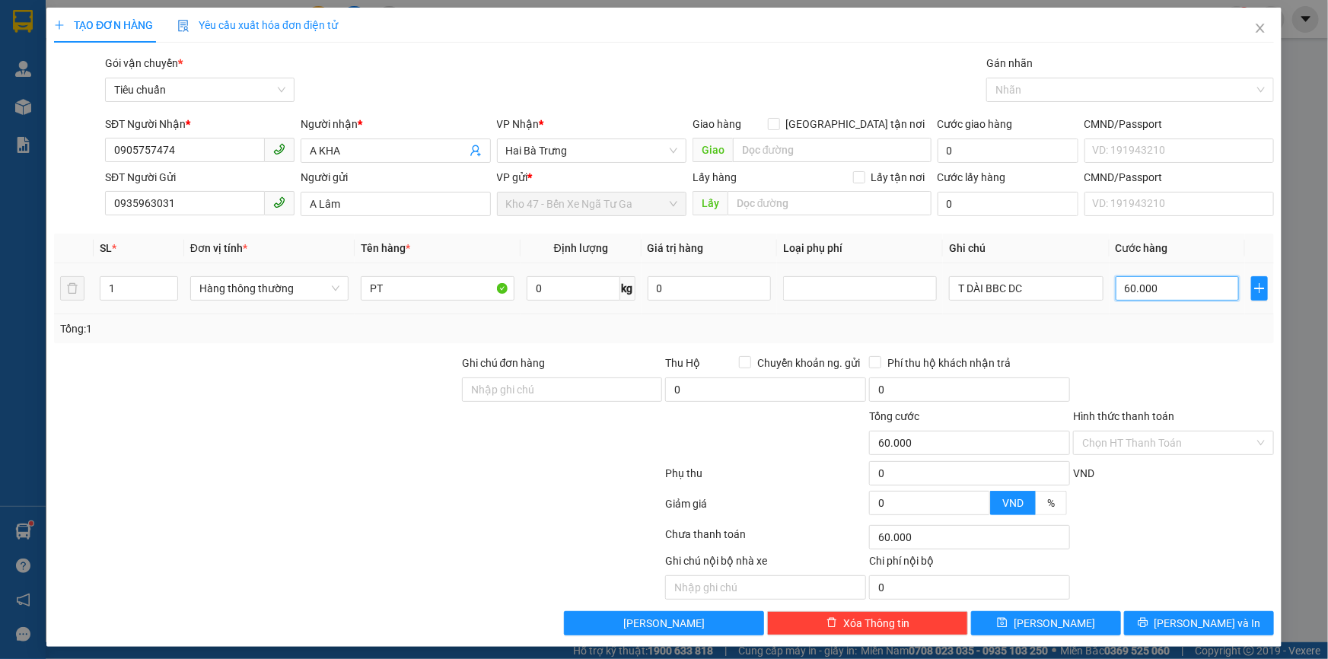
click at [1169, 276] on input "60.000" at bounding box center [1178, 288] width 124 height 24
type input "8"
type input "80"
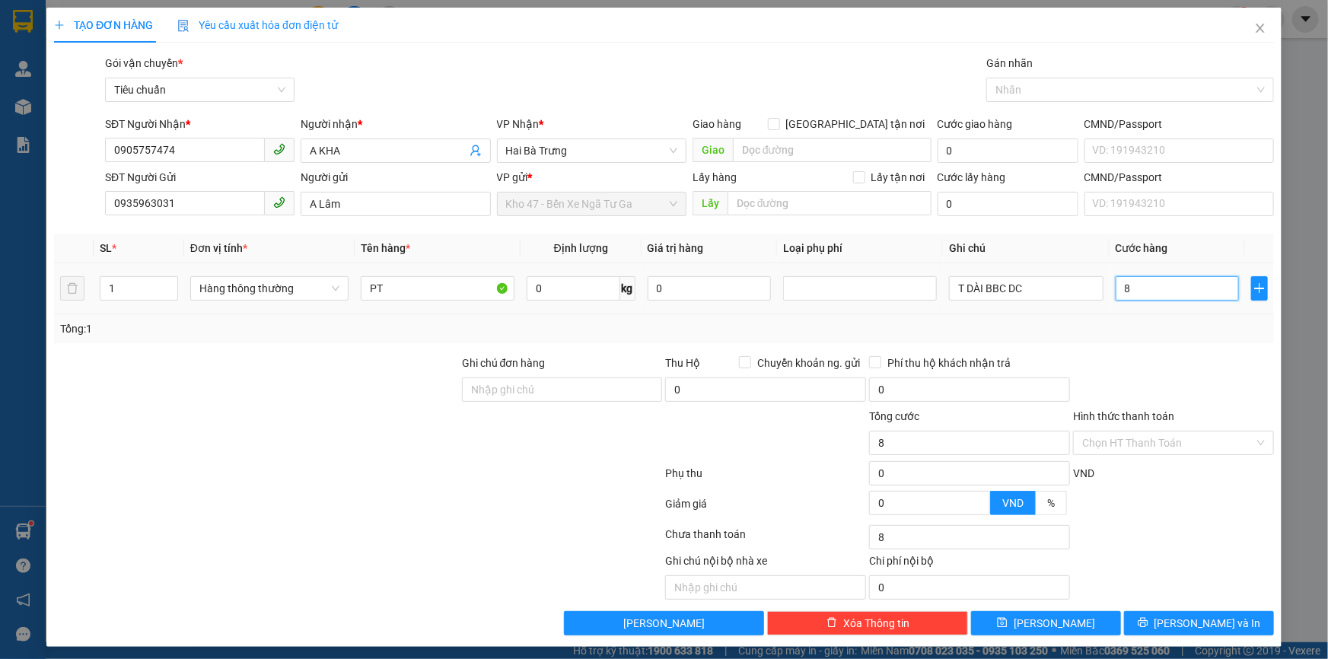
type input "80"
type input "80.000"
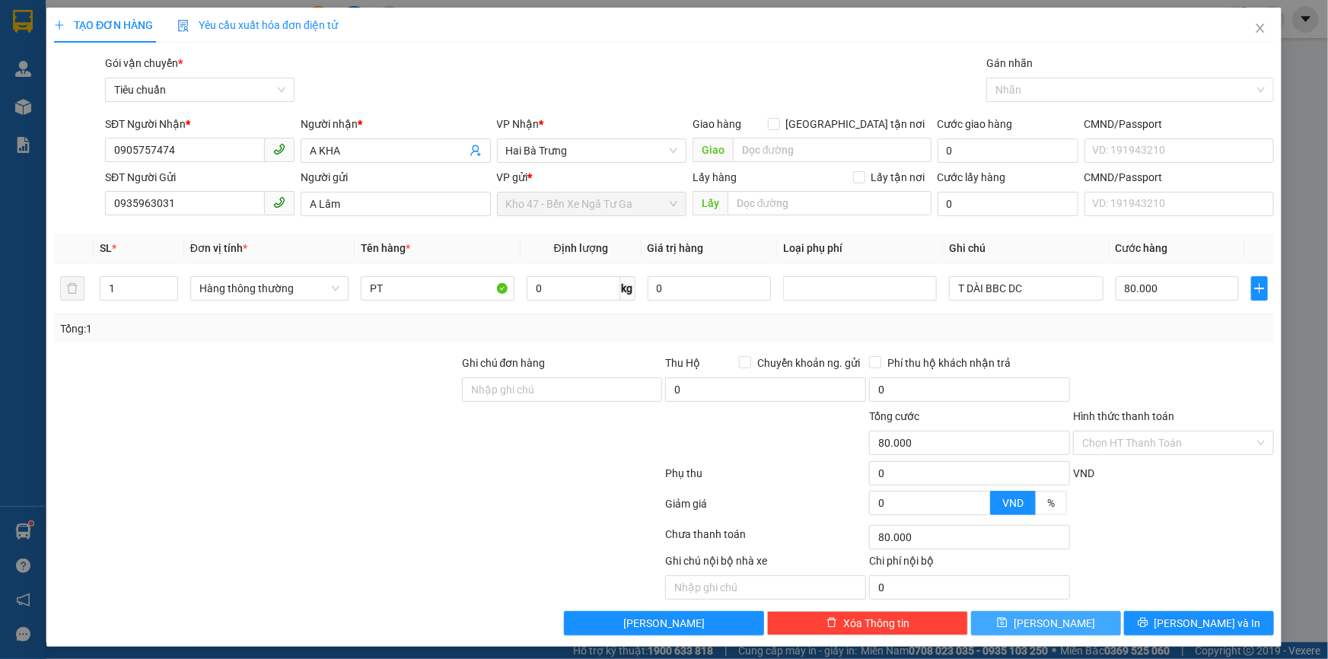
drag, startPoint x: 1143, startPoint y: 376, endPoint x: 1090, endPoint y: 633, distance: 261.9
click at [1137, 378] on div at bounding box center [1174, 381] width 204 height 53
click at [1208, 635] on div "TẠO ĐƠN HÀNG Yêu cầu xuất hóa đơn điện tử Transit Pickup Surcharge Ids Transit …" at bounding box center [664, 327] width 1236 height 639
click at [1199, 624] on span "[PERSON_NAME] và In" at bounding box center [1208, 623] width 107 height 17
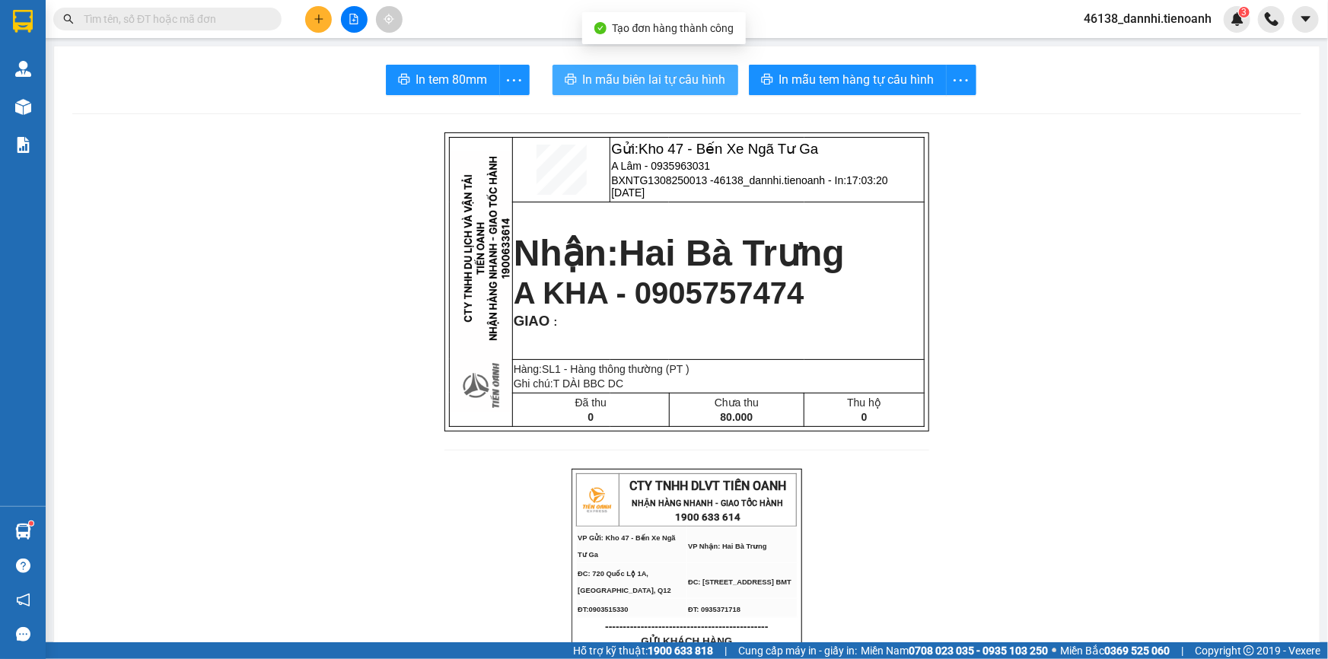
click at [722, 76] on button "In mẫu biên lai tự cấu hình" at bounding box center [646, 80] width 186 height 30
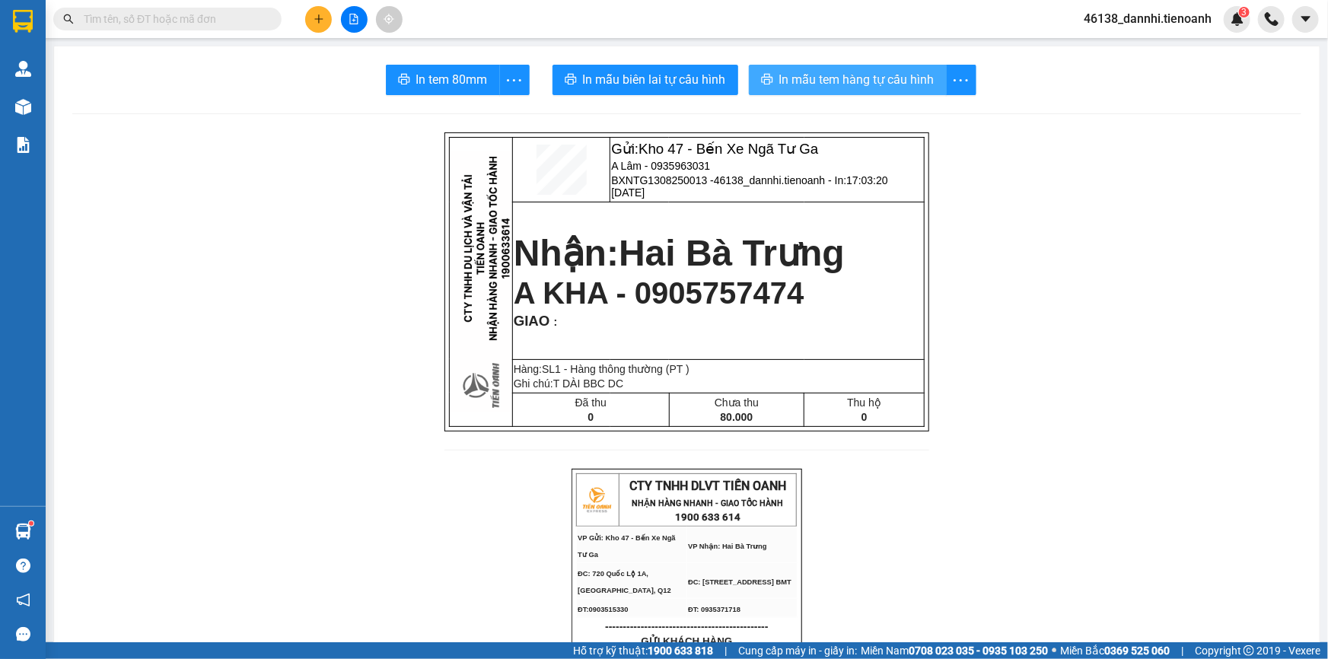
click at [900, 83] on span "In mẫu tem hàng tự cấu hình" at bounding box center [857, 79] width 155 height 19
click at [321, 24] on icon "plus" at bounding box center [319, 19] width 11 height 11
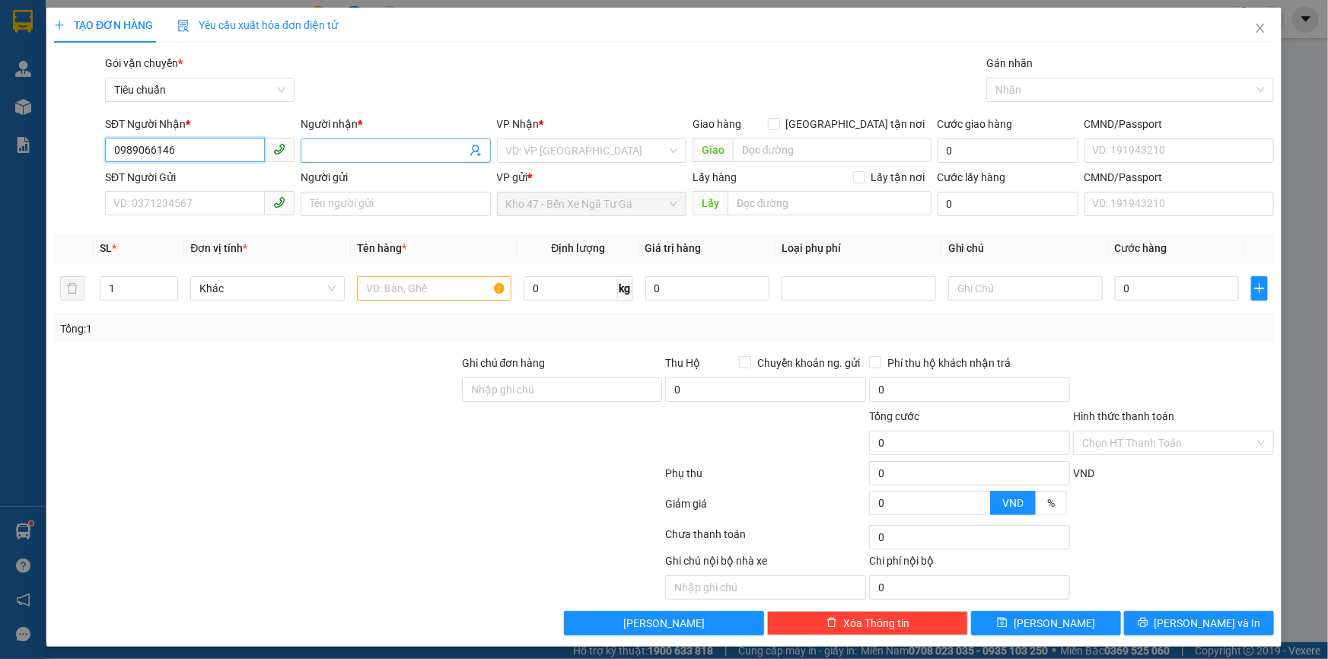
type input "0989066146"
click at [363, 156] on input "Người nhận *" at bounding box center [388, 150] width 156 height 17
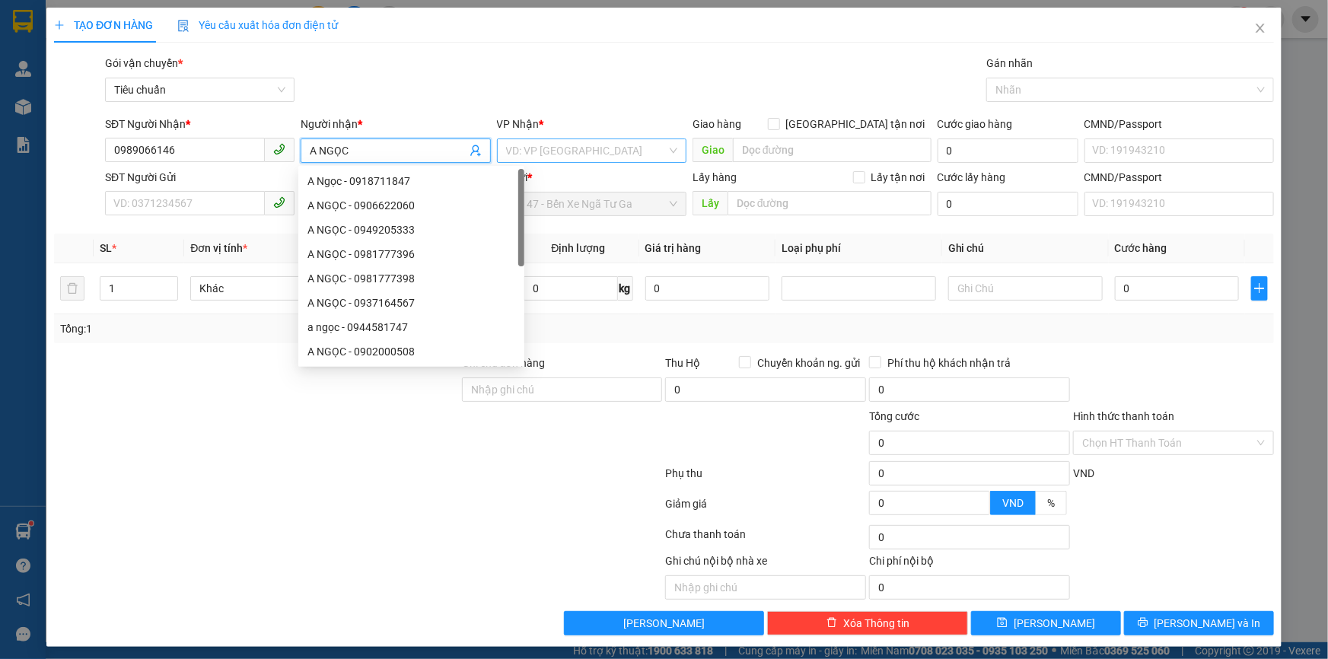
type input "A NGỌC"
click at [572, 145] on input "search" at bounding box center [586, 150] width 161 height 23
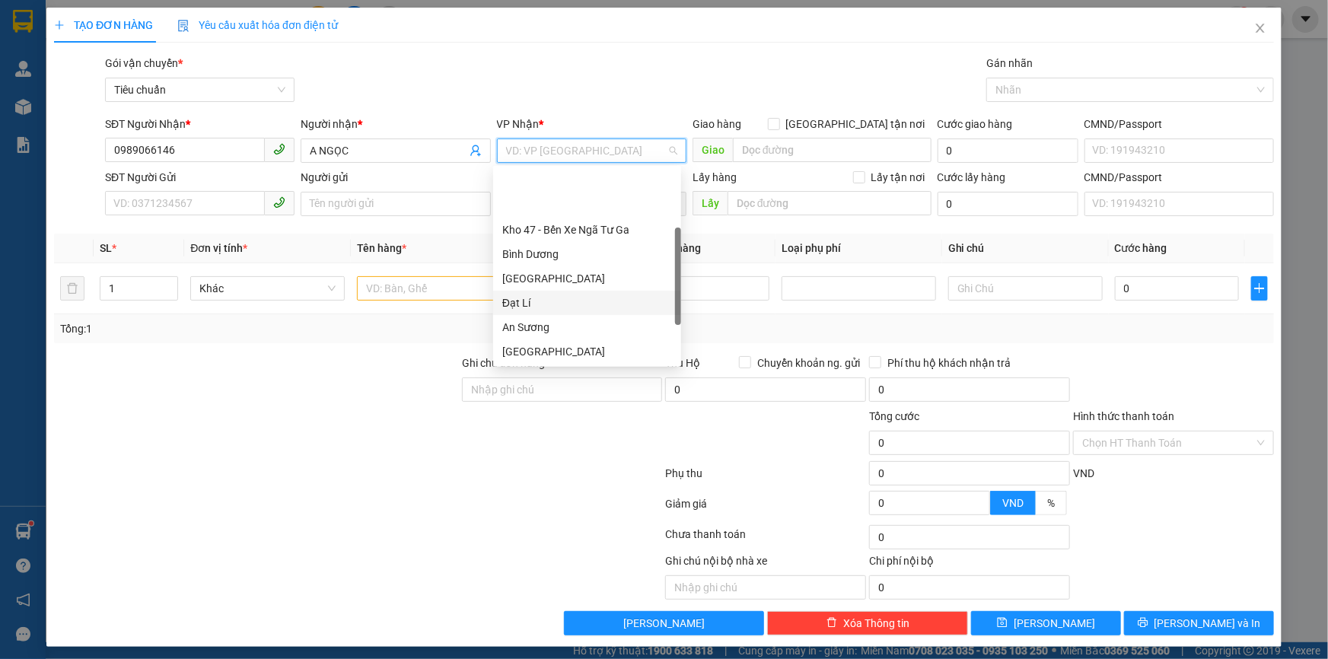
click at [556, 295] on div "Đạt Lí" at bounding box center [587, 303] width 170 height 17
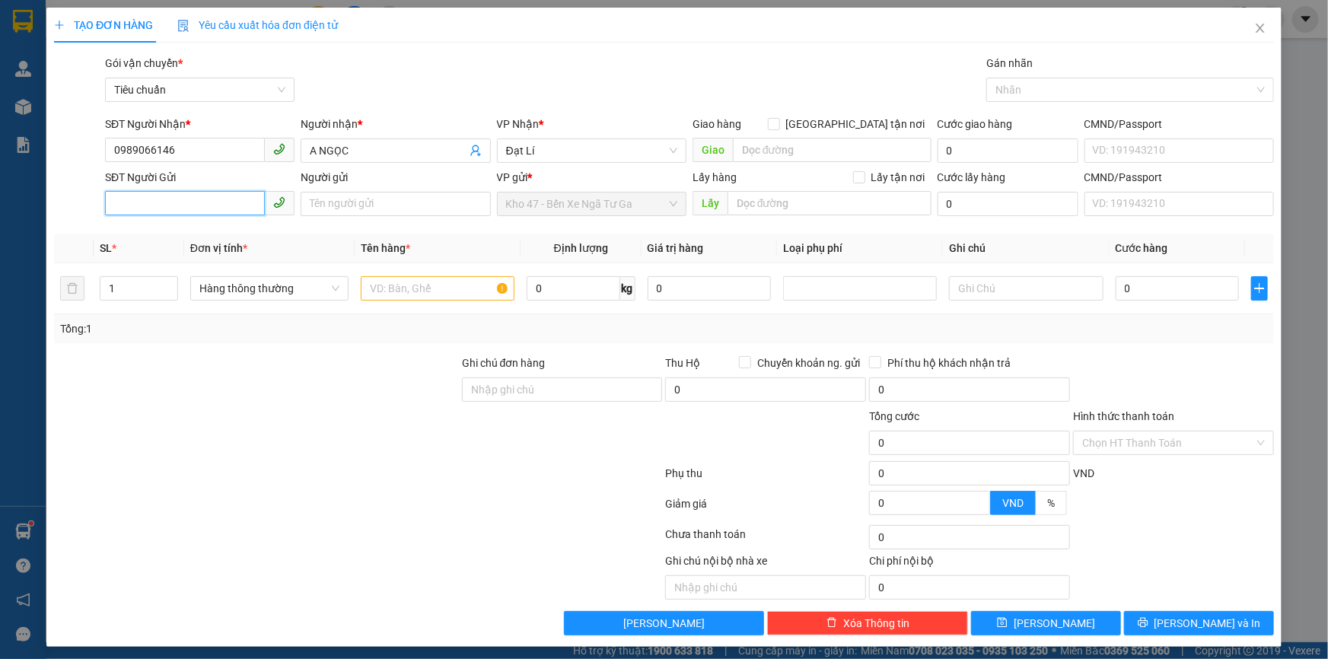
click at [148, 199] on input "SĐT Người Gửi" at bounding box center [185, 203] width 160 height 24
type input "0932944558"
click at [334, 198] on input "Người gửi" at bounding box center [396, 204] width 190 height 24
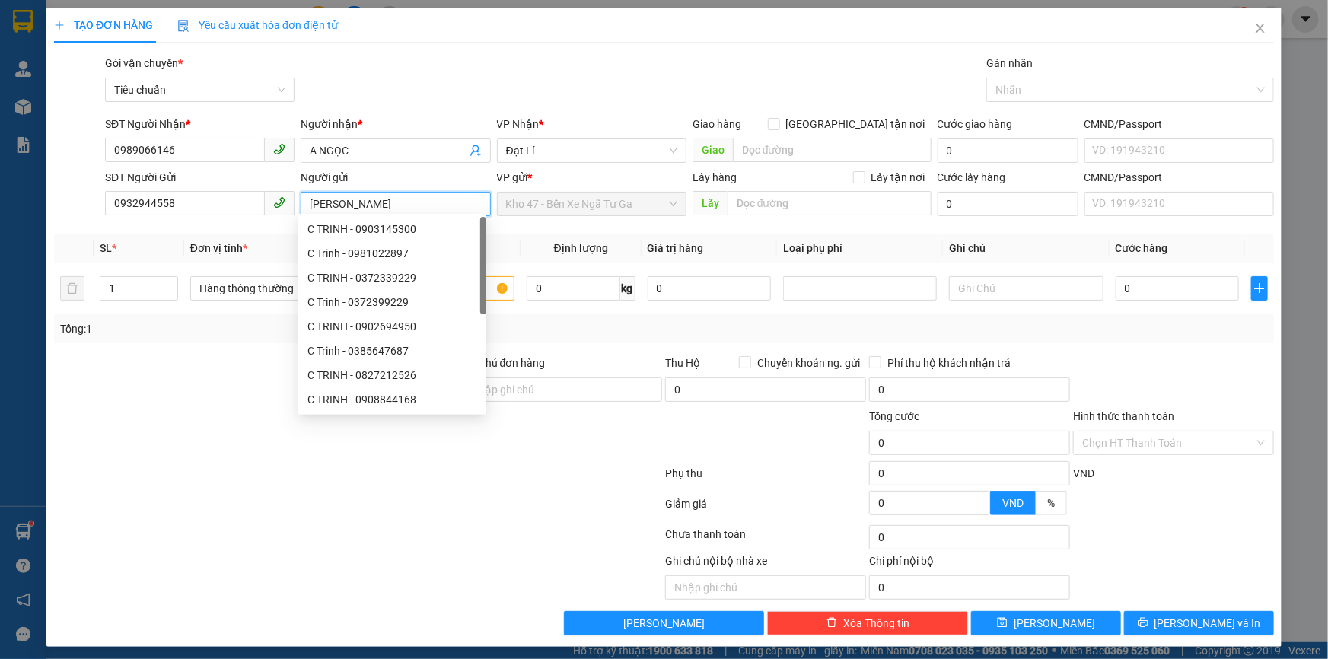
type input "C TRINH"
click at [234, 522] on div at bounding box center [358, 537] width 611 height 30
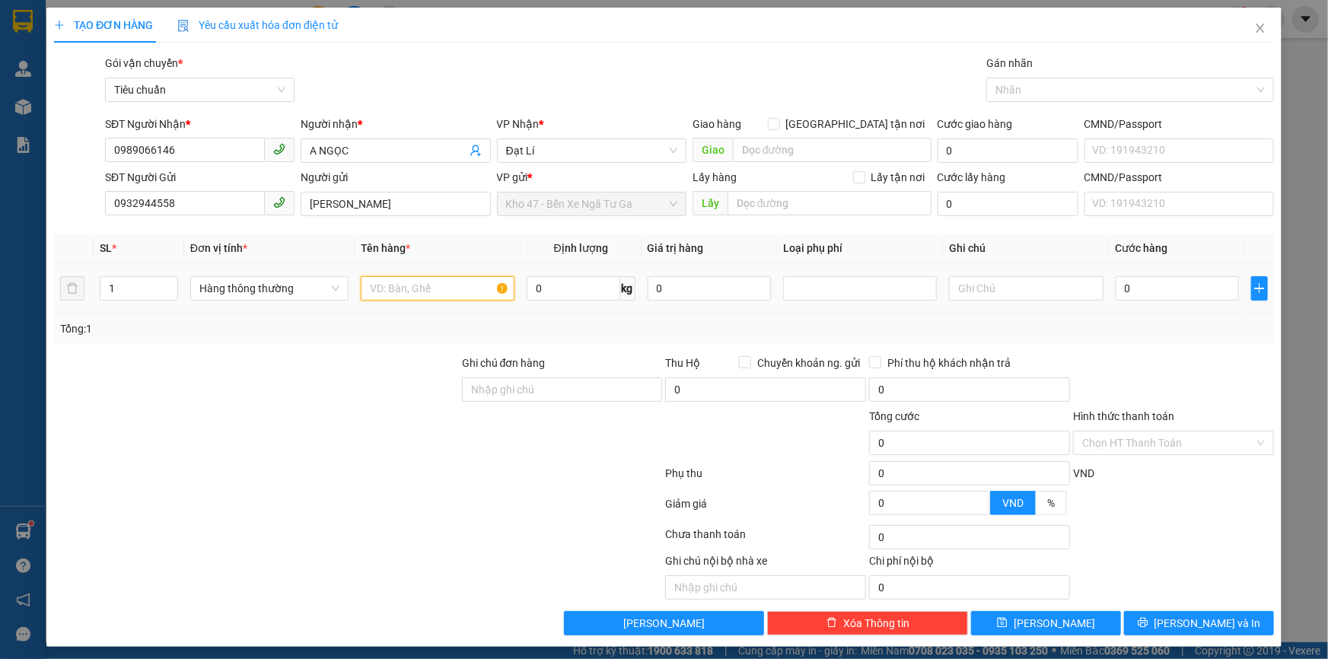
click at [378, 276] on input "text" at bounding box center [438, 288] width 154 height 24
type input "VẬT TƯ ĐIỆN"
click at [979, 283] on input "text" at bounding box center [1026, 288] width 154 height 24
type input "BNL VÀNG"
click at [1162, 276] on input "0" at bounding box center [1178, 288] width 124 height 24
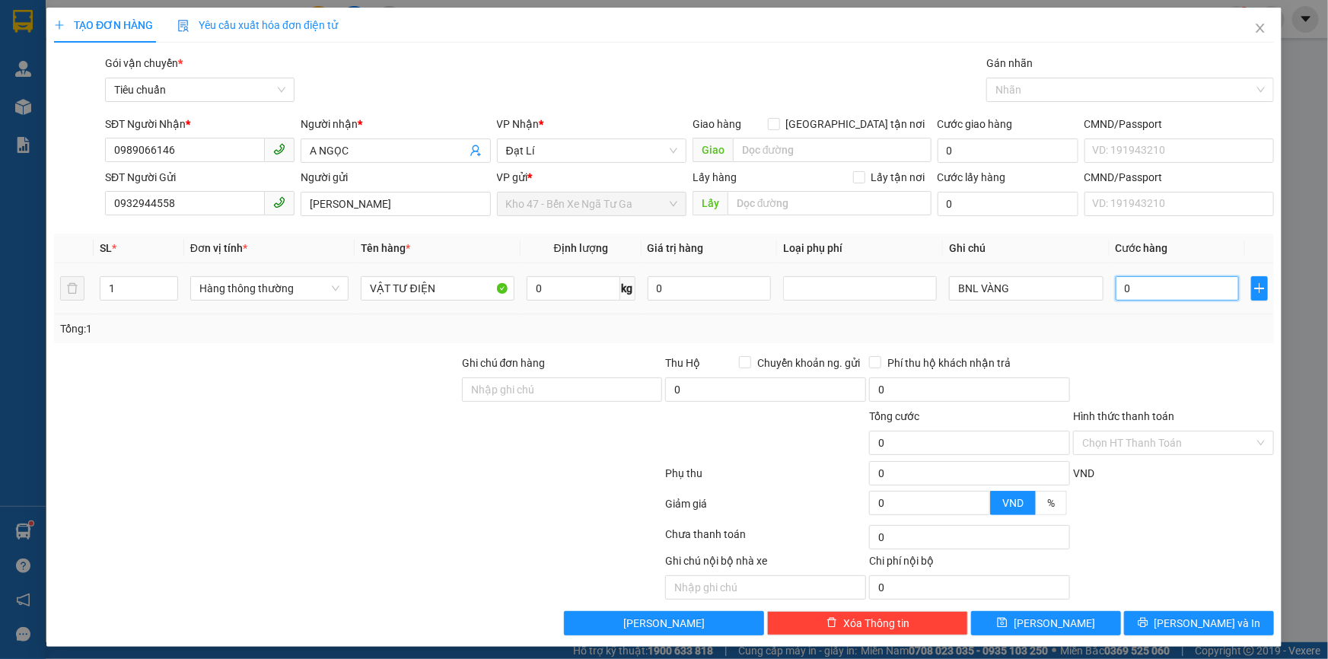
type input "3"
type input "30"
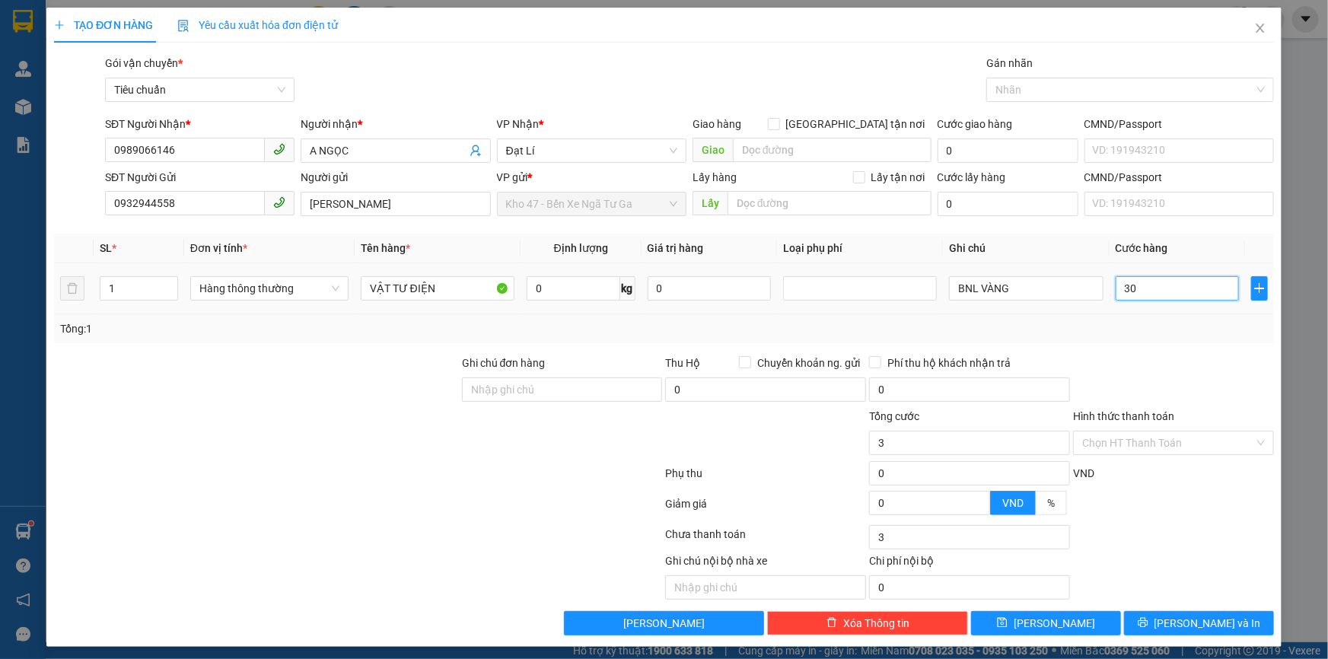
type input "30"
type input "30.000"
drag, startPoint x: 1181, startPoint y: 374, endPoint x: 1169, endPoint y: 409, distance: 37.1
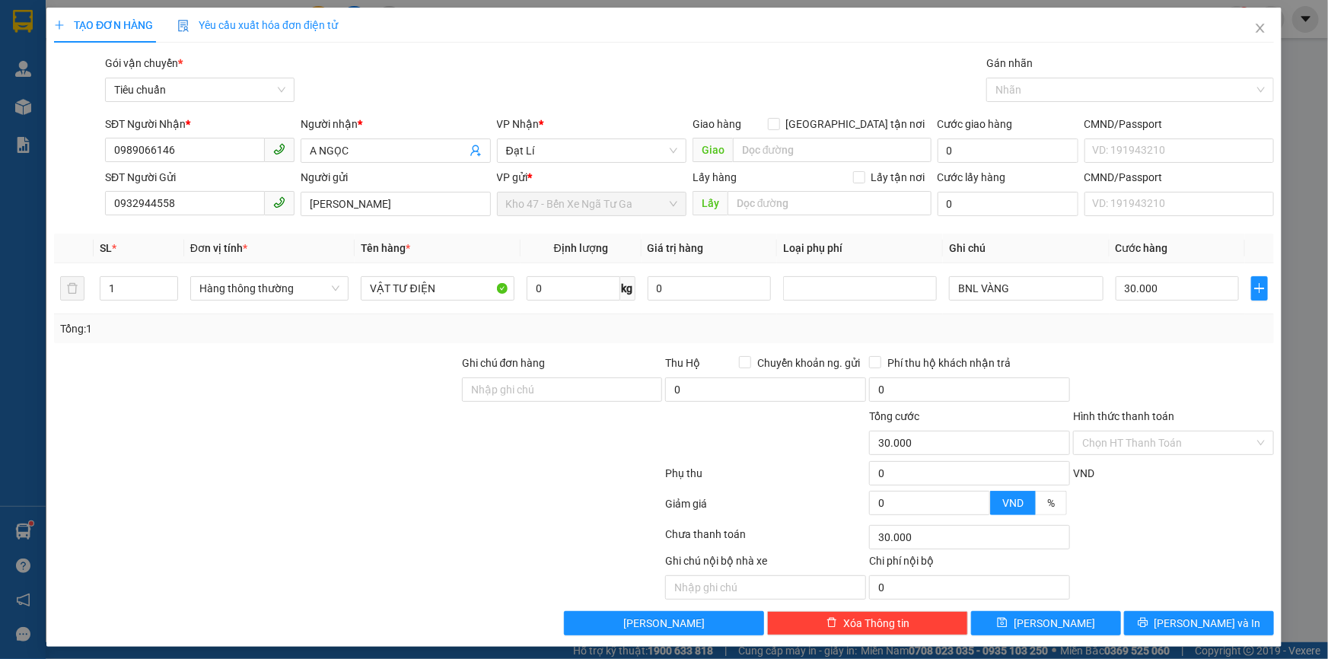
click at [1179, 387] on div at bounding box center [1174, 381] width 204 height 53
click at [1156, 438] on input "Hình thức thanh toán" at bounding box center [1169, 443] width 172 height 23
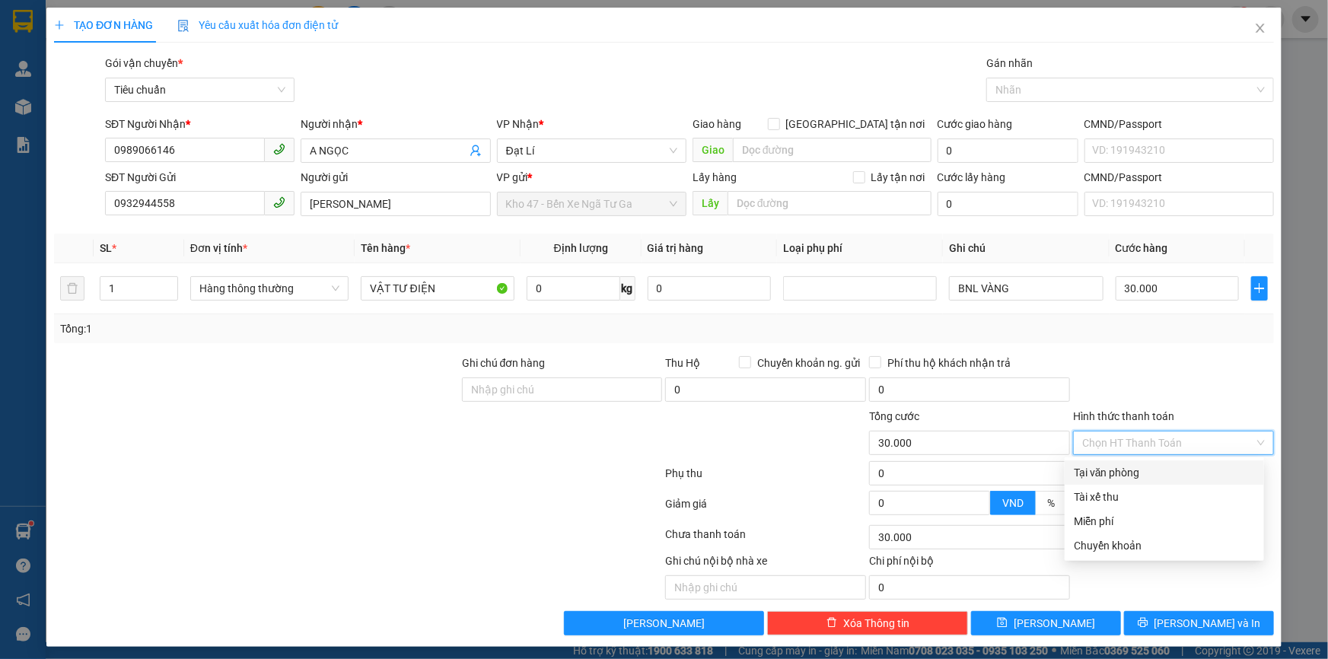
click at [1153, 466] on div "Tại văn phòng" at bounding box center [1164, 472] width 181 height 17
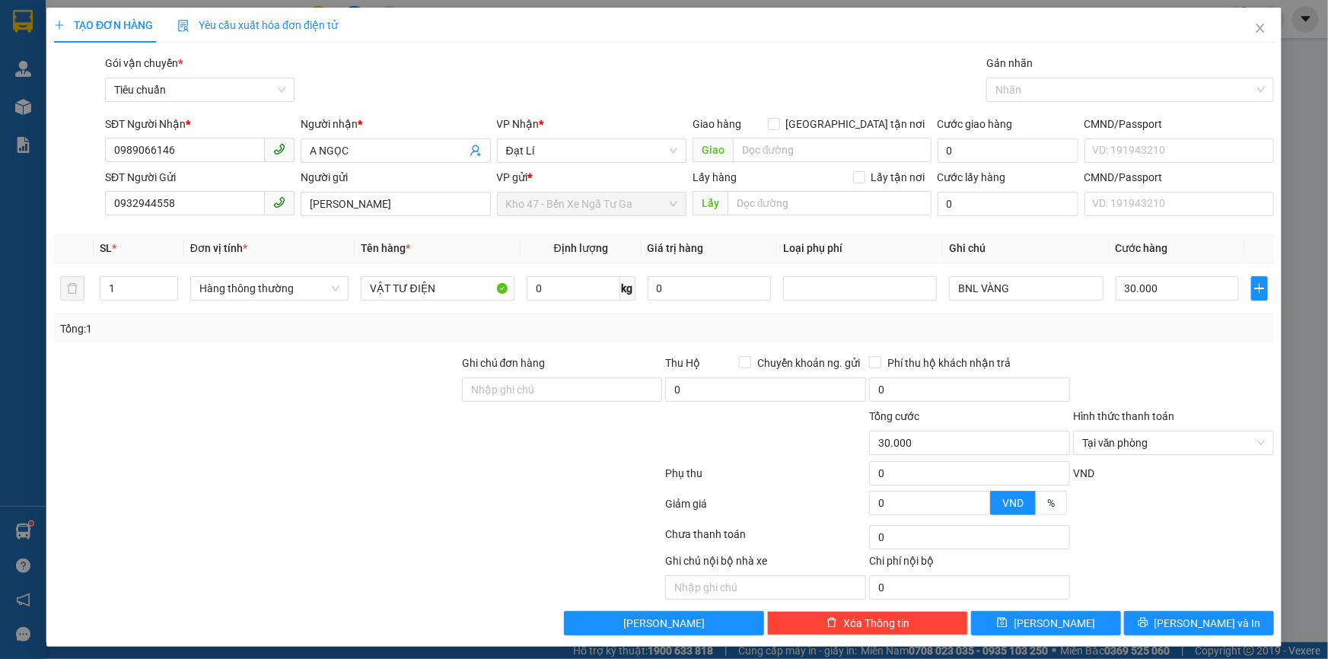
click at [1158, 636] on div "TẠO ĐƠN HÀNG Yêu cầu xuất hóa đơn điện tử Transit Pickup Surcharge Ids Transit …" at bounding box center [664, 327] width 1236 height 639
click at [1158, 627] on button "[PERSON_NAME] và In" at bounding box center [1199, 623] width 150 height 24
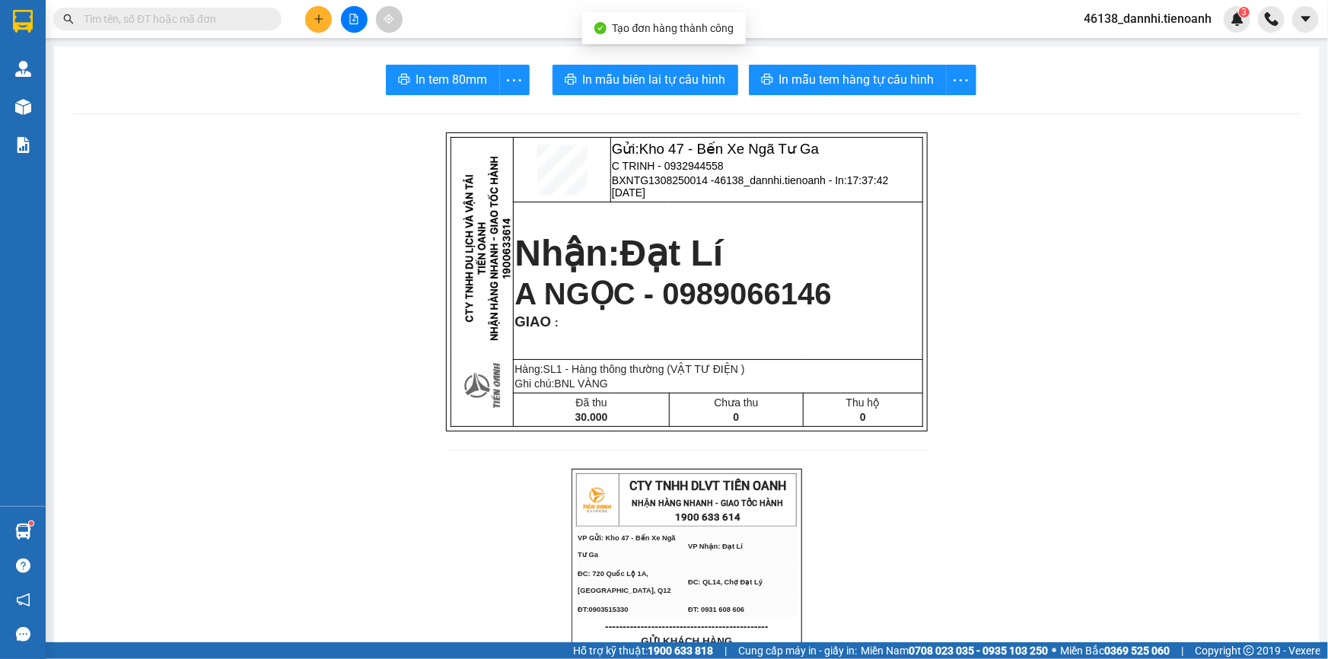
click at [681, 80] on span "In mẫu biên lai tự cấu hình" at bounding box center [654, 79] width 143 height 19
click at [835, 87] on span "In mẫu tem hàng tự cấu hình" at bounding box center [857, 79] width 155 height 19
click at [312, 23] on button at bounding box center [318, 19] width 27 height 27
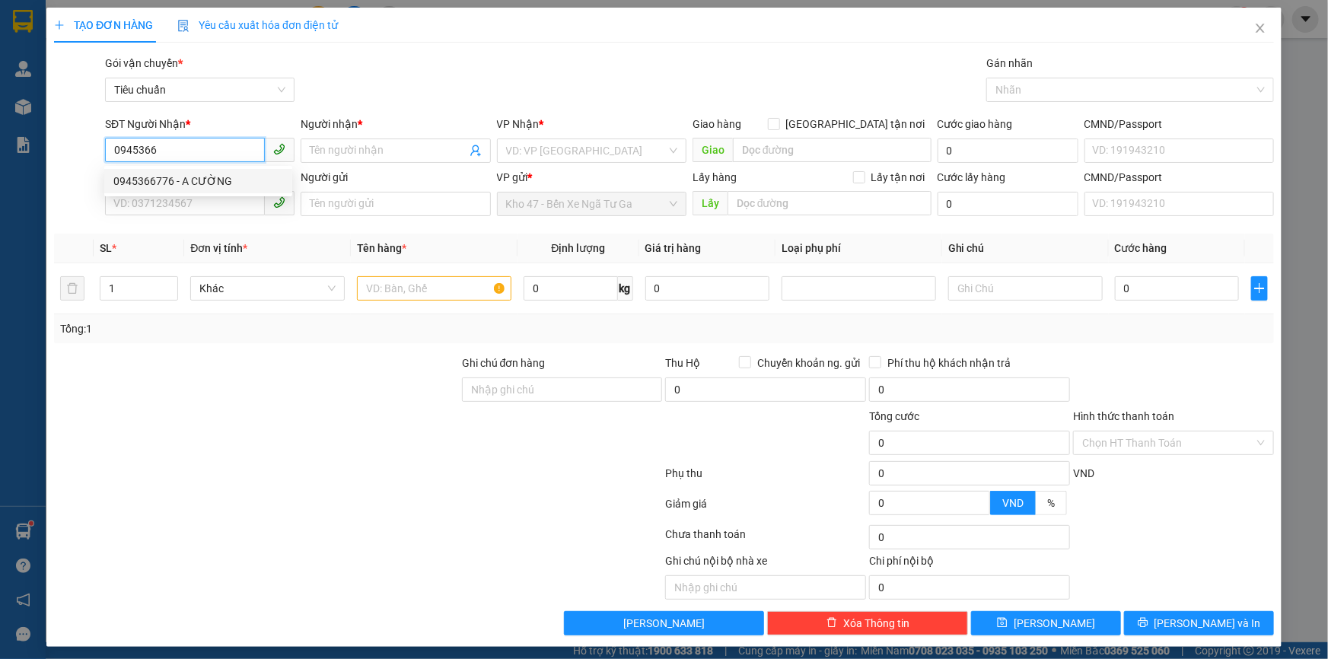
click at [221, 180] on div "0945366776 - A CƯỜNG" at bounding box center [198, 181] width 170 height 17
type input "0945366776"
type input "A CƯỜNG"
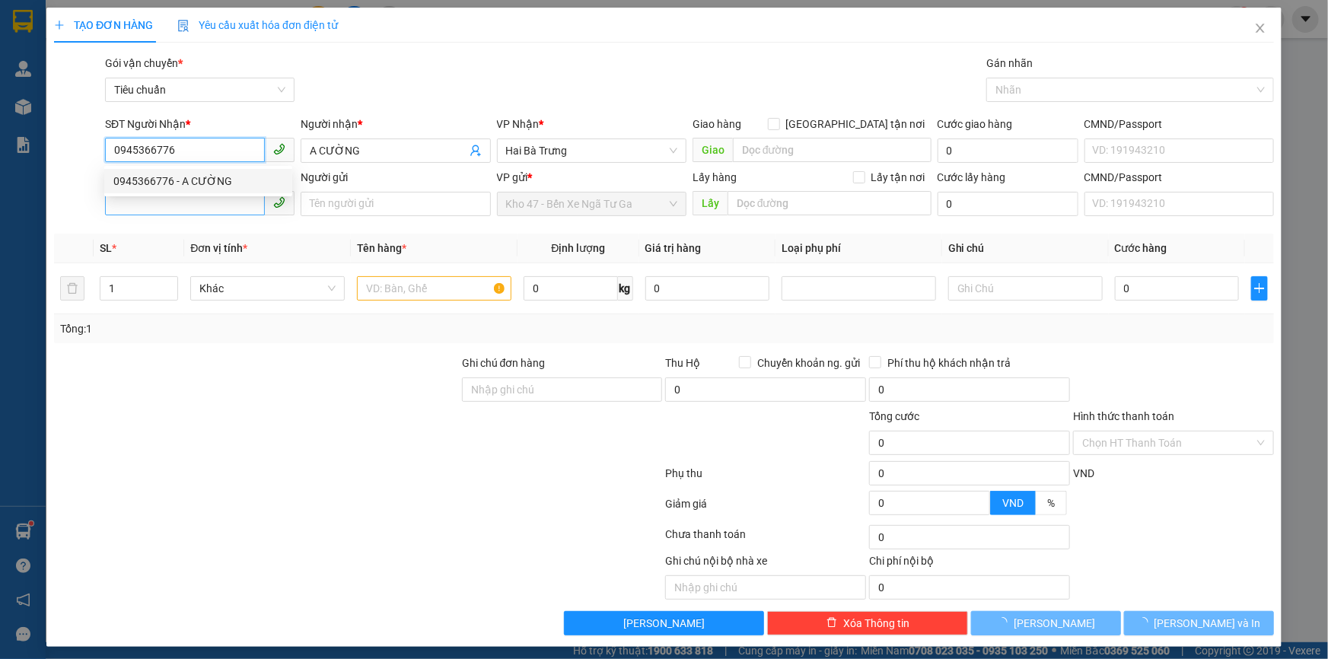
type input "30.000"
type input "0945366776"
click at [217, 209] on input "SĐT Người Gửi" at bounding box center [185, 203] width 160 height 24
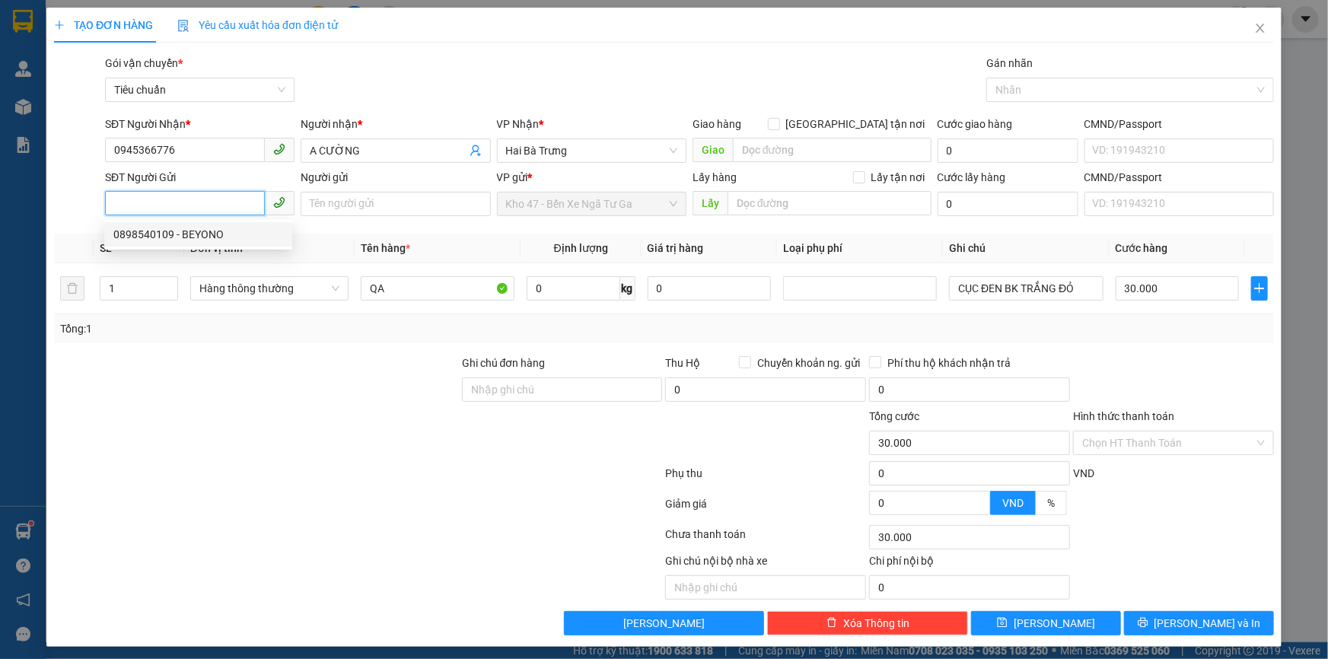
click at [218, 238] on div "0898540109 - BEYONO" at bounding box center [198, 234] width 170 height 17
type input "0898540109"
type input "BEYONO"
click at [293, 289] on span "Hàng thông thường" at bounding box center [269, 288] width 140 height 23
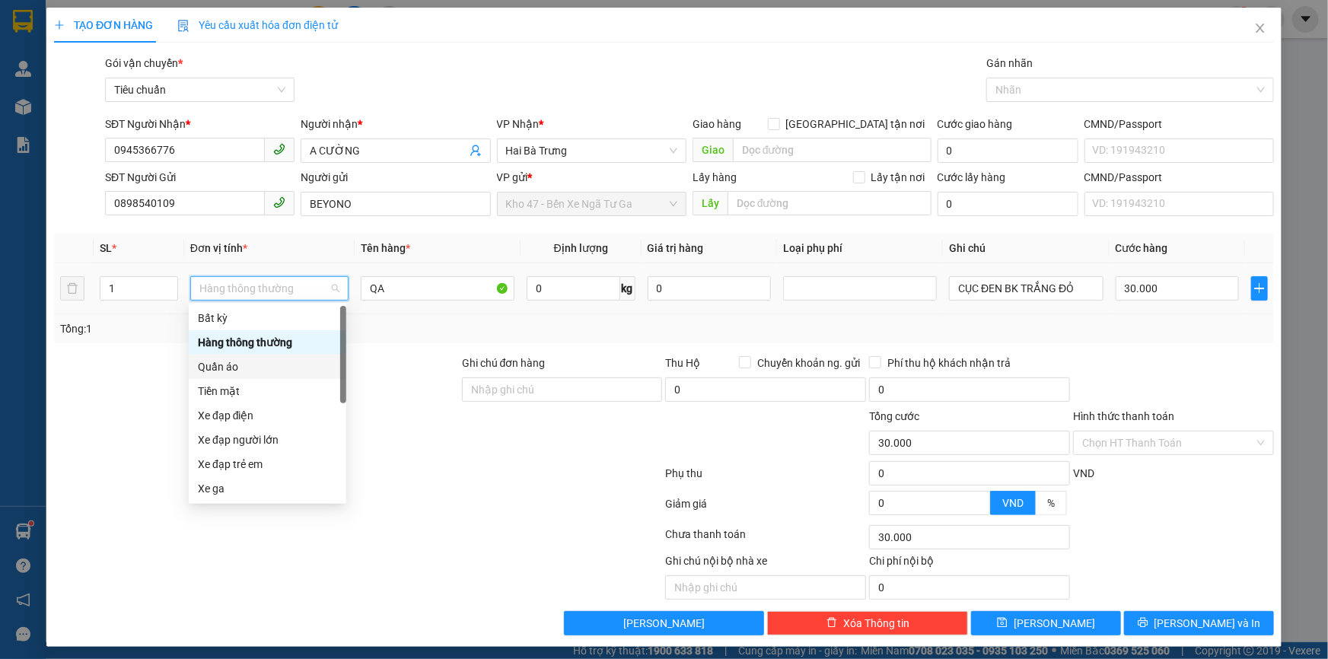
click at [263, 372] on div "Quần áo" at bounding box center [267, 367] width 139 height 17
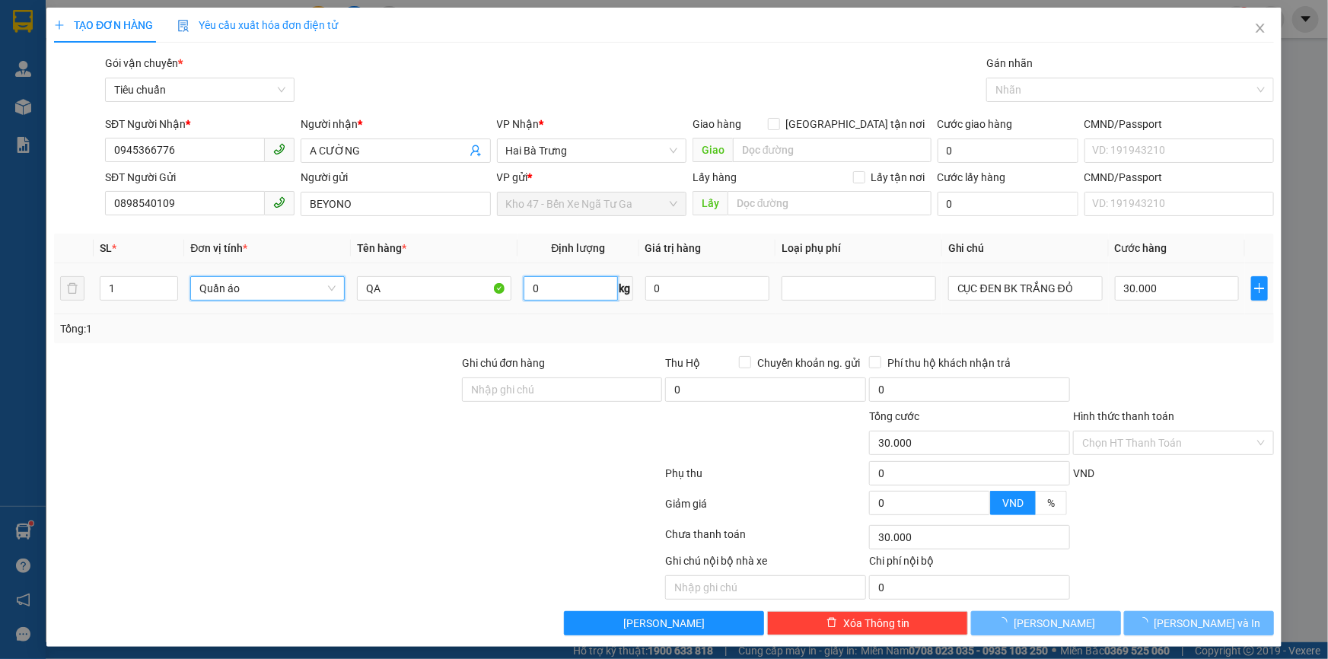
click at [550, 287] on input "0" at bounding box center [571, 288] width 94 height 24
click at [662, 326] on div "Tổng: 1" at bounding box center [664, 328] width 1208 height 17
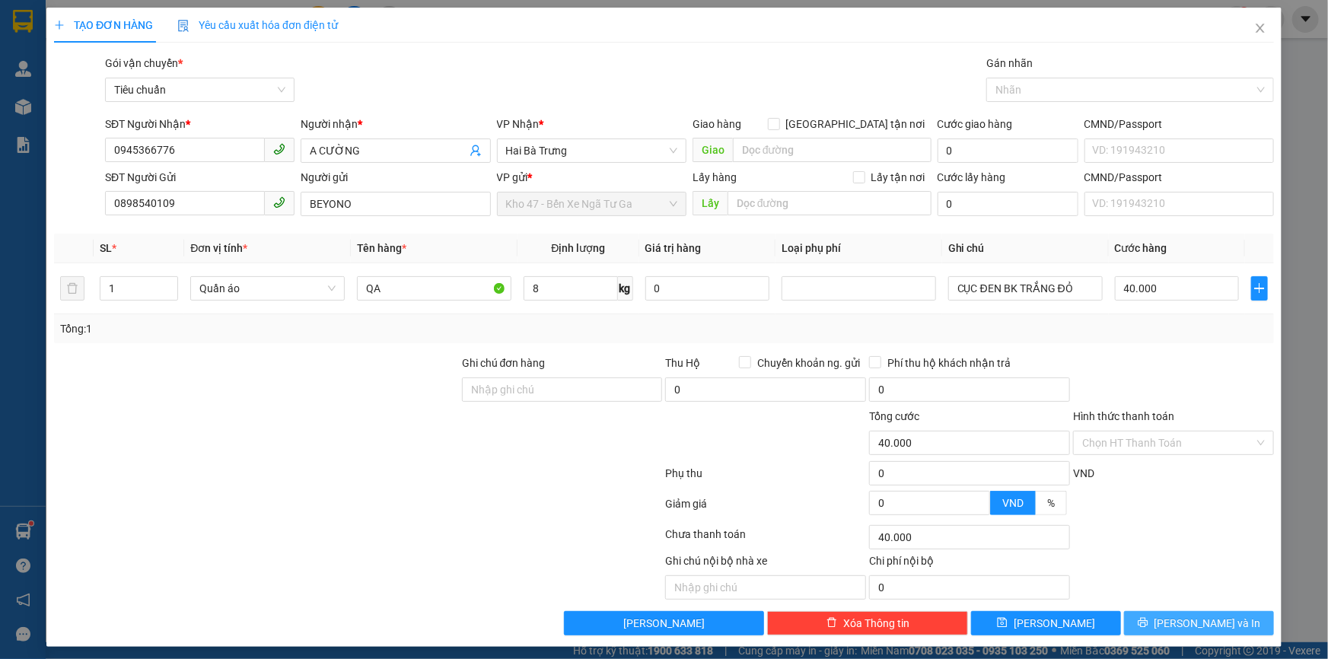
click at [1153, 611] on button "[PERSON_NAME] và In" at bounding box center [1199, 623] width 150 height 24
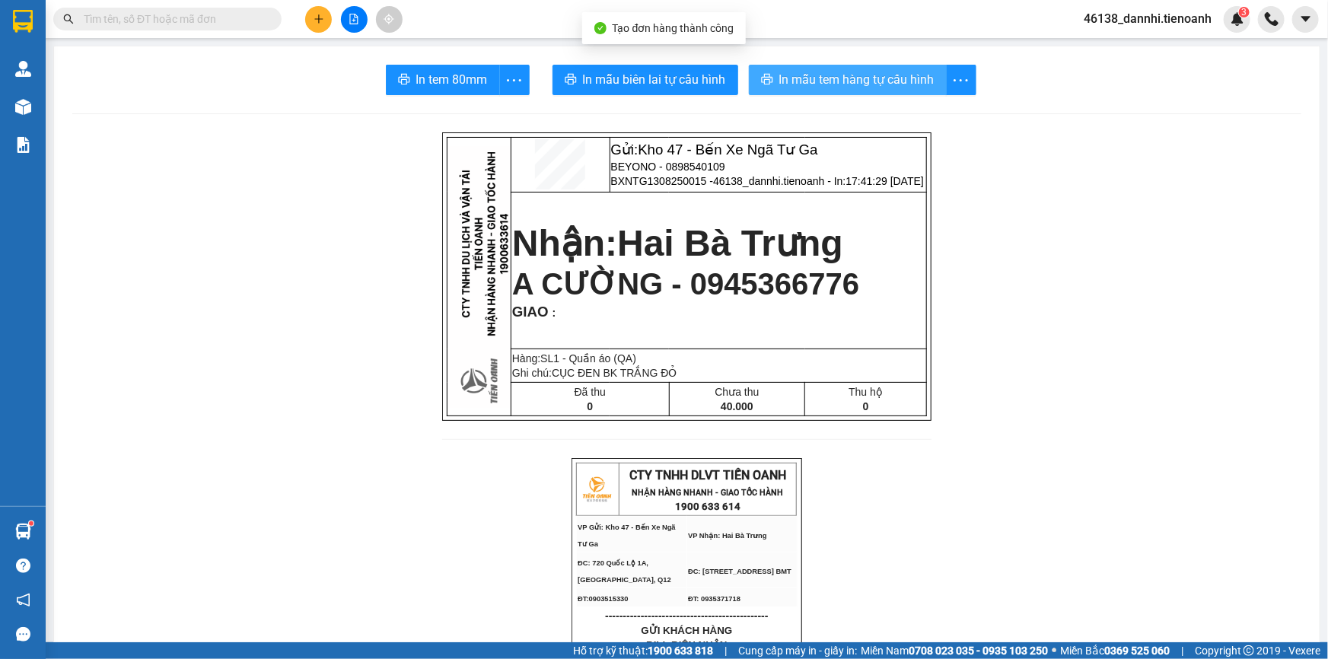
click at [824, 91] on button "In mẫu tem hàng tự cấu hình" at bounding box center [848, 80] width 198 height 30
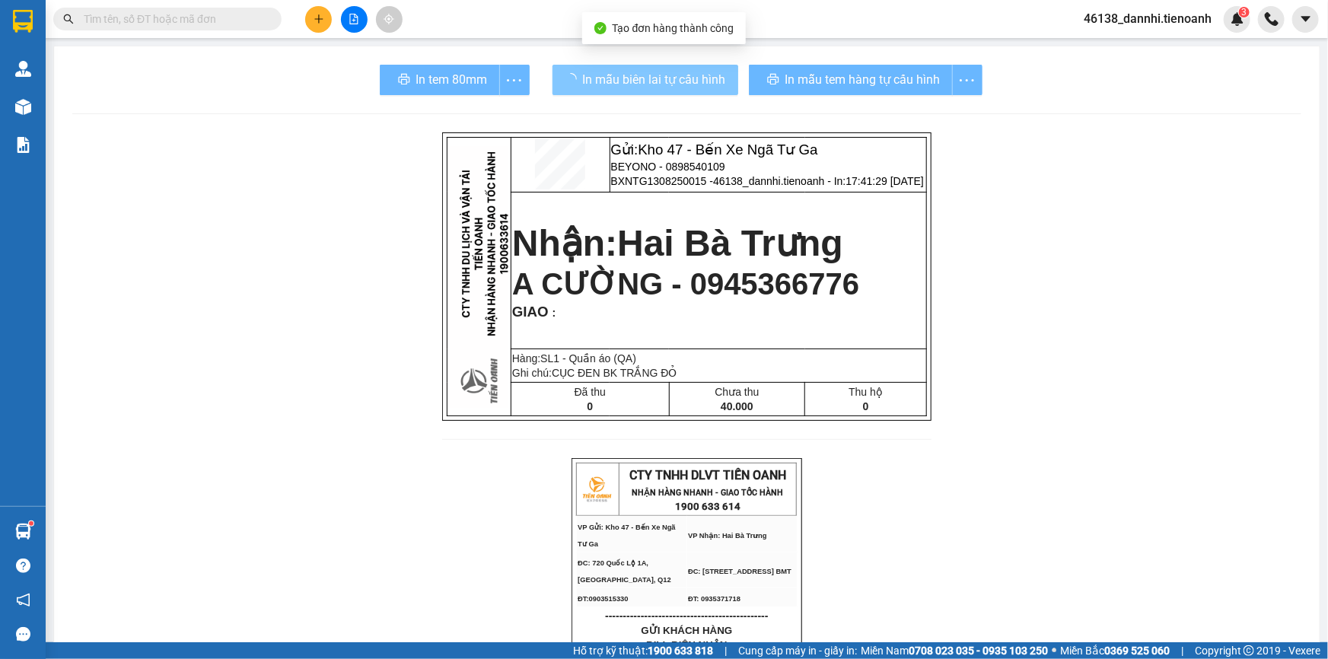
click at [706, 82] on span "In mẫu biên lai tự cấu hình" at bounding box center [654, 79] width 143 height 19
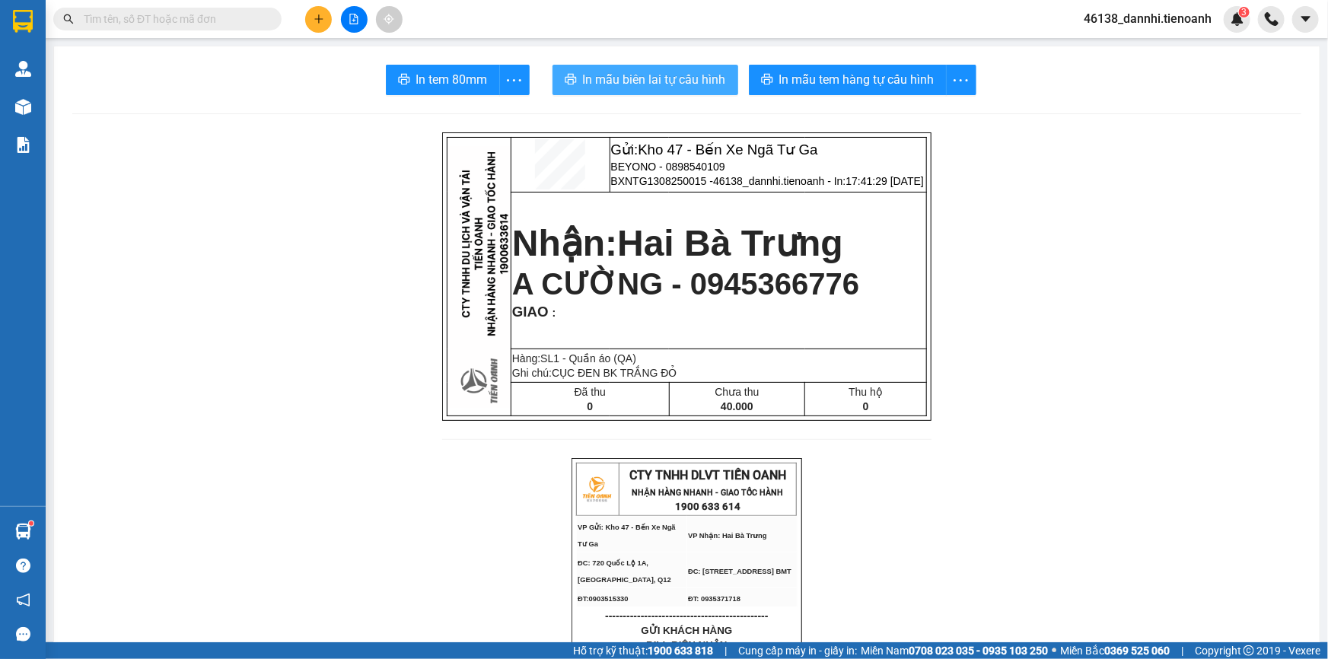
click at [706, 82] on span "In mẫu biên lai tự cấu hình" at bounding box center [654, 79] width 143 height 19
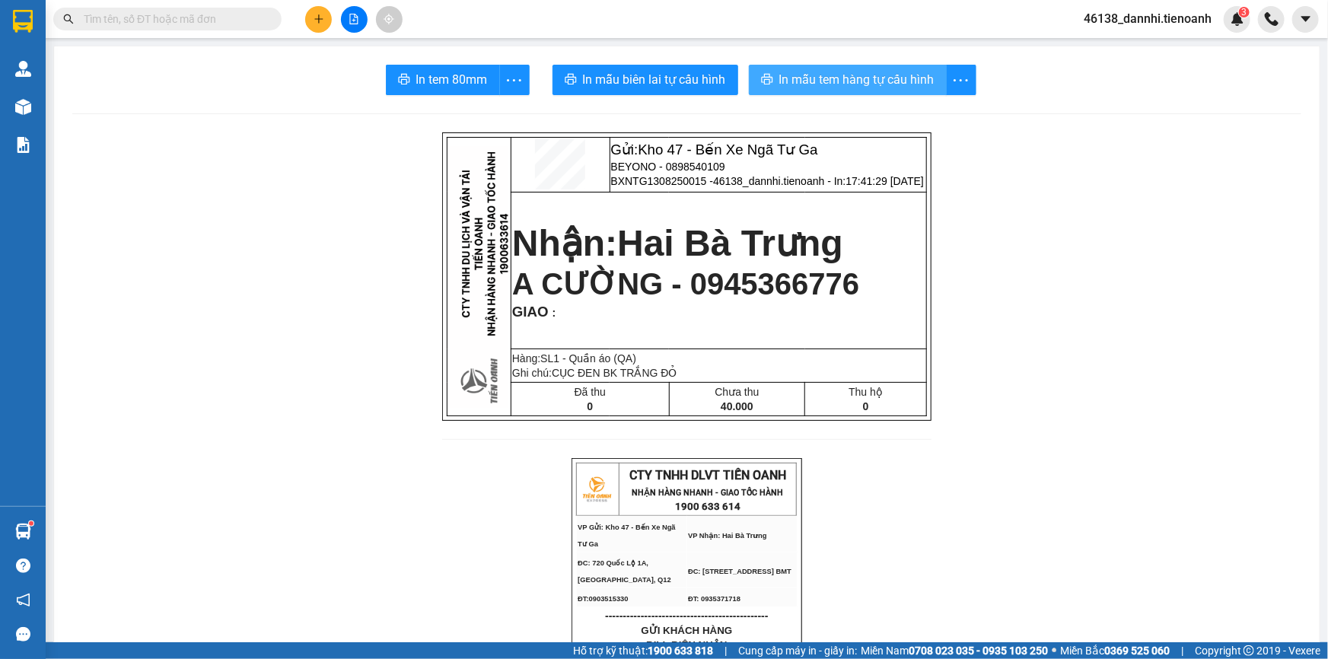
click at [830, 82] on span "In mẫu tem hàng tự cấu hình" at bounding box center [857, 79] width 155 height 19
click at [318, 14] on icon "plus" at bounding box center [319, 19] width 11 height 11
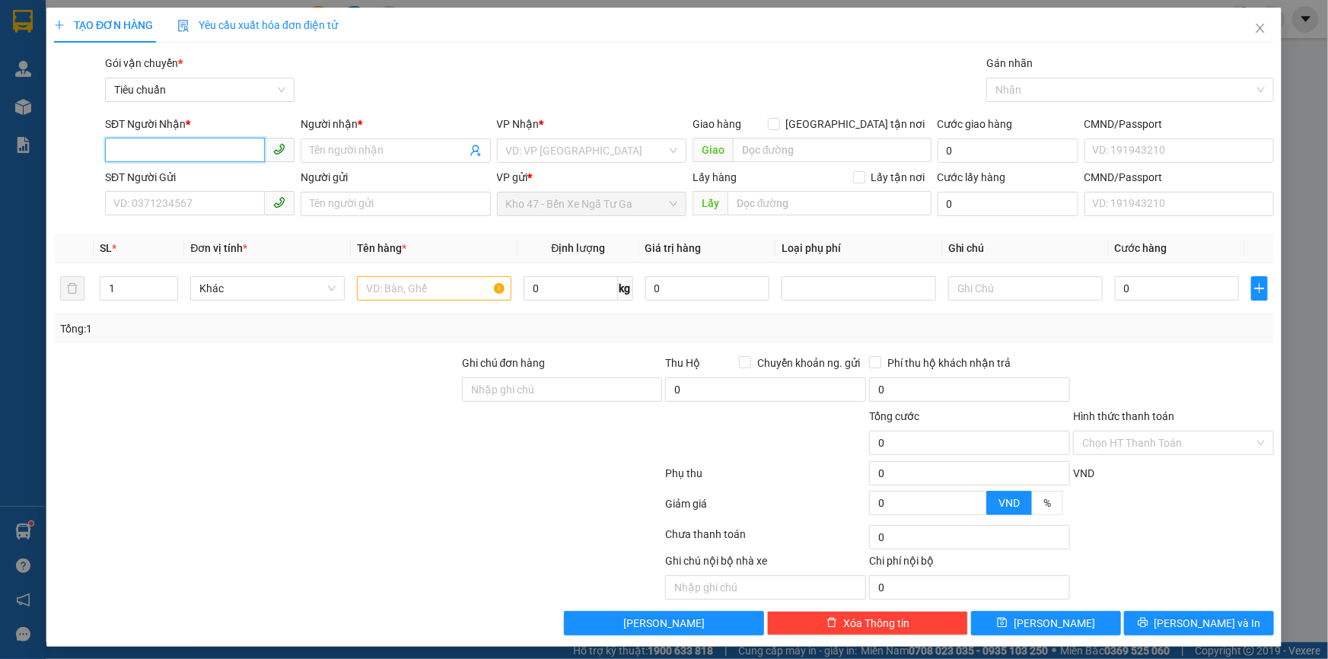
click at [146, 148] on input "SĐT Người Nhận *" at bounding box center [185, 150] width 160 height 24
type input "0347070857"
click at [338, 142] on input "Người nhận *" at bounding box center [388, 150] width 156 height 17
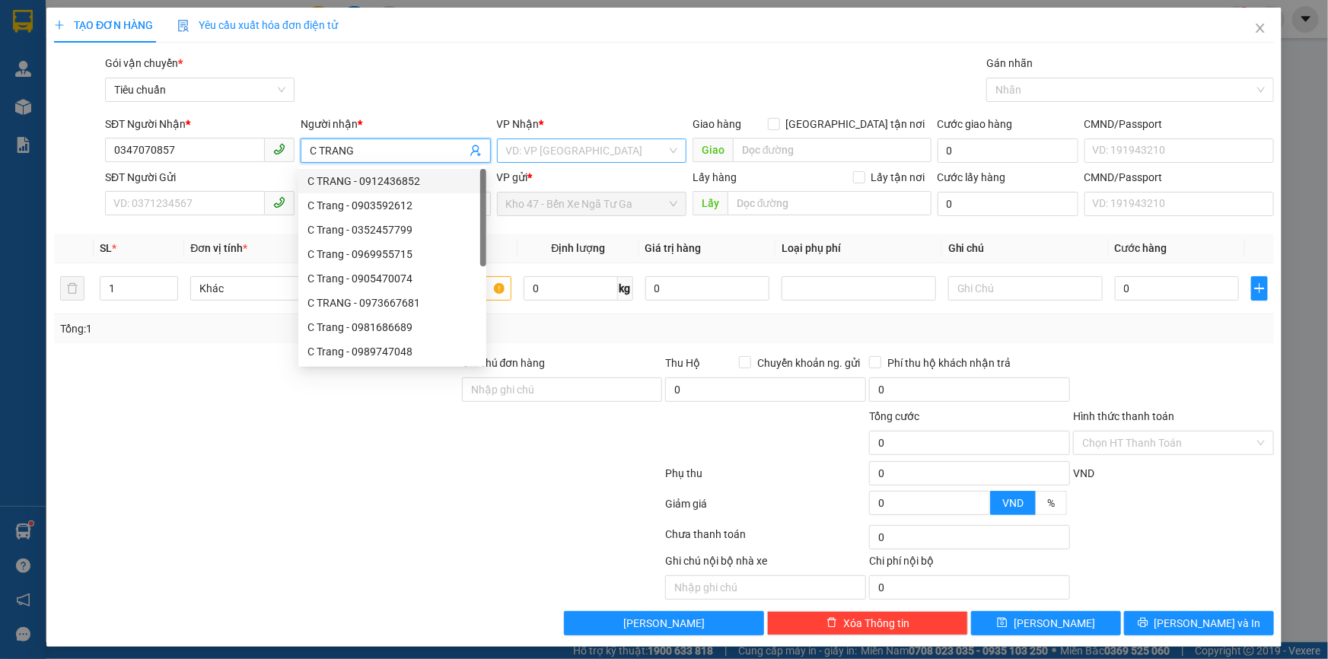
type input "C TRANG"
click at [533, 144] on input "search" at bounding box center [586, 150] width 161 height 23
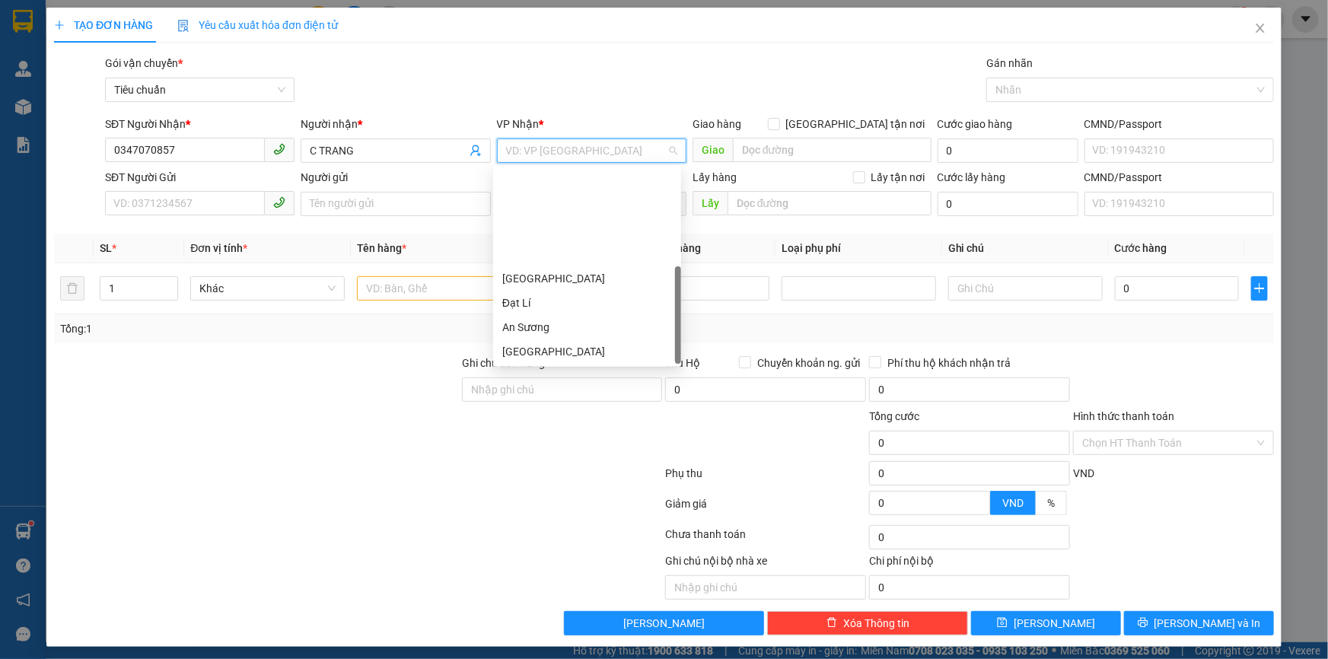
click at [573, 368] on div "Hai Bà Trưng" at bounding box center [587, 376] width 170 height 17
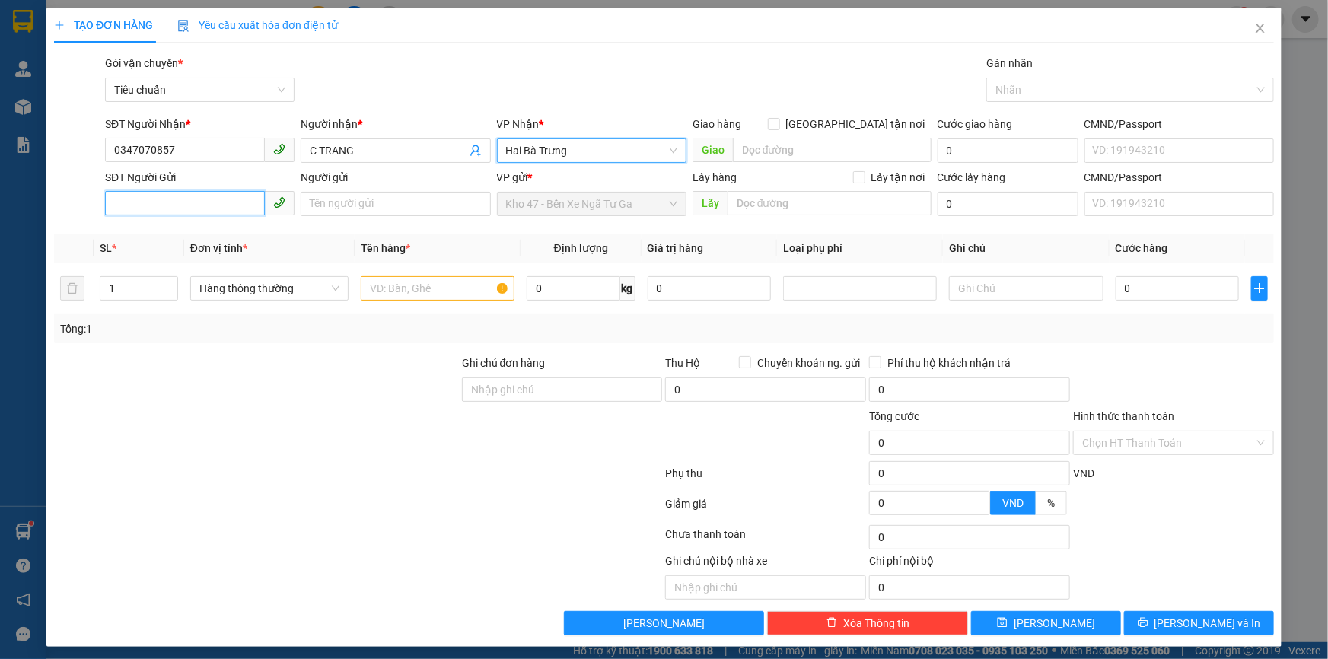
click at [245, 196] on input "SĐT Người Gửi" at bounding box center [185, 203] width 160 height 24
type input "0378523599"
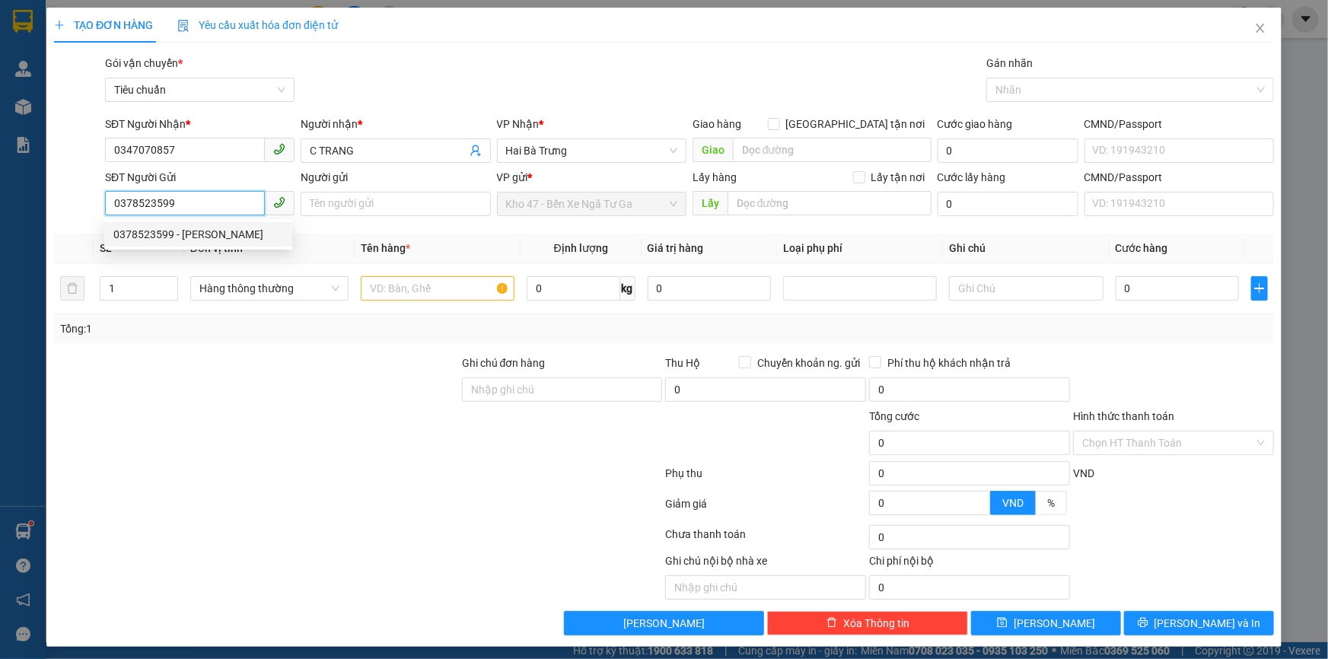
drag, startPoint x: 231, startPoint y: 236, endPoint x: 218, endPoint y: 240, distance: 13.5
click at [229, 236] on div "0378523599 - XUKA" at bounding box center [198, 234] width 170 height 17
type input "XUKA"
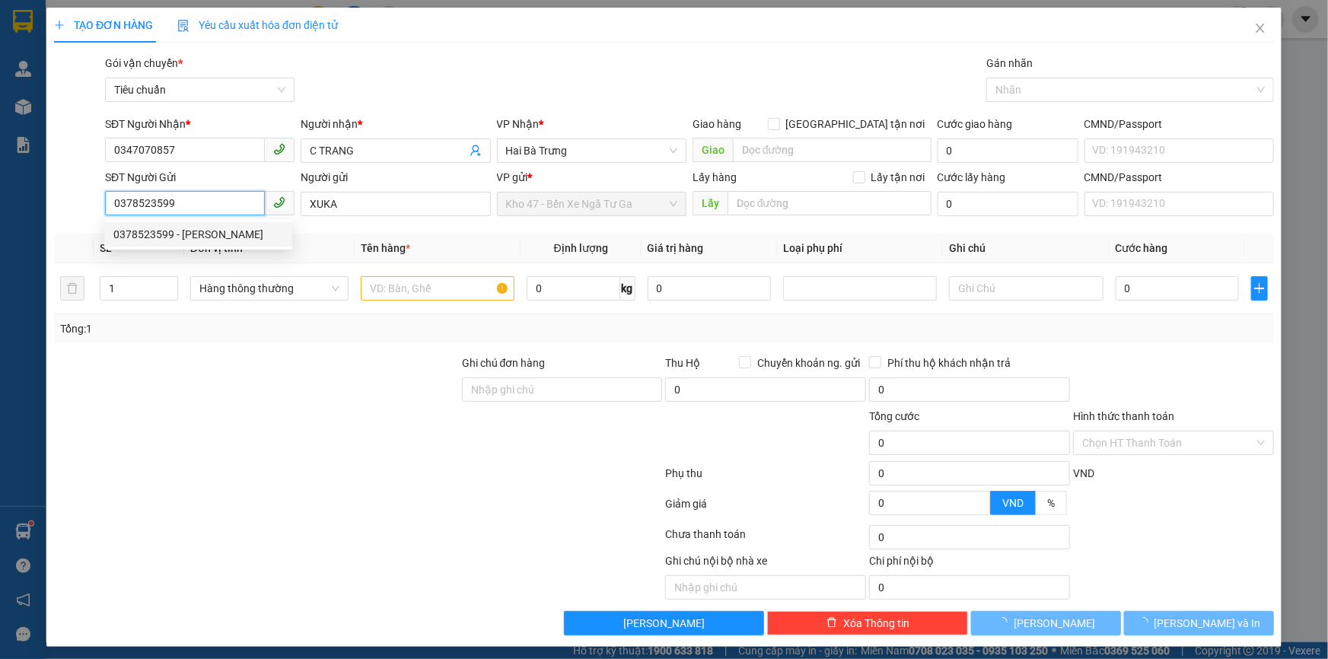
type input "50.000"
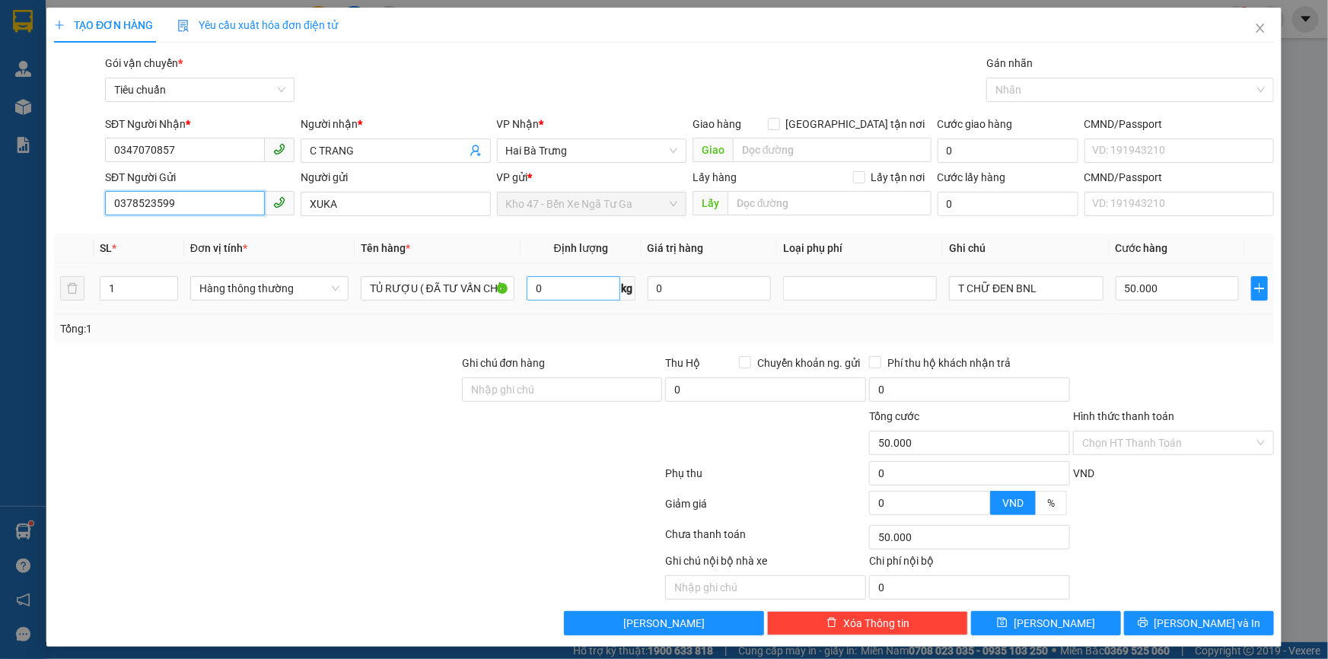
type input "0378523599"
click at [586, 289] on input "0" at bounding box center [574, 288] width 94 height 24
click at [429, 288] on input "TỦ RƯỢU ( ĐÃ TƯ VẤN CHÍNH SÁCH VẬN CHUYỂN )" at bounding box center [438, 288] width 154 height 24
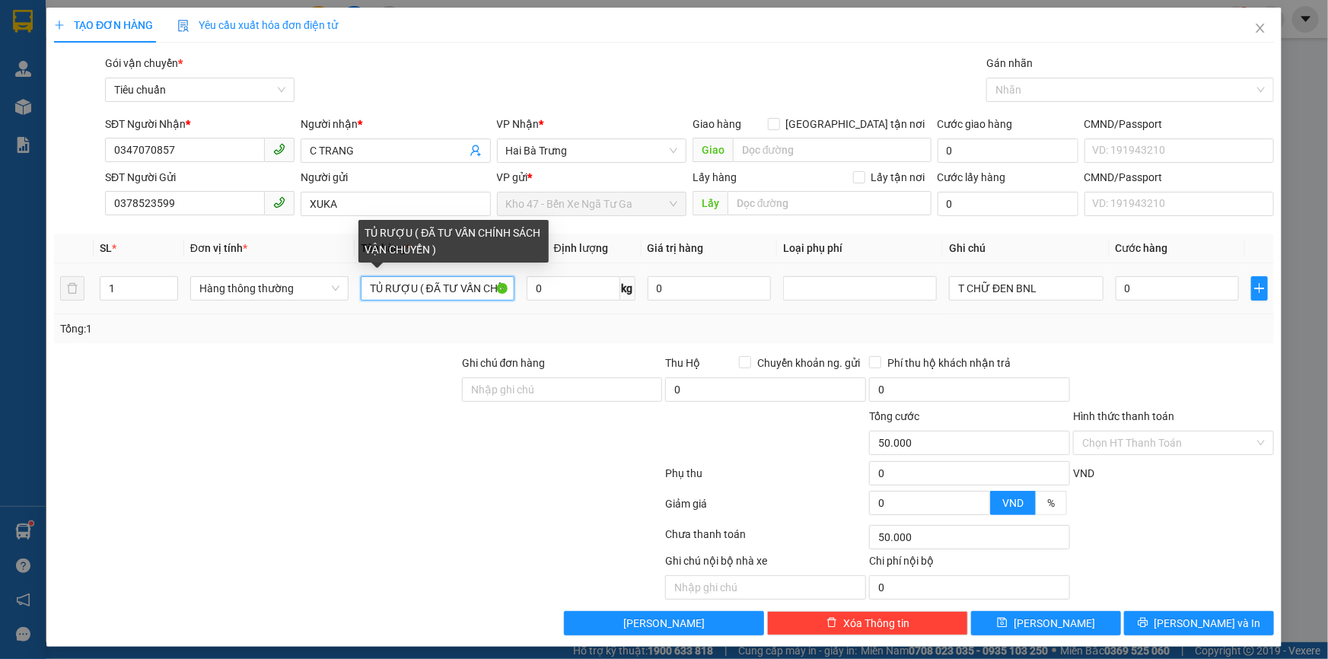
type input "0"
type input "MÁY HÚT MÙI ( ĐÃ TƯ VẤN CHÍNH SÁCH VẬN CHUYỂN )"
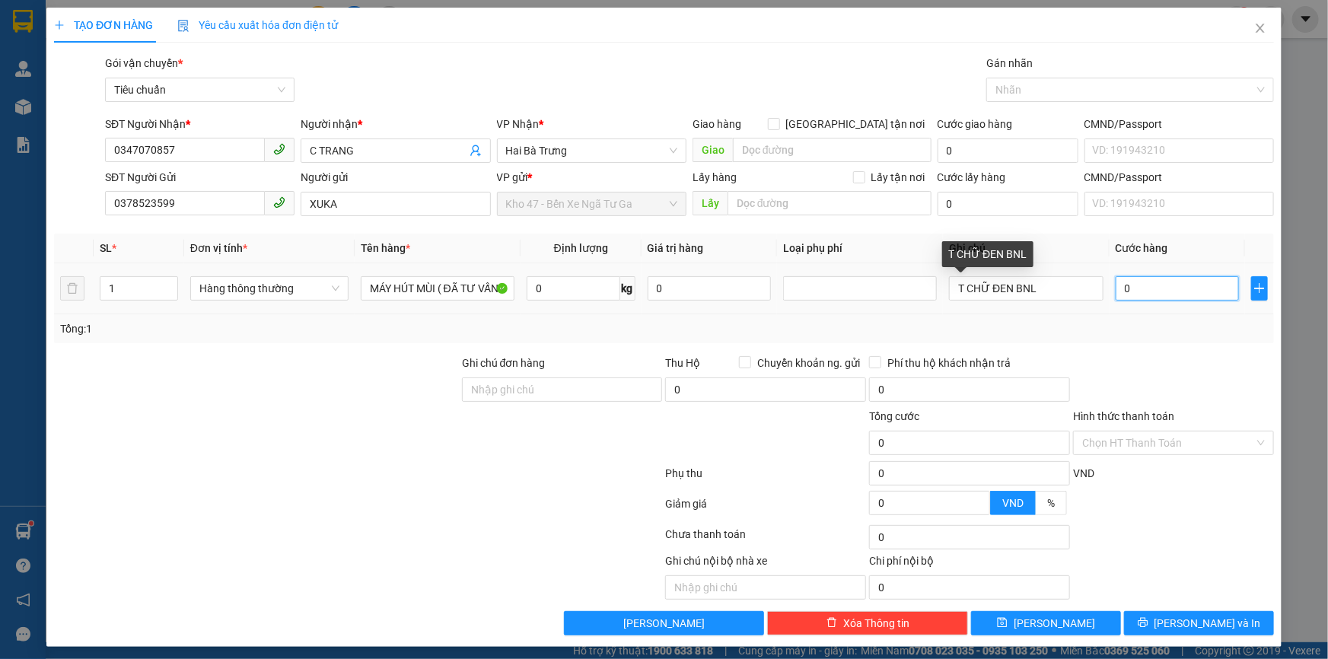
click at [1150, 287] on input "0" at bounding box center [1178, 288] width 124 height 24
click at [1166, 357] on div at bounding box center [1174, 381] width 204 height 53
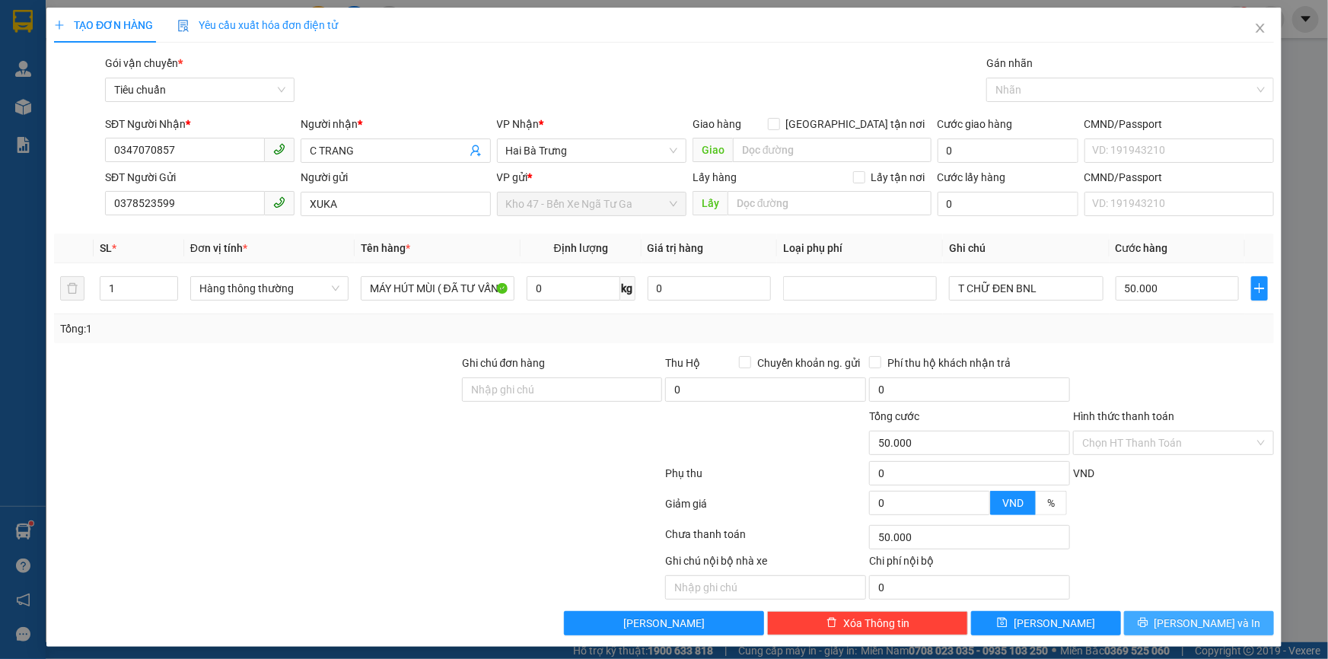
click at [1194, 618] on span "[PERSON_NAME] và In" at bounding box center [1208, 623] width 107 height 17
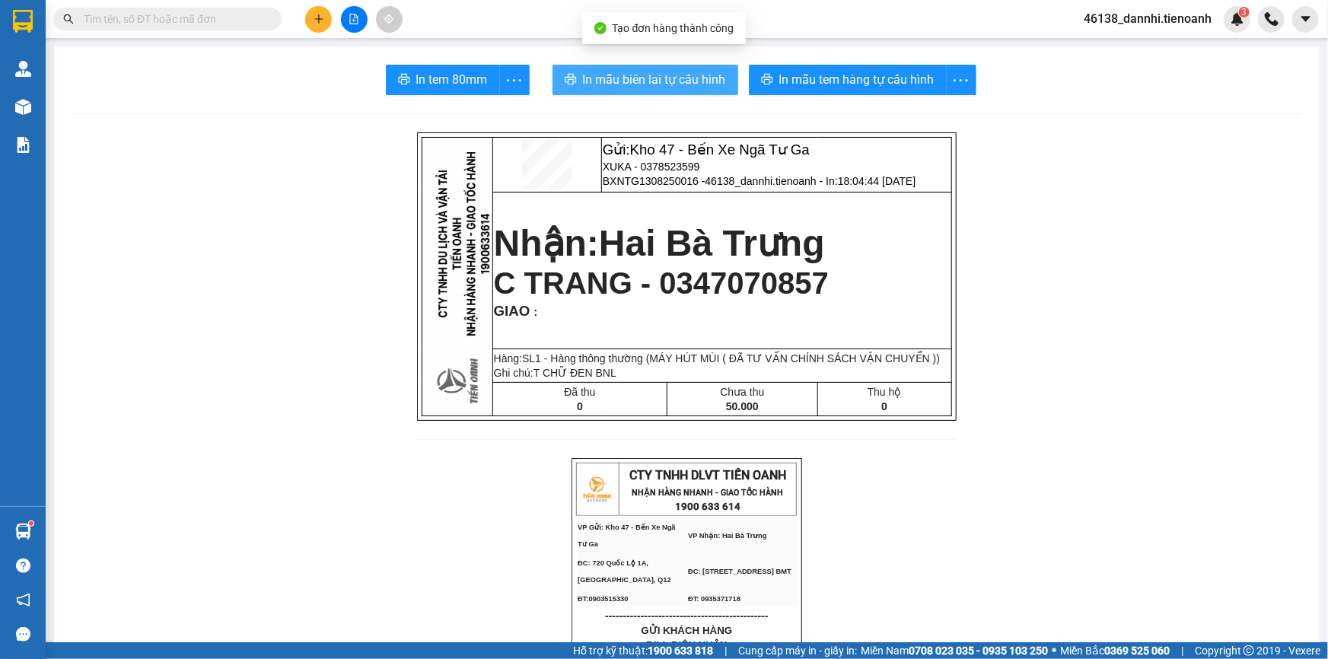
click at [643, 78] on span "In mẫu biên lai tự cấu hình" at bounding box center [654, 79] width 143 height 19
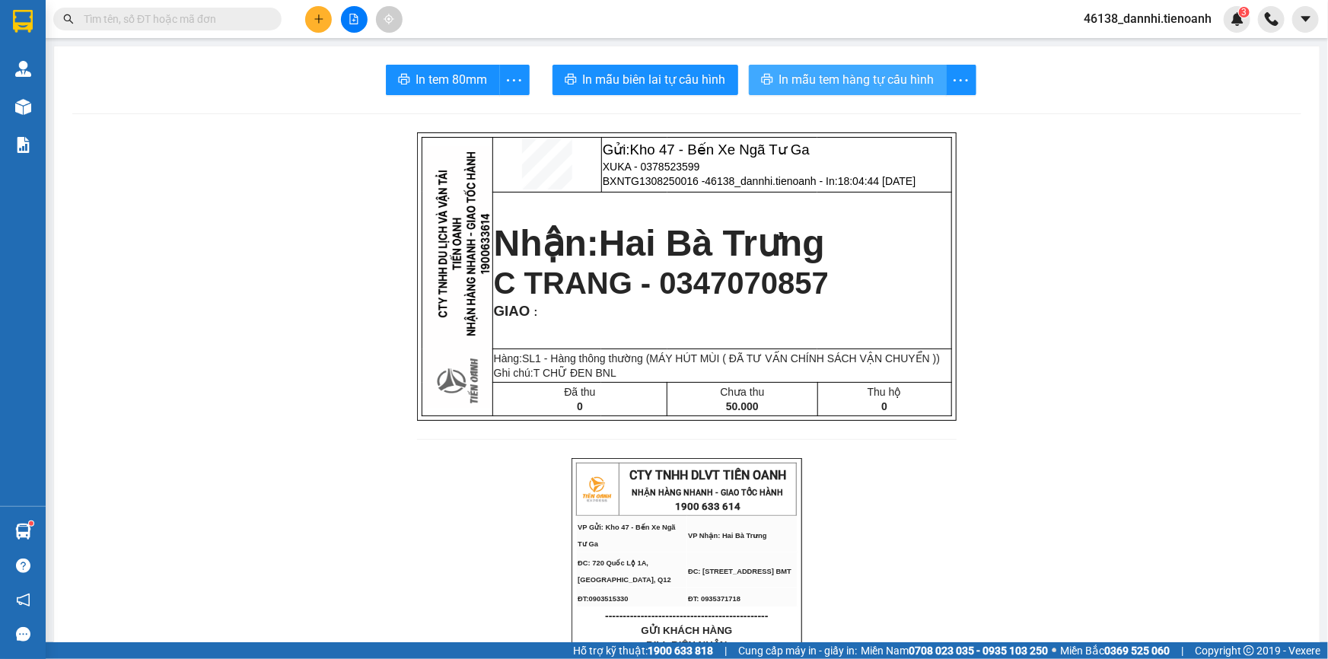
click at [872, 73] on span "In mẫu tem hàng tự cấu hình" at bounding box center [857, 79] width 155 height 19
click at [329, 21] on button at bounding box center [318, 19] width 27 height 27
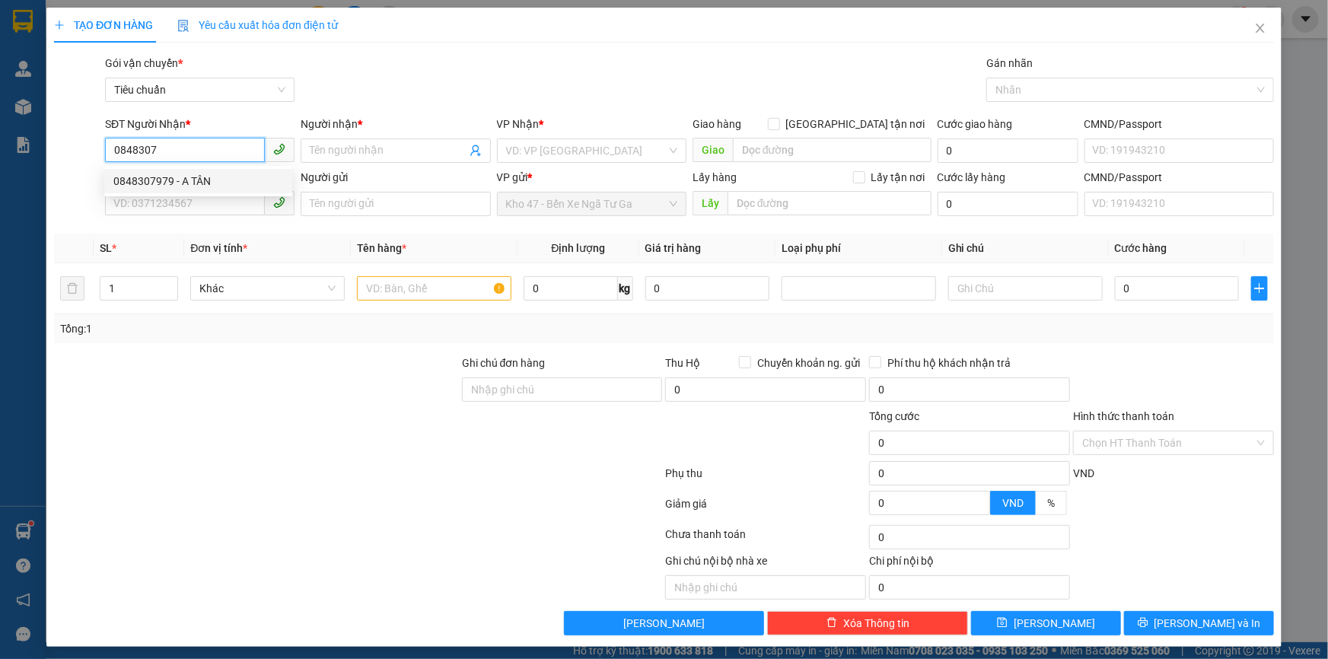
click at [222, 184] on div "0848307979 - A TÂN" at bounding box center [198, 181] width 170 height 17
type input "0848307979"
type input "A TÂN"
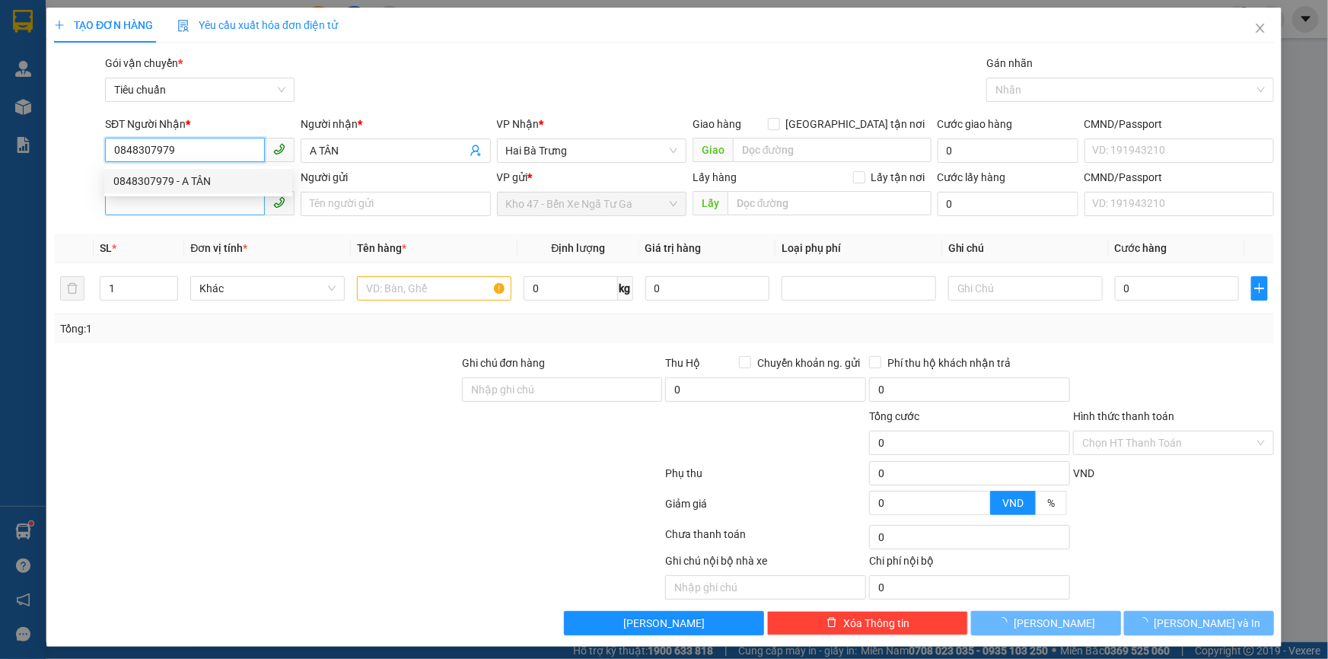
type input "0848307979"
click at [230, 206] on input "SĐT Người Gửi" at bounding box center [185, 203] width 160 height 24
type input "40.000"
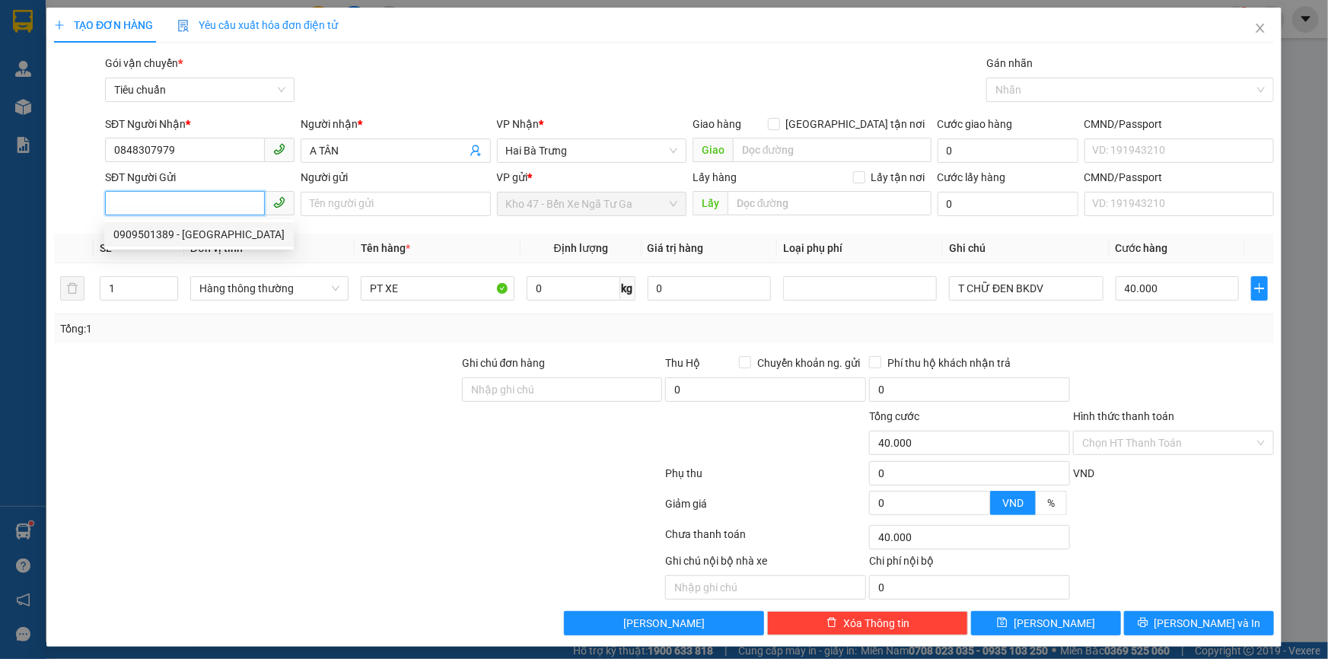
click at [234, 233] on div "0909501389 - BẾN THÀNH" at bounding box center [198, 234] width 171 height 17
type input "0909501389"
type input "BẾN THÀNH"
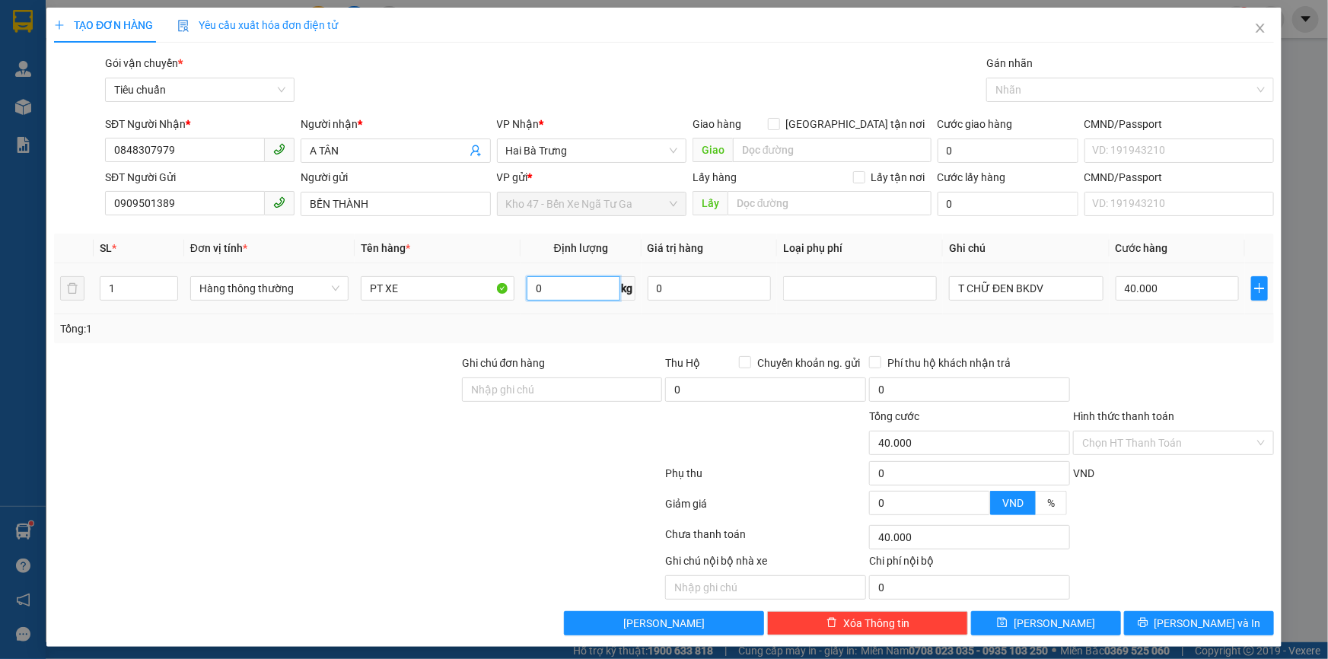
click at [557, 287] on input "0" at bounding box center [574, 288] width 94 height 24
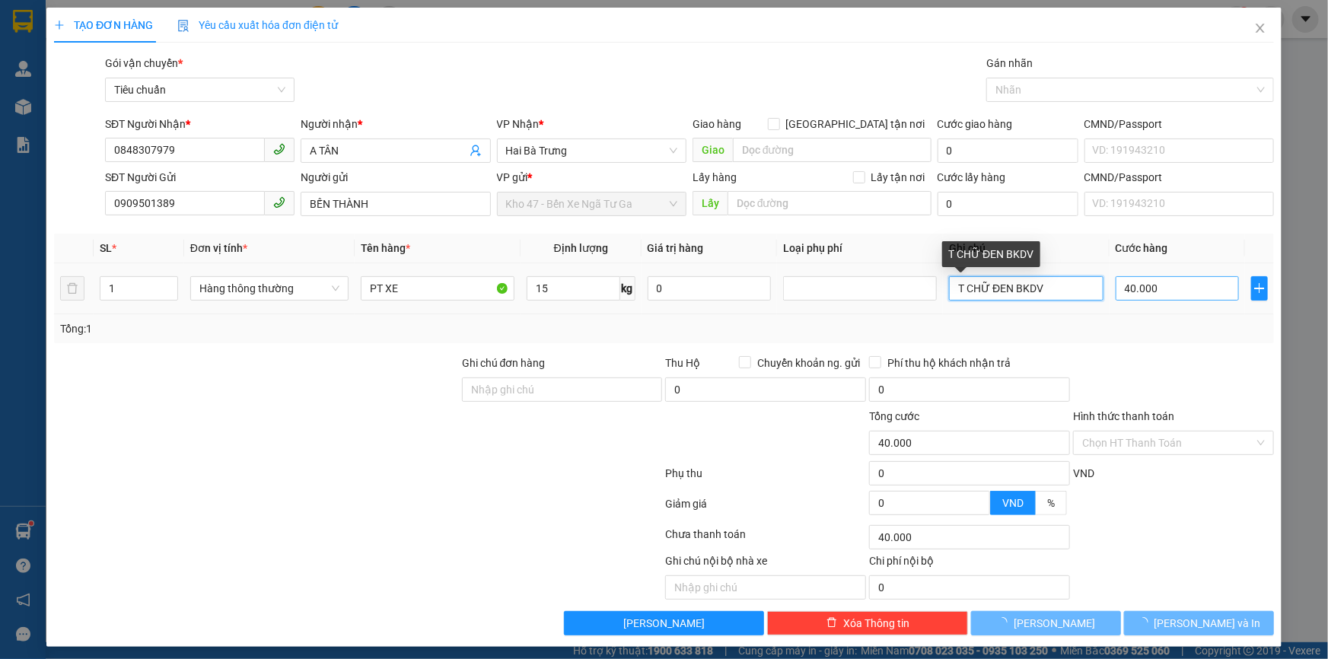
drag, startPoint x: 1009, startPoint y: 291, endPoint x: 1127, endPoint y: 288, distance: 117.3
click at [1127, 288] on tr "1 Hàng thông thường PT XE 15 kg 0 T CHỮ ĐEN BKDV 40.000" at bounding box center [664, 288] width 1220 height 51
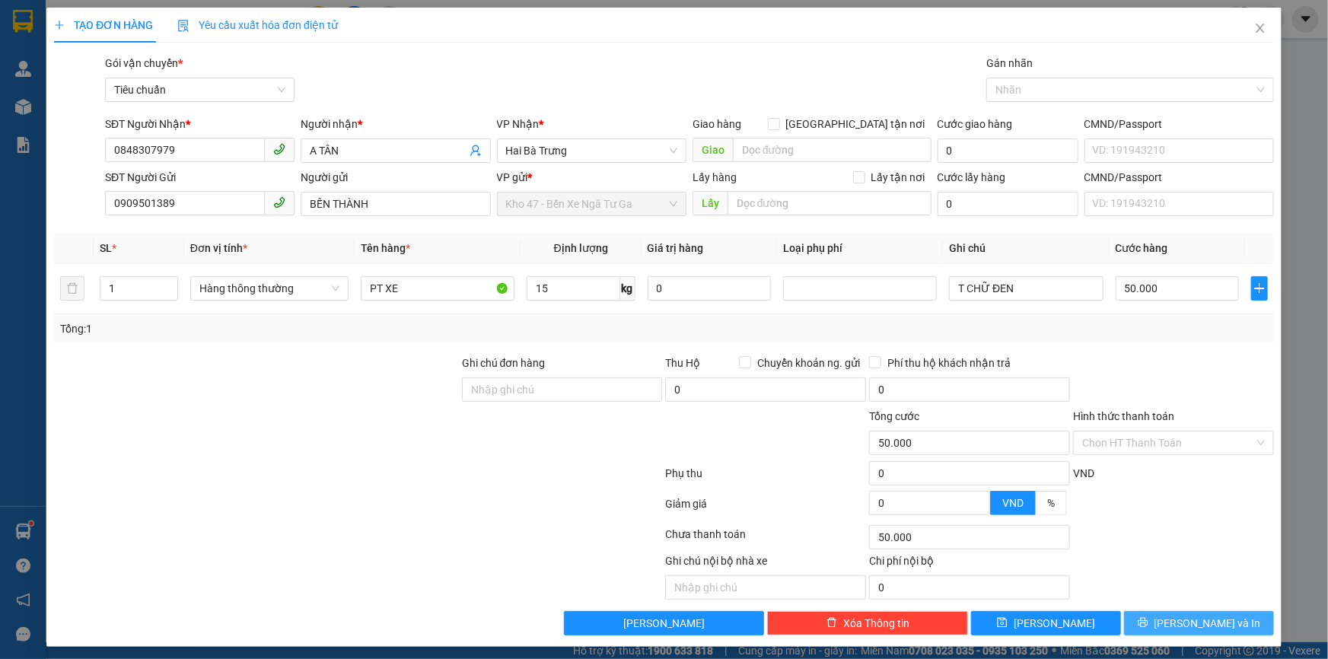
click at [1150, 620] on button "[PERSON_NAME] và In" at bounding box center [1199, 623] width 150 height 24
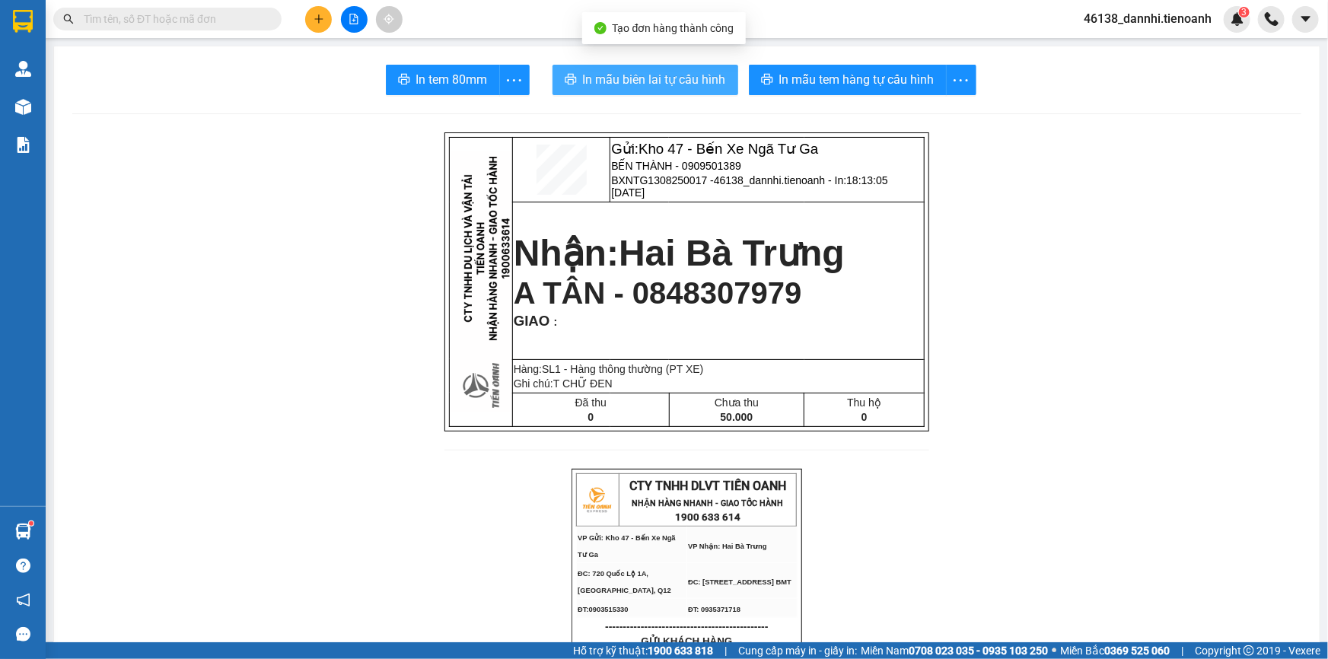
click at [671, 91] on button "In mẫu biên lai tự cấu hình" at bounding box center [646, 80] width 186 height 30
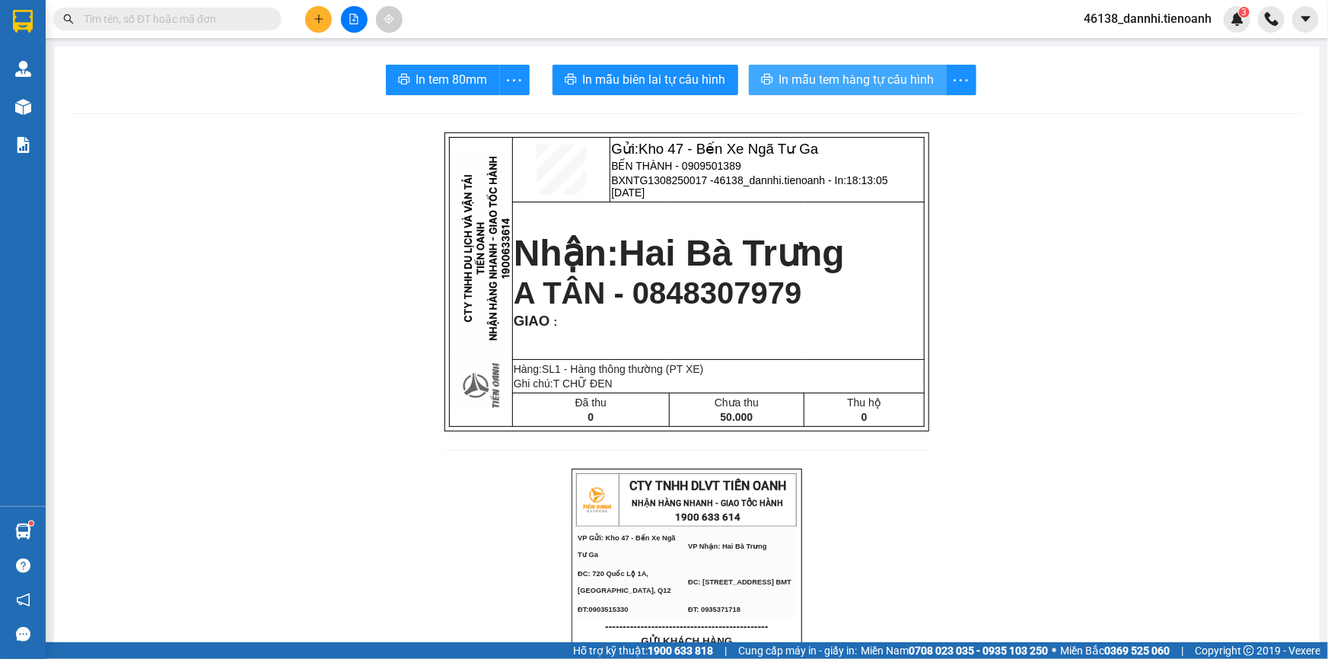
click at [819, 90] on button "In mẫu tem hàng tự cấu hình" at bounding box center [848, 80] width 198 height 30
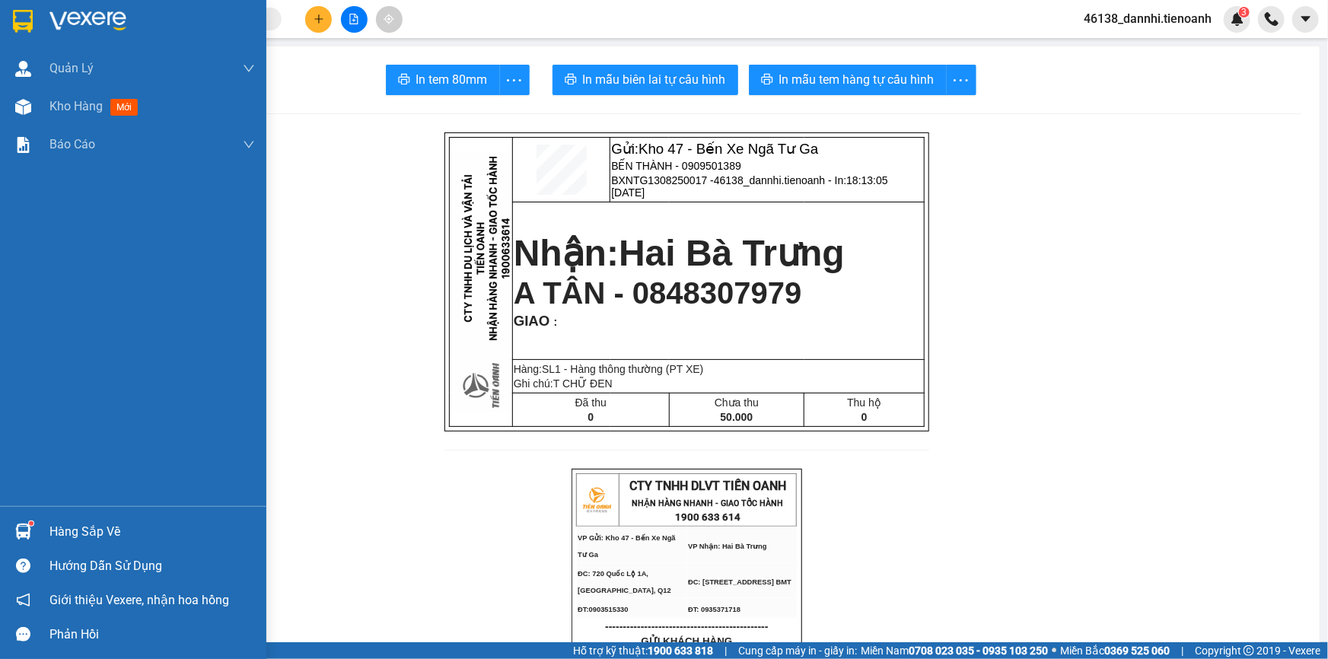
click at [0, 17] on div at bounding box center [133, 24] width 266 height 49
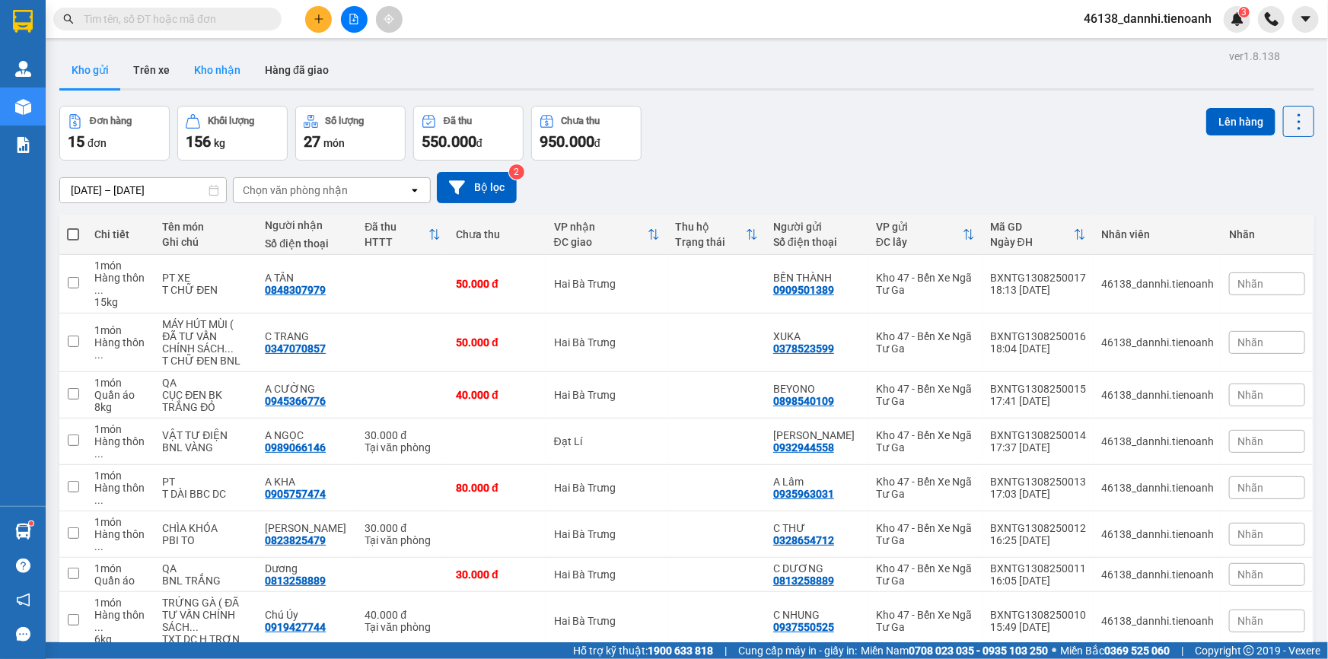
click at [206, 62] on button "Kho nhận" at bounding box center [217, 70] width 71 height 37
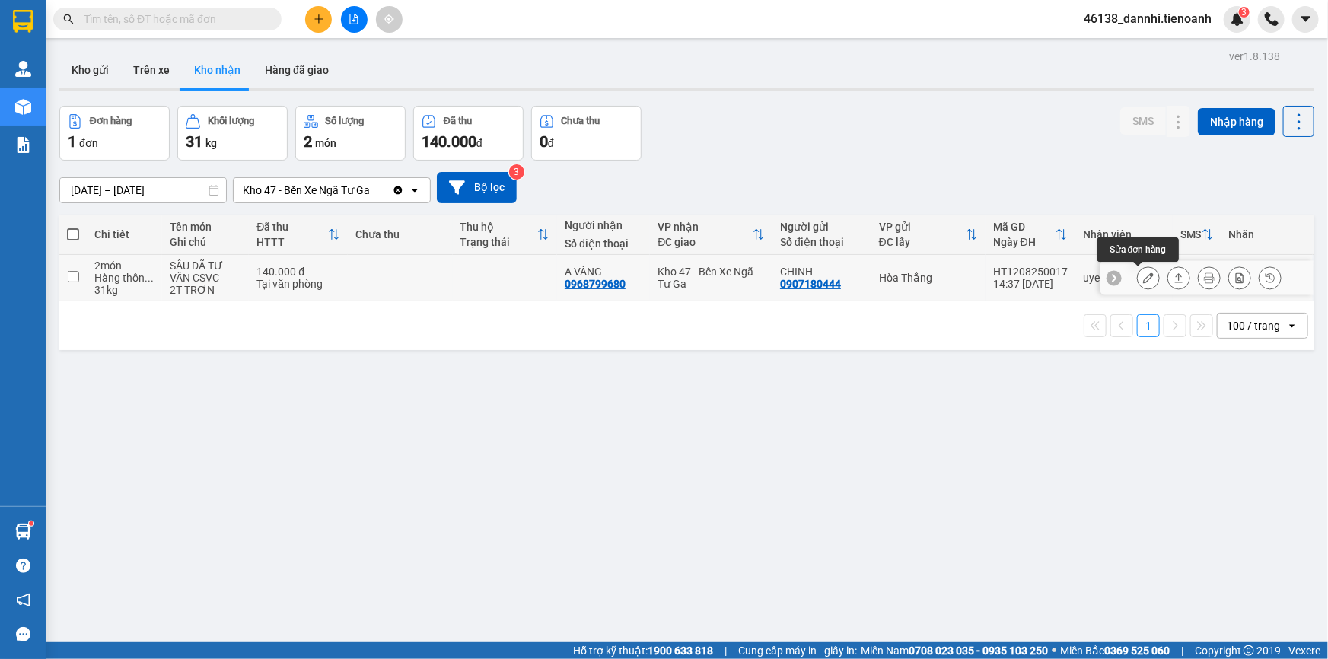
click at [1143, 279] on icon at bounding box center [1148, 278] width 11 height 11
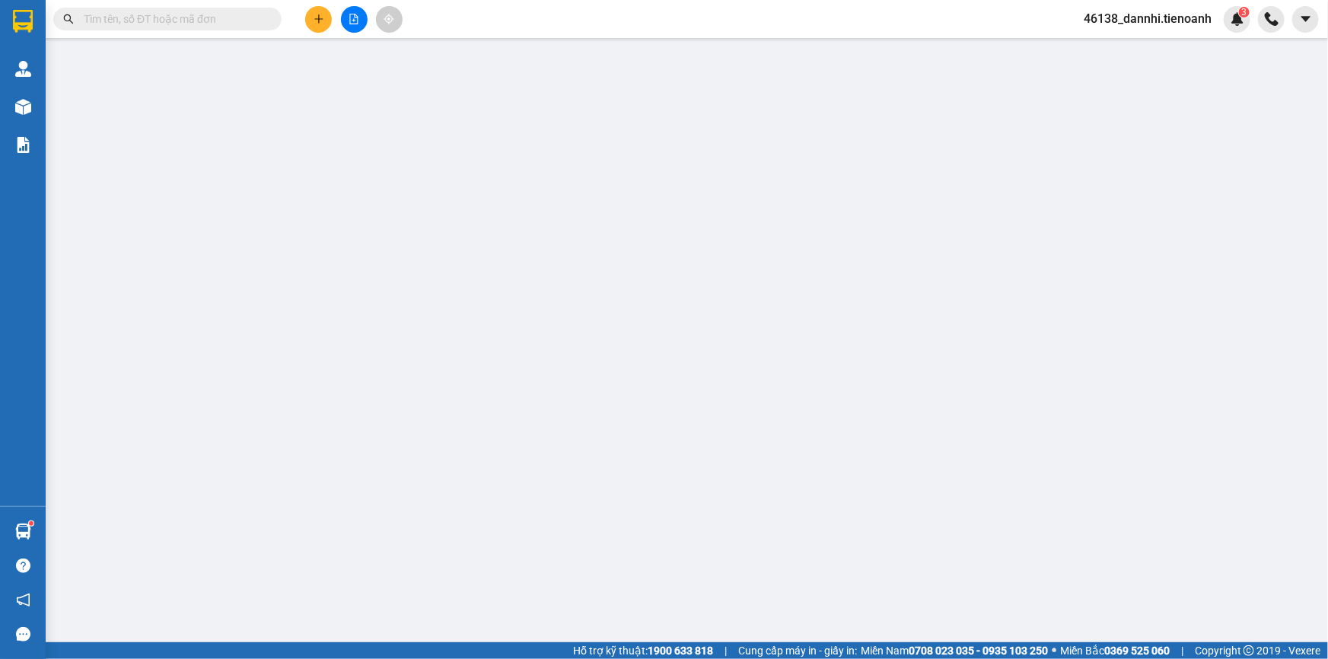
type input "0968799680"
type input "A VÀNG"
type input "0907180444"
type input "CHINH"
type input "140.000"
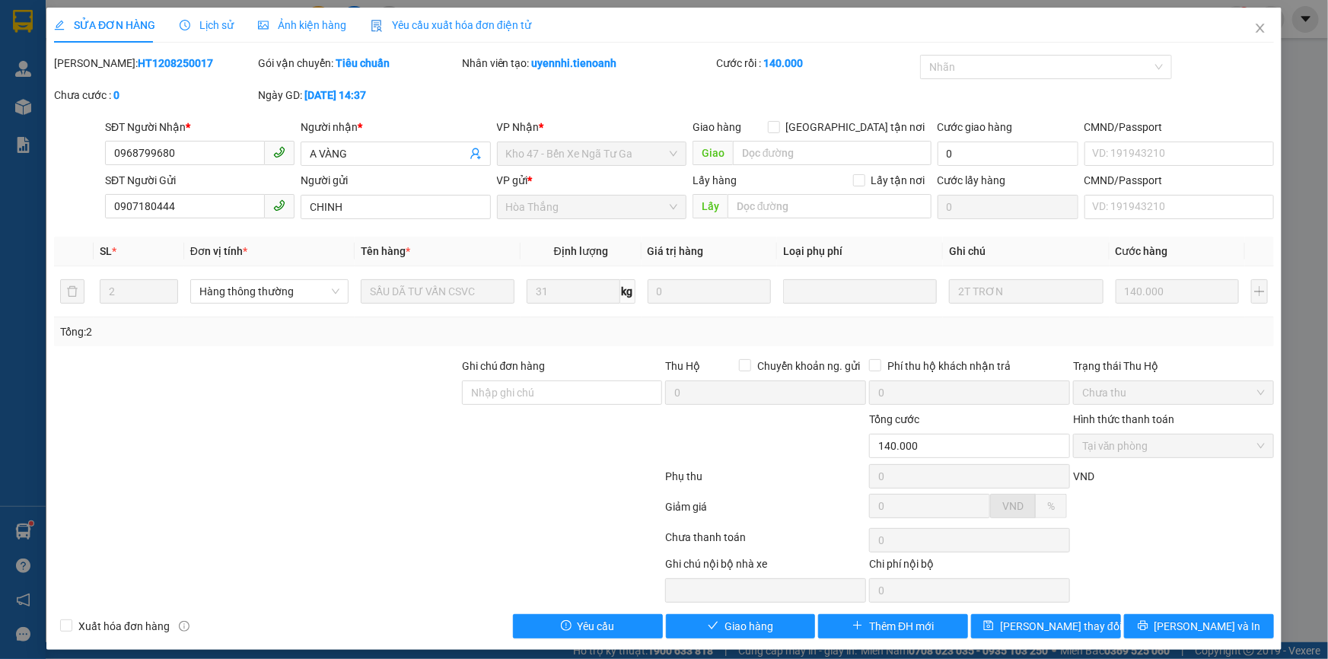
drag, startPoint x: 716, startPoint y: 646, endPoint x: 711, endPoint y: 638, distance: 8.9
click at [711, 638] on div "SỬA ĐƠN HÀNG Lịch sử Ảnh kiện hàng Yêu cầu xuất hóa đơn điện tử Total Paid Fee …" at bounding box center [664, 329] width 1236 height 643
click at [710, 636] on button "Giao hàng" at bounding box center [741, 626] width 150 height 24
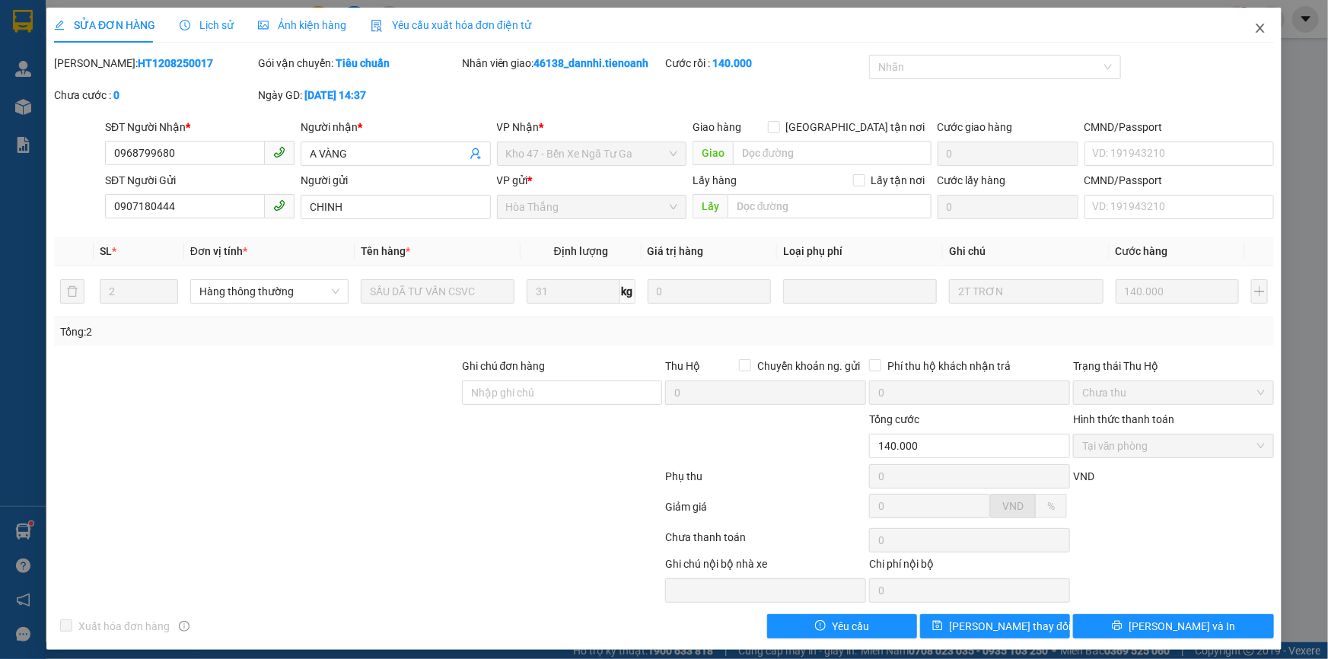
click at [1255, 34] on icon "close" at bounding box center [1261, 28] width 12 height 12
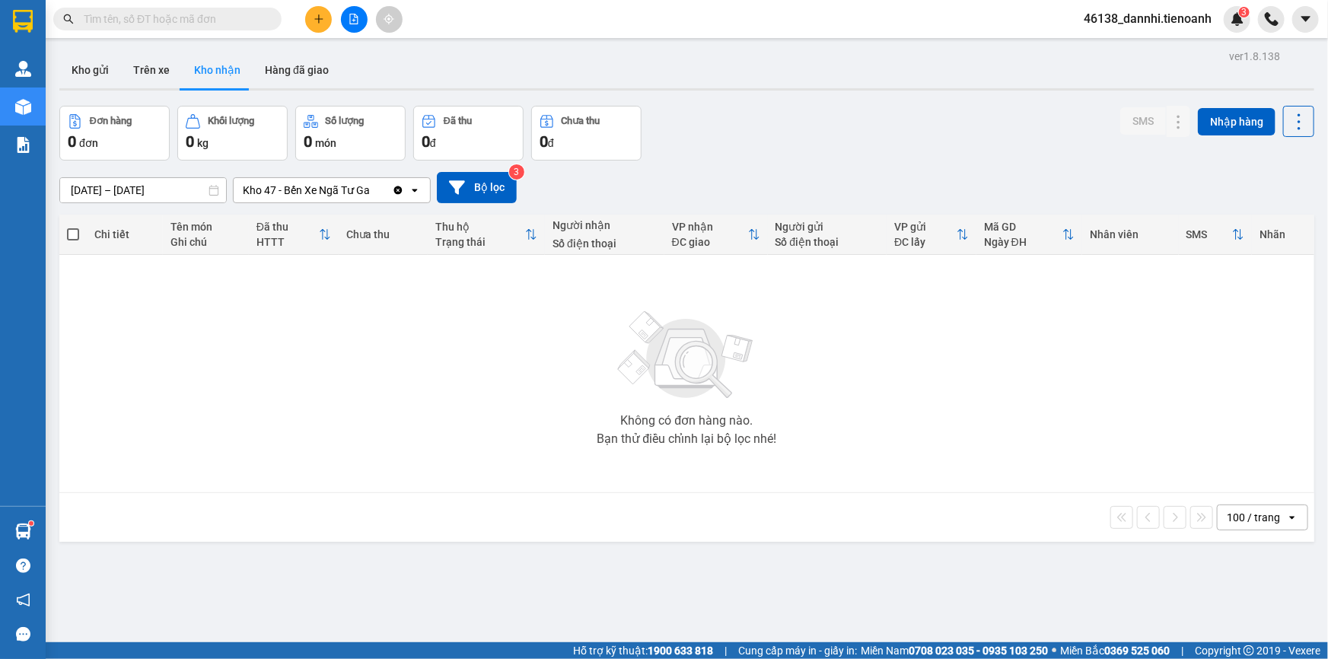
click at [215, 14] on input "text" at bounding box center [174, 19] width 180 height 17
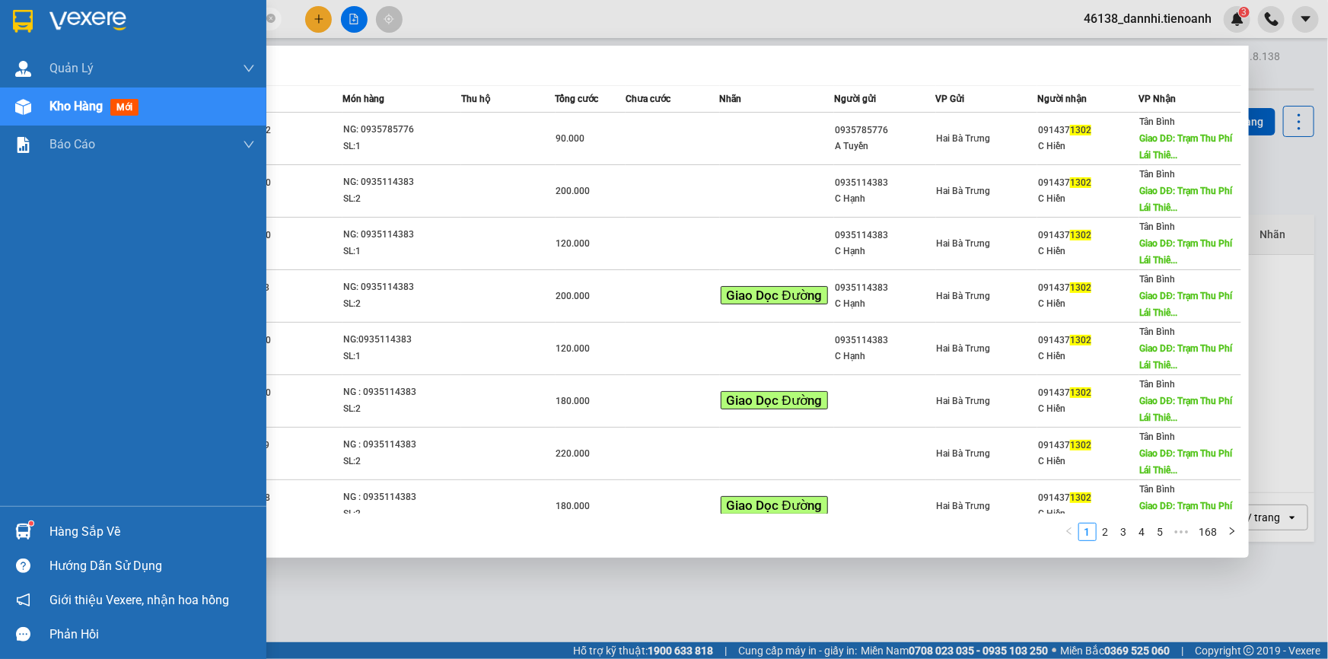
type input "1302"
click at [30, 33] on div at bounding box center [23, 21] width 27 height 27
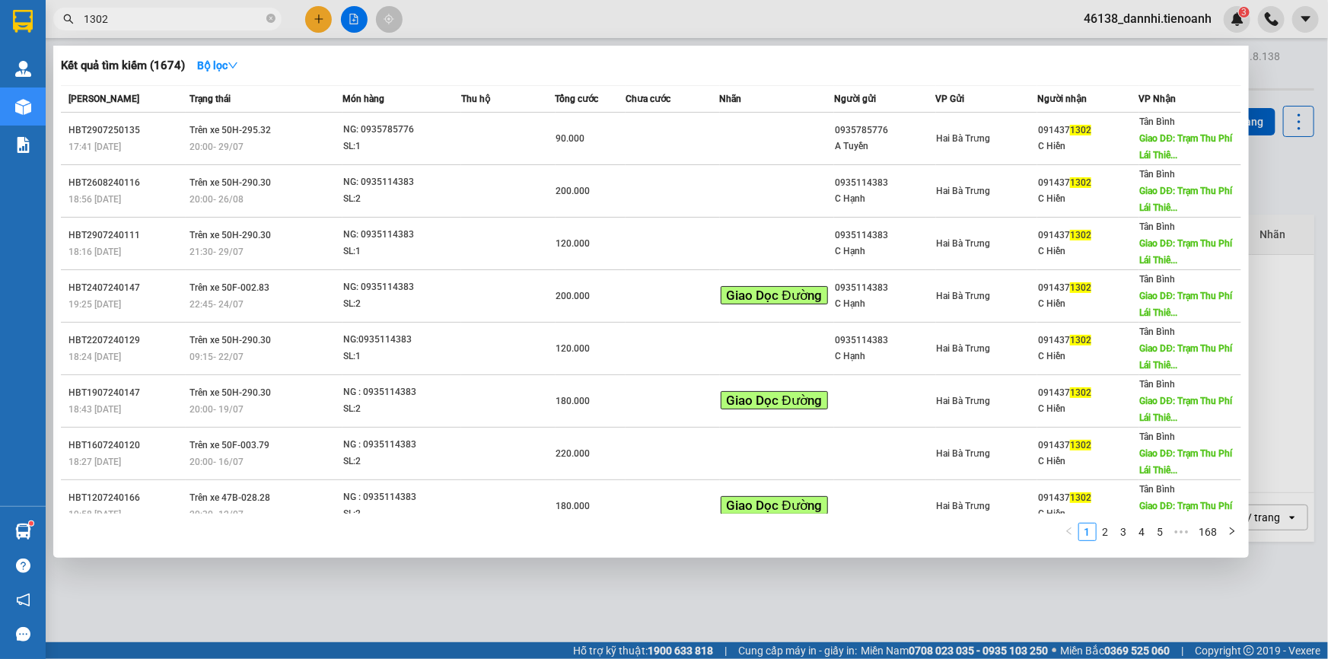
click at [470, 18] on div at bounding box center [664, 329] width 1328 height 659
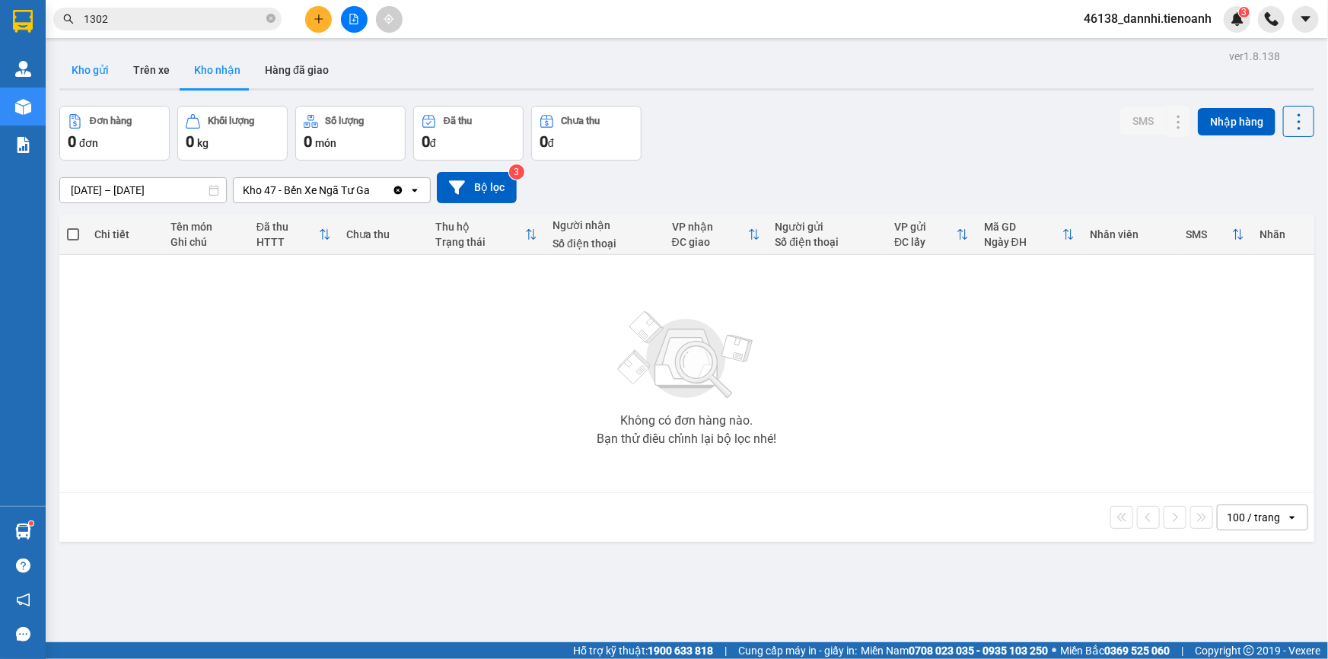
click at [84, 75] on button "Kho gửi" at bounding box center [90, 70] width 62 height 37
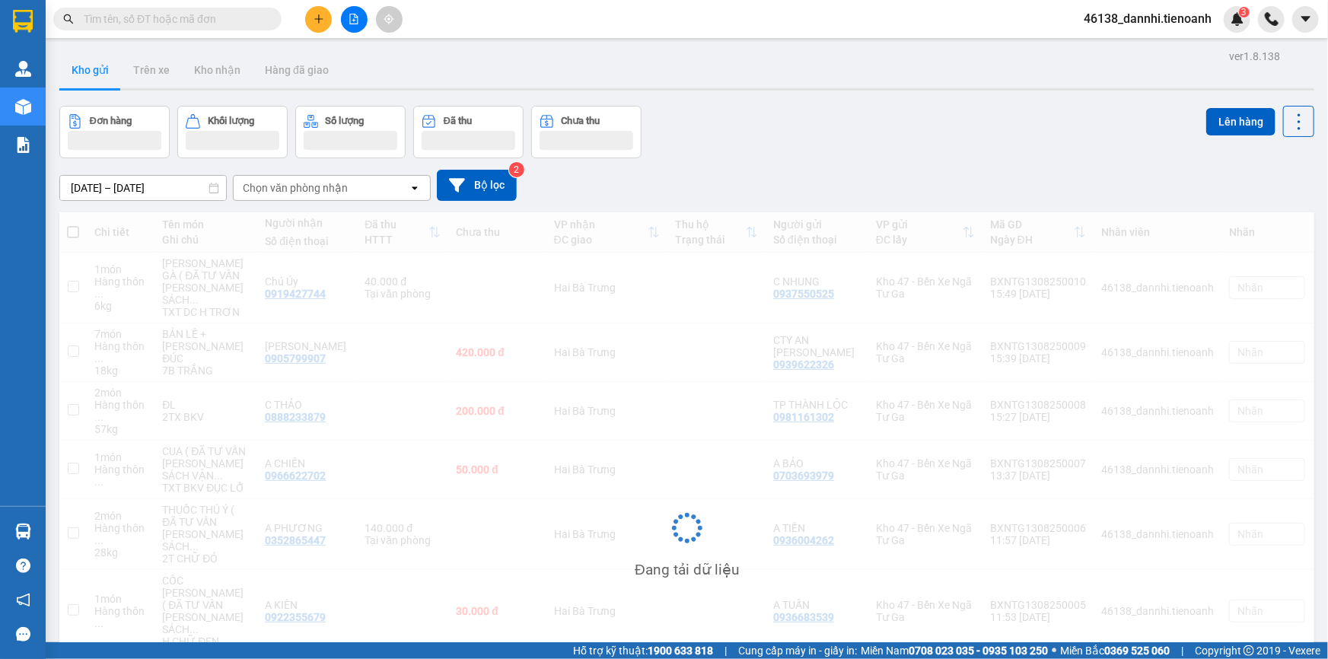
click at [113, 18] on input "text" at bounding box center [174, 19] width 180 height 17
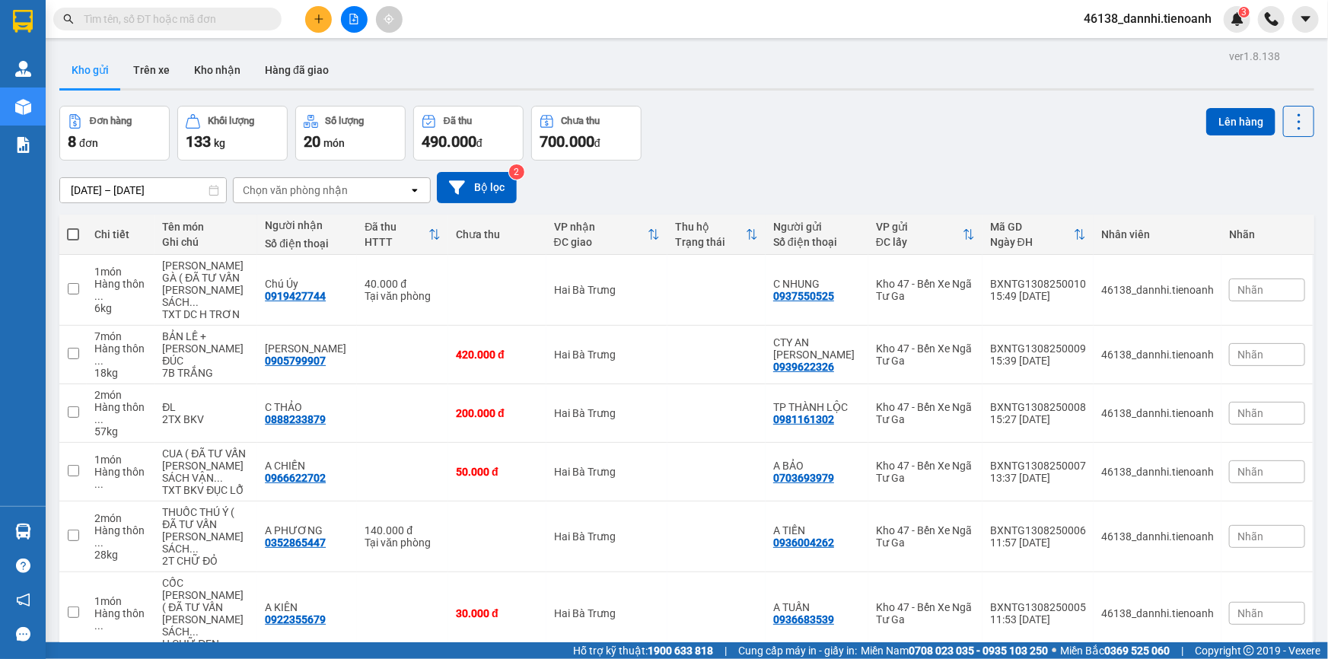
paste input "0813258889"
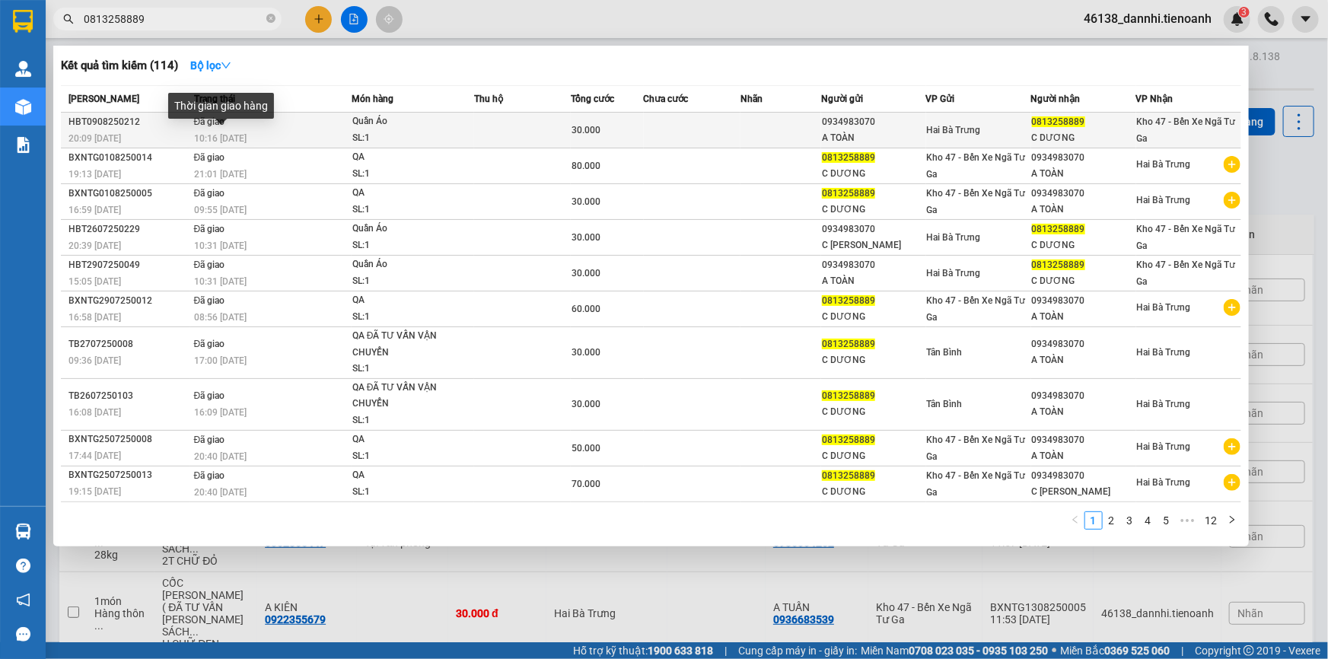
type input "0813258889"
click at [242, 136] on span "10:16 [DATE]" at bounding box center [220, 138] width 53 height 11
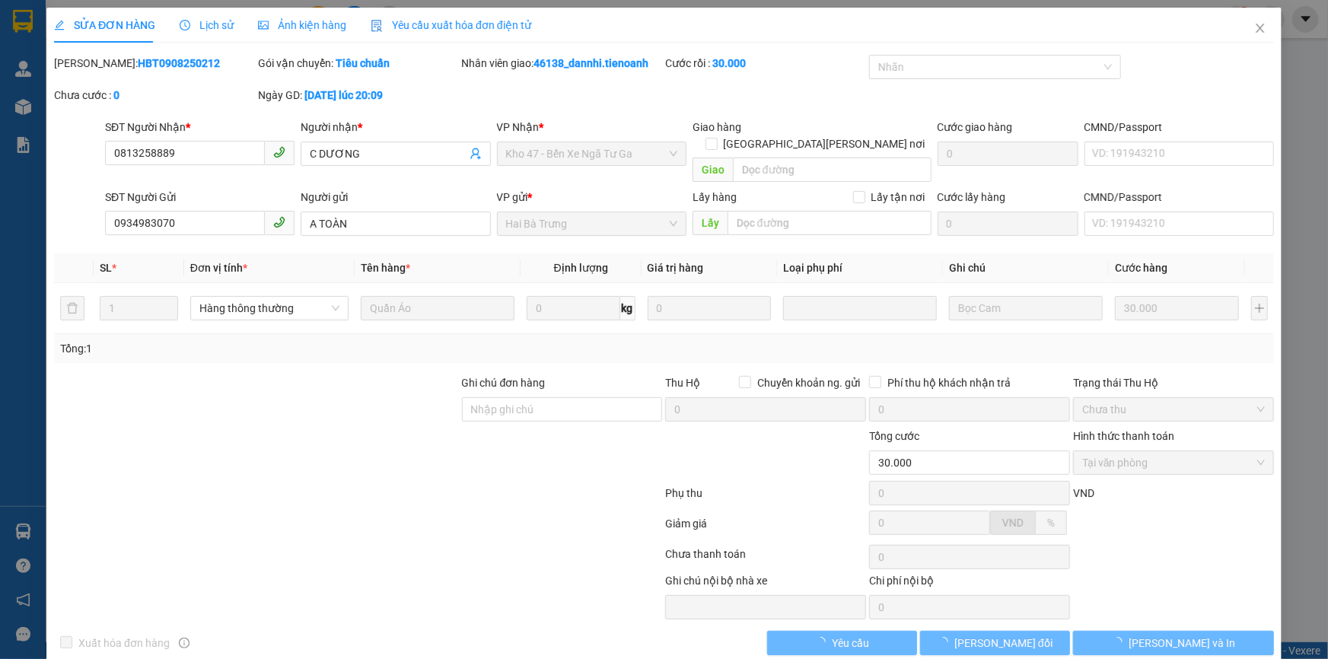
type input "0813258889"
type input "C DƯƠNG"
type input "0934983070"
type input "A TOÀN"
type input "30.000"
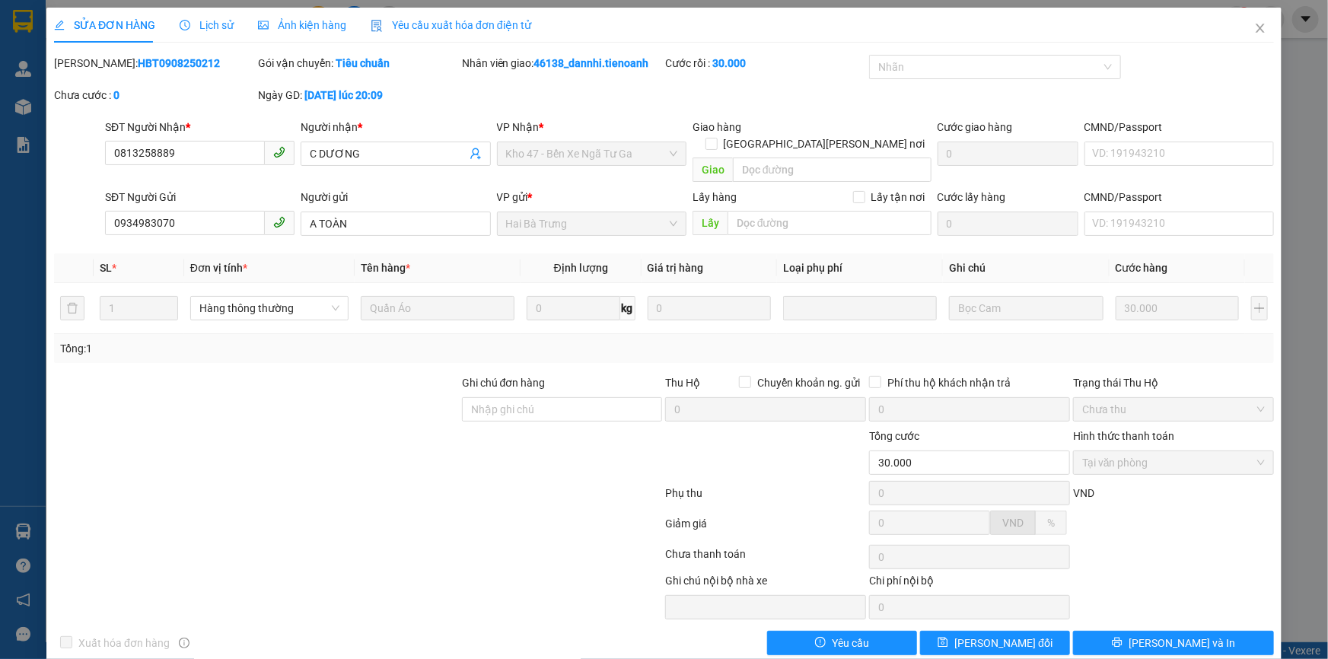
click at [1173, 645] on div "SỬA ĐƠN HÀNG Lịch sử [PERSON_NAME] hàng Yêu cầu xuất [PERSON_NAME] điện tử Tota…" at bounding box center [664, 337] width 1236 height 659
click at [1256, 38] on span "Close" at bounding box center [1260, 29] width 43 height 43
